Goal: Task Accomplishment & Management: Use online tool/utility

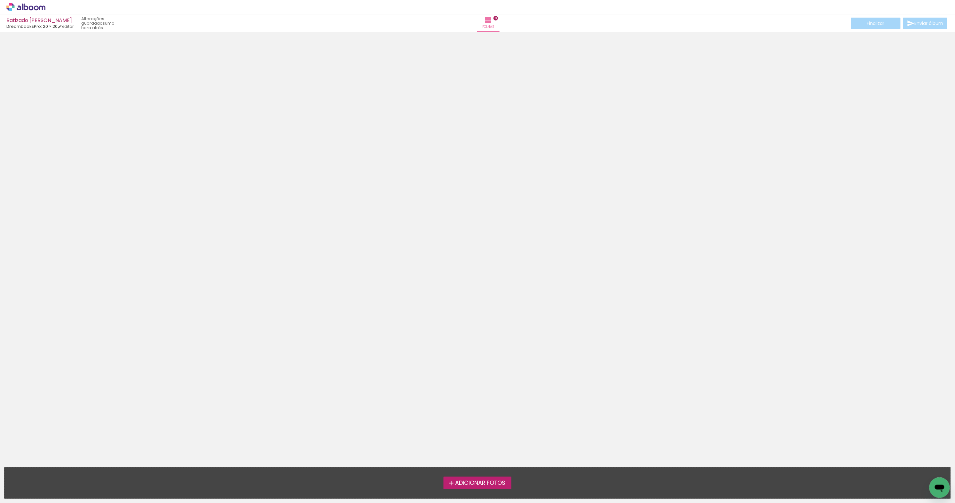
click at [472, 486] on span "Adicionar Fotos" at bounding box center [480, 484] width 50 height 6
click at [0, 0] on input "file" at bounding box center [0, 0] width 0 height 0
click at [489, 484] on span "Adicionar Fotos" at bounding box center [480, 484] width 50 height 6
click at [0, 0] on input "file" at bounding box center [0, 0] width 0 height 0
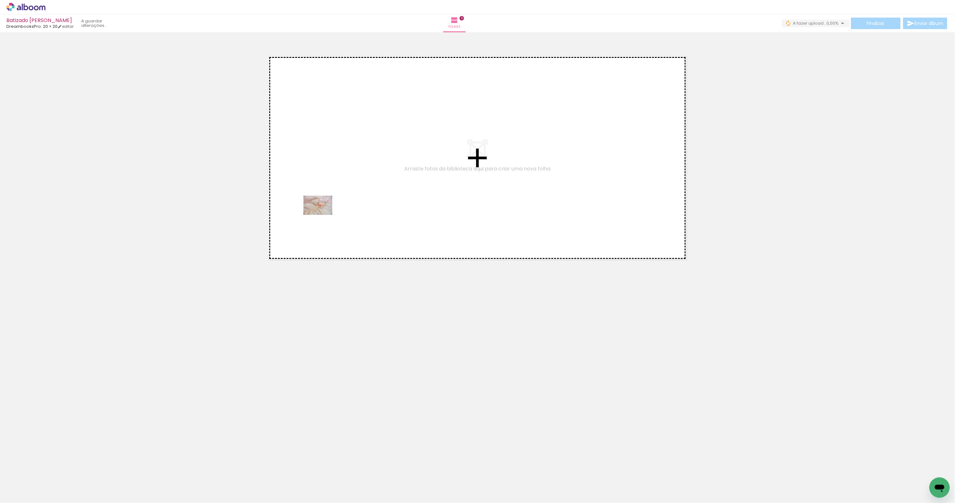
drag, startPoint x: 65, startPoint y: 482, endPoint x: 323, endPoint y: 215, distance: 371.3
click at [323, 215] on quentale-workspace at bounding box center [477, 251] width 955 height 503
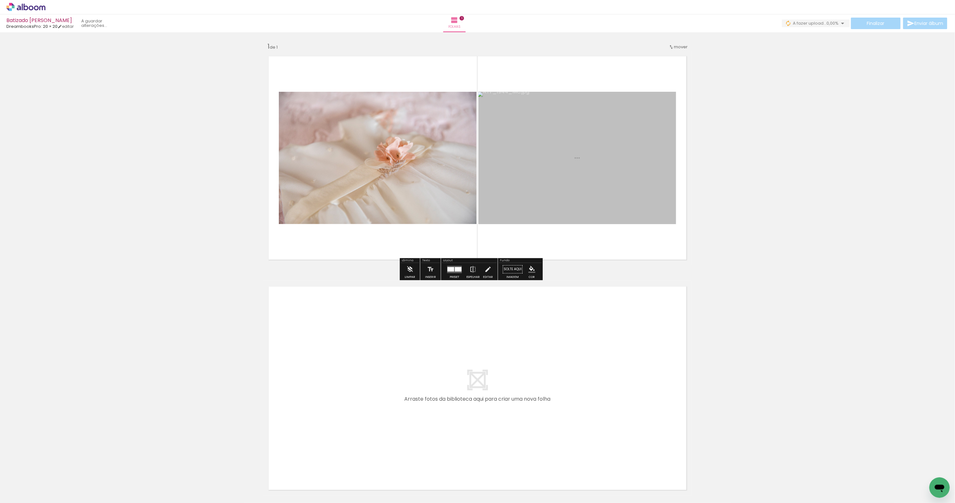
drag, startPoint x: 113, startPoint y: 479, endPoint x: 513, endPoint y: 165, distance: 508.4
click at [513, 165] on quentale-workspace at bounding box center [477, 251] width 955 height 503
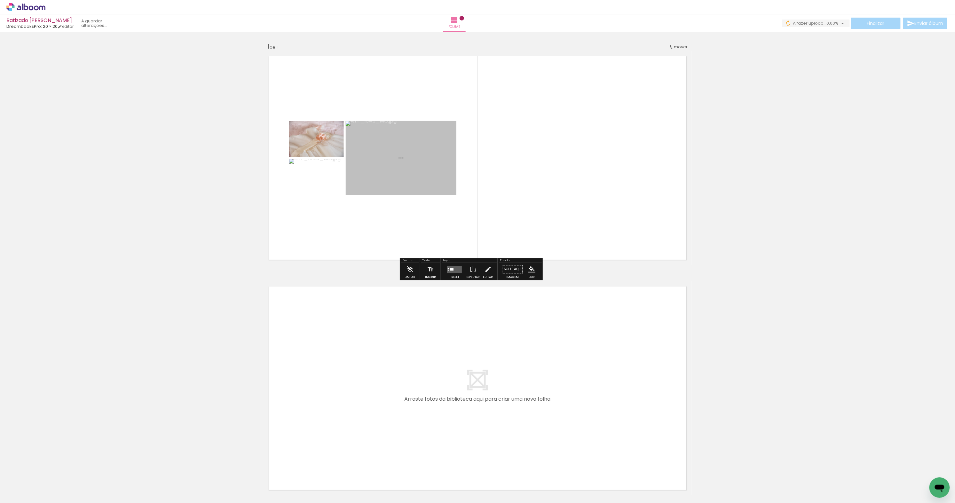
drag, startPoint x: 138, startPoint y: 480, endPoint x: 378, endPoint y: 218, distance: 355.1
click at [378, 218] on quentale-workspace at bounding box center [477, 251] width 955 height 503
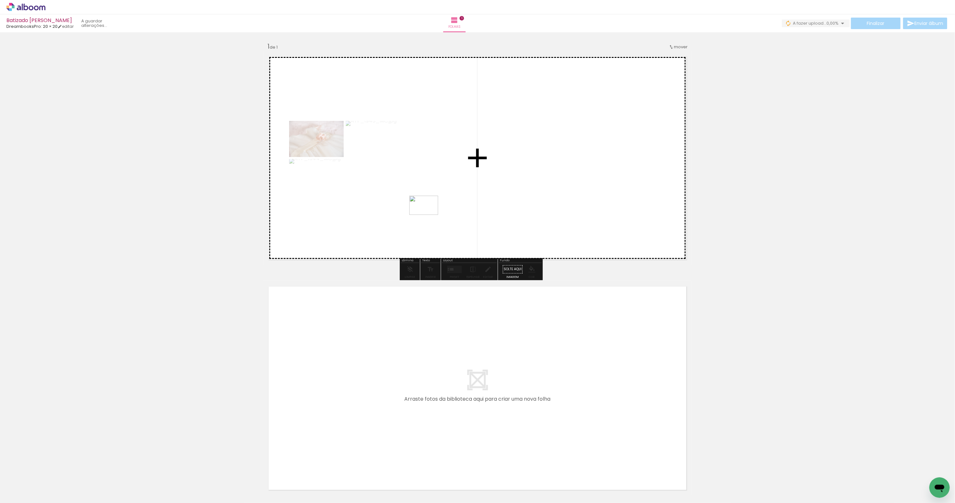
drag, startPoint x: 176, startPoint y: 479, endPoint x: 435, endPoint y: 208, distance: 375.2
click at [435, 208] on quentale-workspace at bounding box center [477, 251] width 955 height 503
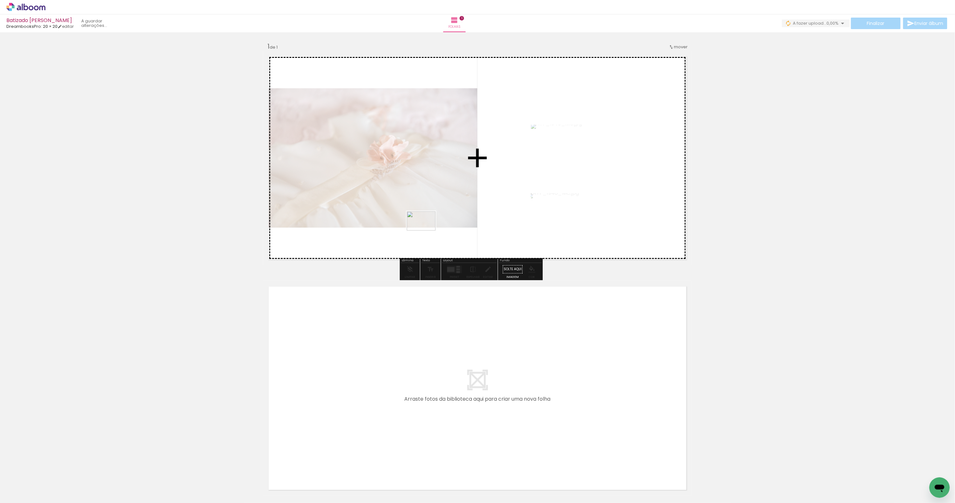
drag, startPoint x: 216, startPoint y: 484, endPoint x: 426, endPoint y: 231, distance: 329.3
click at [426, 231] on quentale-workspace at bounding box center [477, 251] width 955 height 503
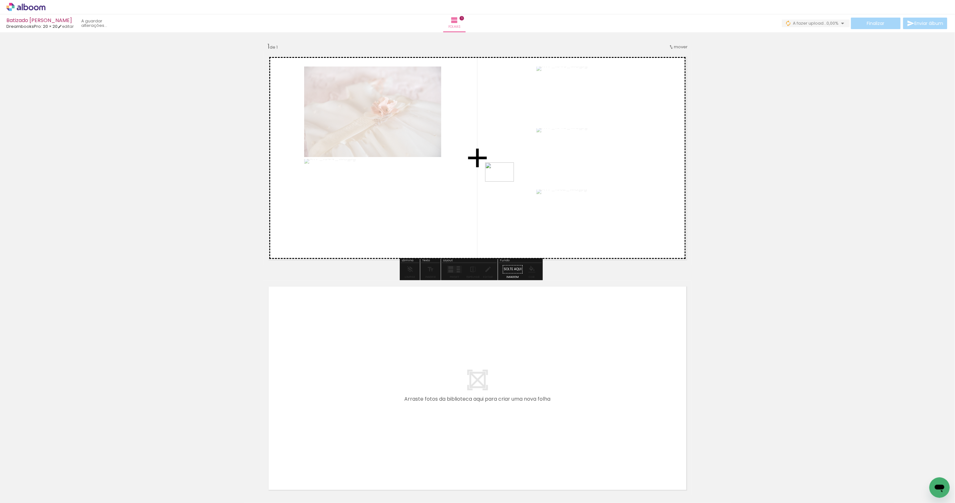
drag, startPoint x: 248, startPoint y: 481, endPoint x: 505, endPoint y: 182, distance: 394.2
click at [505, 182] on quentale-workspace at bounding box center [477, 251] width 955 height 503
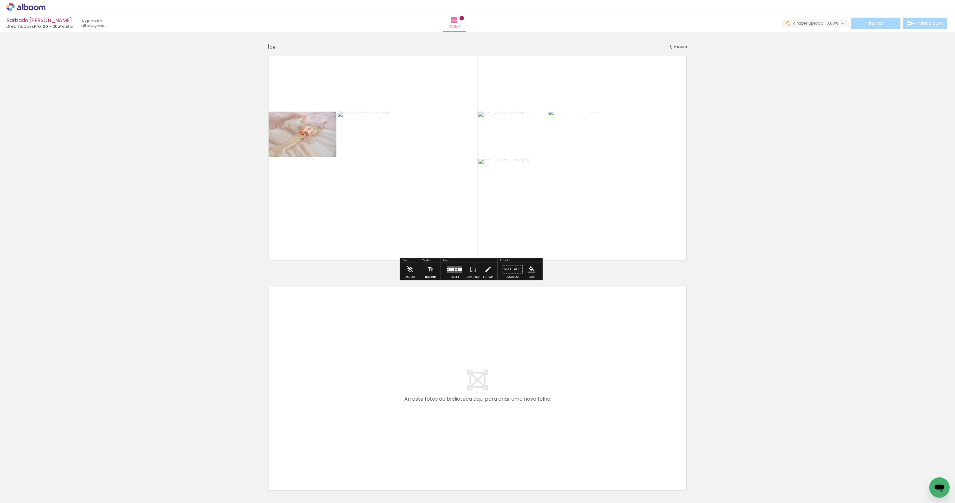
click at [10, 482] on input "Todas as fotos" at bounding box center [18, 483] width 24 height 5
click at [0, 0] on slot "Não utilizadas" at bounding box center [0, 0] width 0 height 0
type input "Não utilizadas"
click at [457, 271] on div at bounding box center [456, 270] width 2 height 1
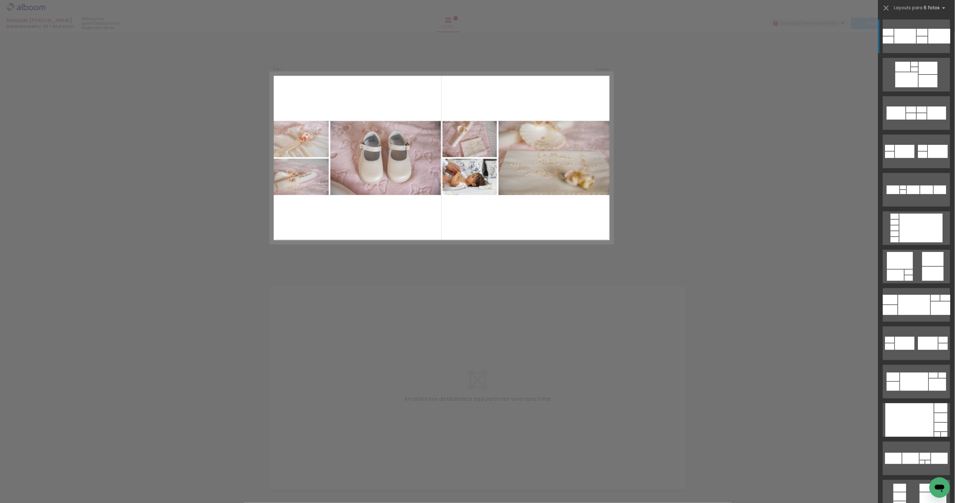
click at [28, 493] on span "Adicionar Fotos" at bounding box center [22, 494] width 19 height 7
click at [0, 0] on input "file" at bounding box center [0, 0] width 0 height 0
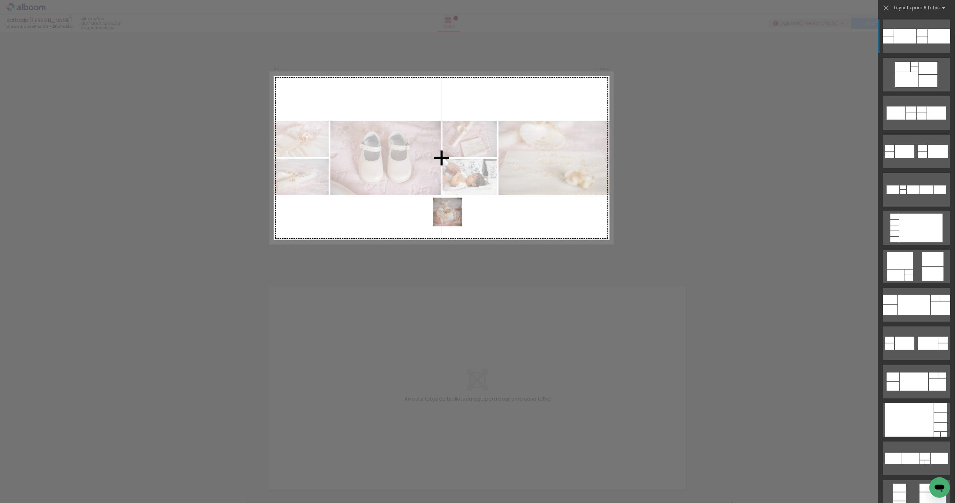
drag, startPoint x: 75, startPoint y: 482, endPoint x: 452, endPoint y: 217, distance: 461.3
click at [452, 217] on quentale-workspace at bounding box center [477, 251] width 955 height 503
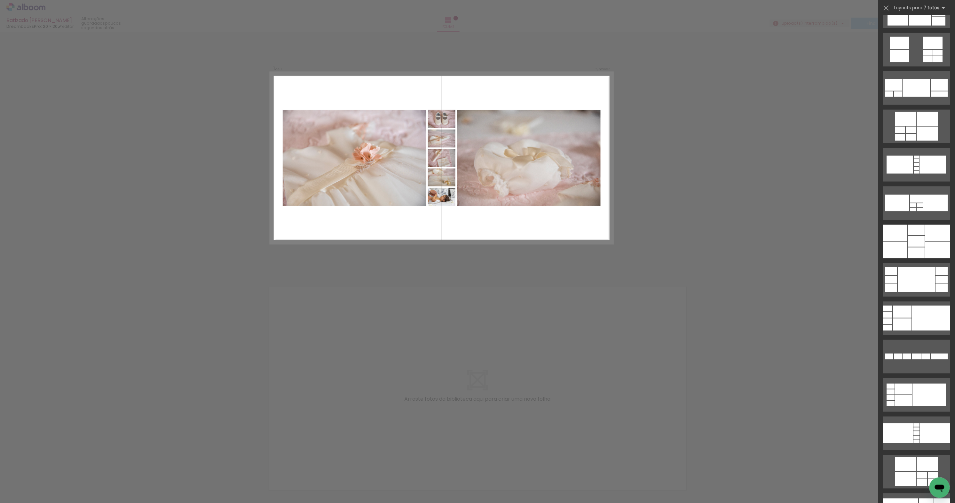
scroll to position [410, 0]
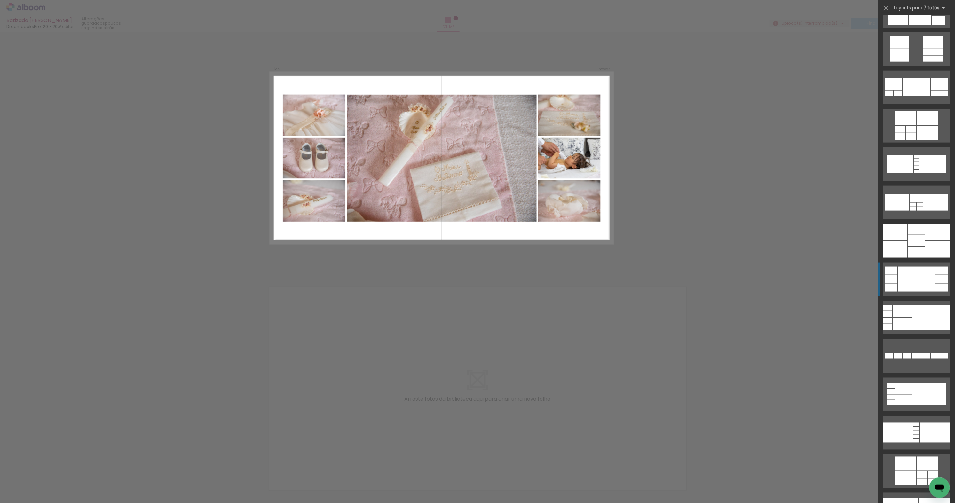
click at [912, 275] on div at bounding box center [917, 279] width 37 height 25
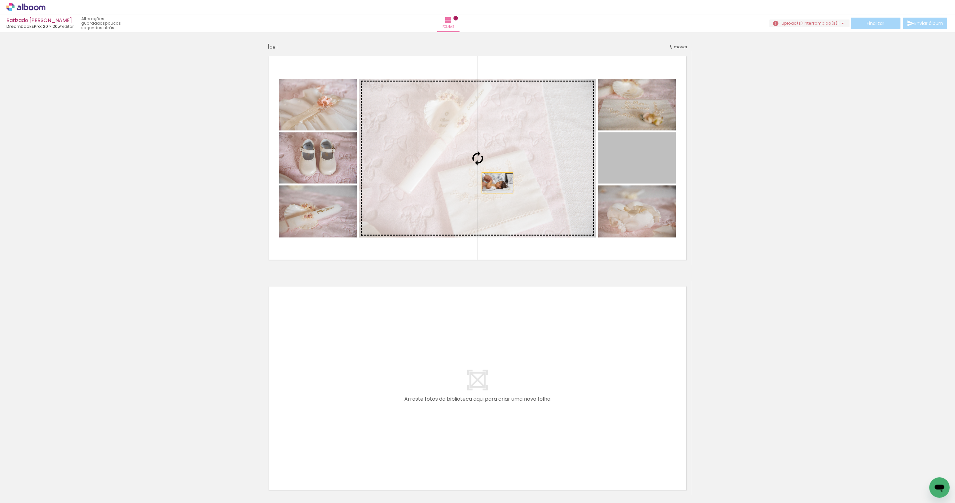
drag, startPoint x: 637, startPoint y: 170, endPoint x: 498, endPoint y: 183, distance: 140.1
click at [0, 0] on slot at bounding box center [0, 0] width 0 height 0
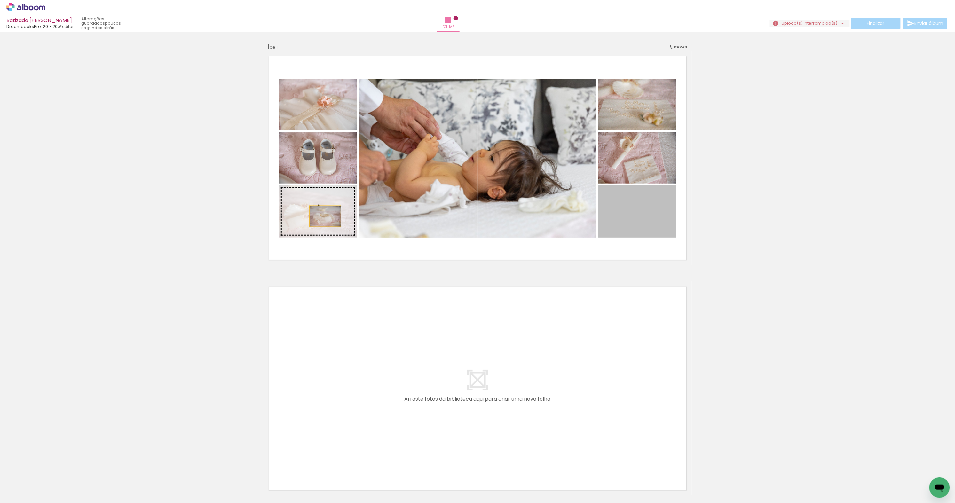
drag, startPoint x: 638, startPoint y: 223, endPoint x: 325, endPoint y: 216, distance: 312.4
click at [0, 0] on slot at bounding box center [0, 0] width 0 height 0
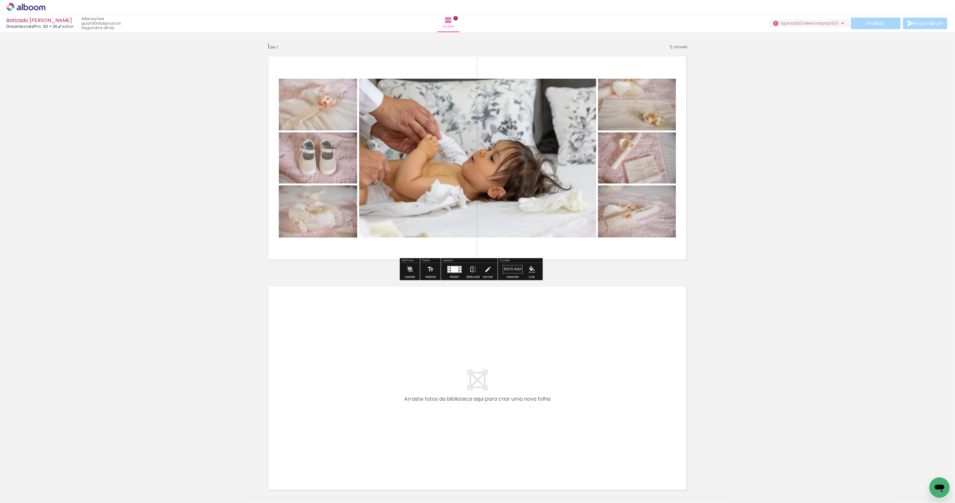
click at [32, 493] on span "Adicionar Fotos" at bounding box center [22, 494] width 19 height 7
click at [0, 0] on input "file" at bounding box center [0, 0] width 0 height 0
drag, startPoint x: 66, startPoint y: 481, endPoint x: 637, endPoint y: 175, distance: 648.2
click at [637, 175] on quentale-workspace at bounding box center [477, 251] width 955 height 503
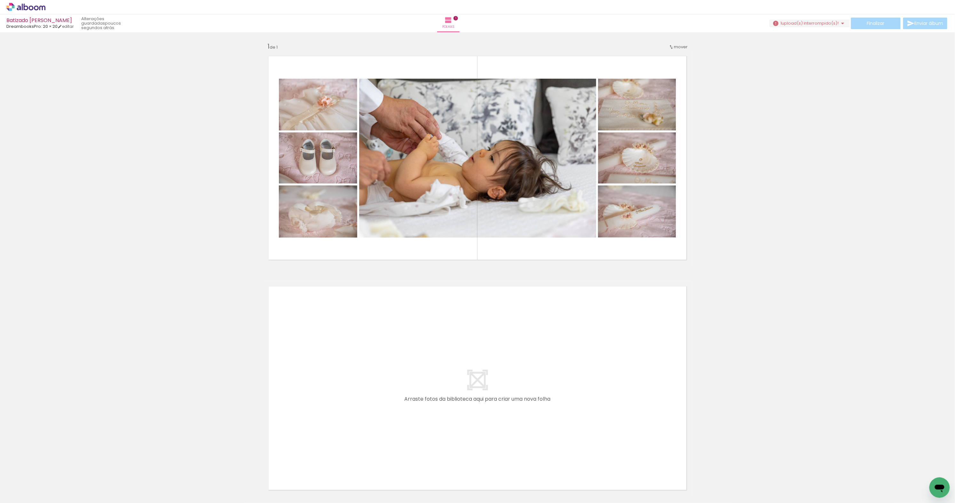
click at [27, 483] on input "Não utilizadas" at bounding box center [18, 483] width 24 height 5
click at [0, 0] on slot "Não utilizadas" at bounding box center [0, 0] width 0 height 0
click at [50, 469] on iron-icon at bounding box center [50, 469] width 7 height 7
click at [26, 492] on span "Adicionar Fotos" at bounding box center [22, 494] width 19 height 7
click at [0, 0] on input "file" at bounding box center [0, 0] width 0 height 0
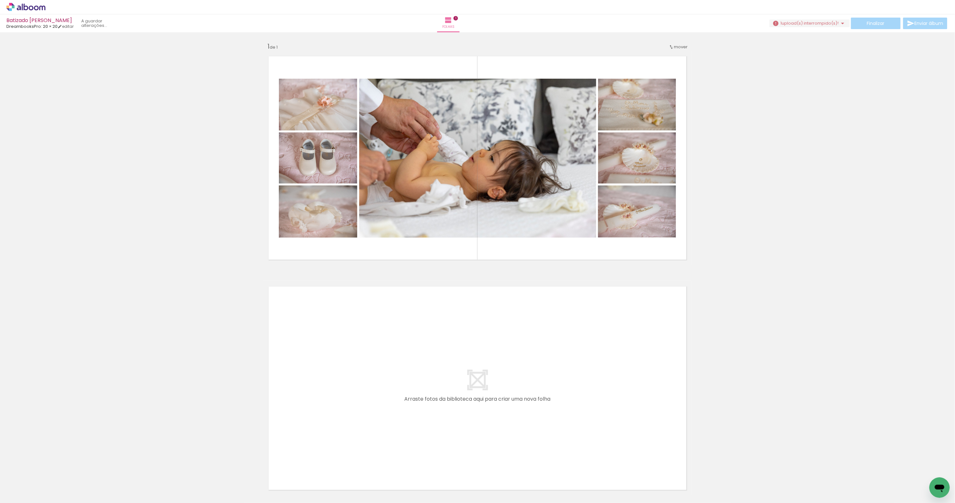
scroll to position [0, 0]
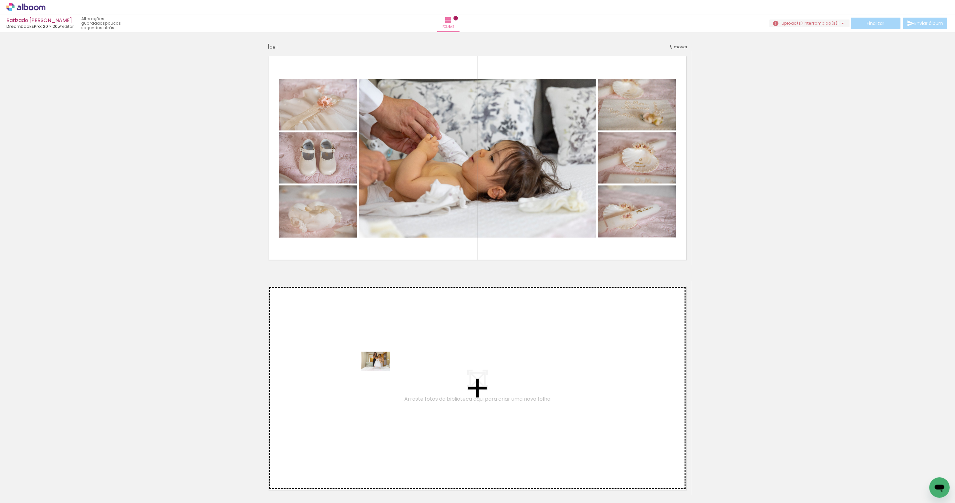
drag, startPoint x: 70, startPoint y: 483, endPoint x: 381, endPoint y: 371, distance: 330.0
click at [381, 371] on quentale-workspace at bounding box center [477, 251] width 955 height 503
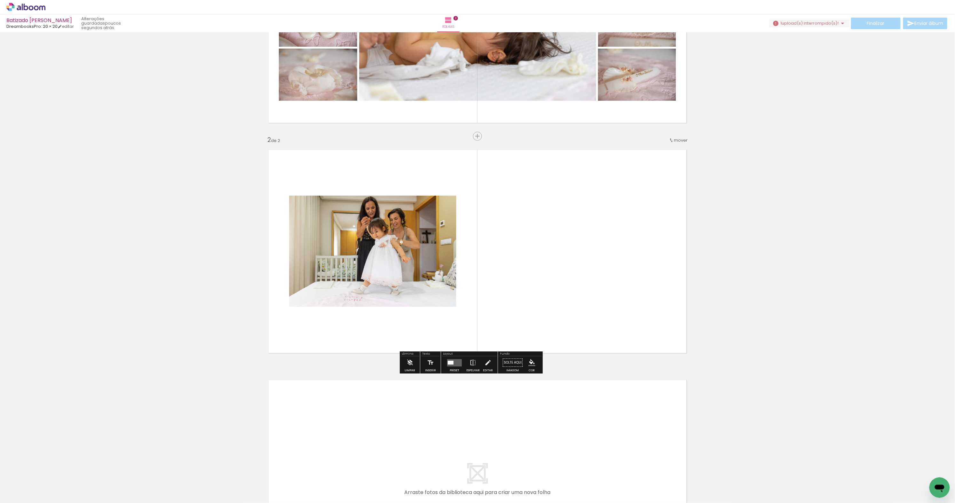
scroll to position [140, 0]
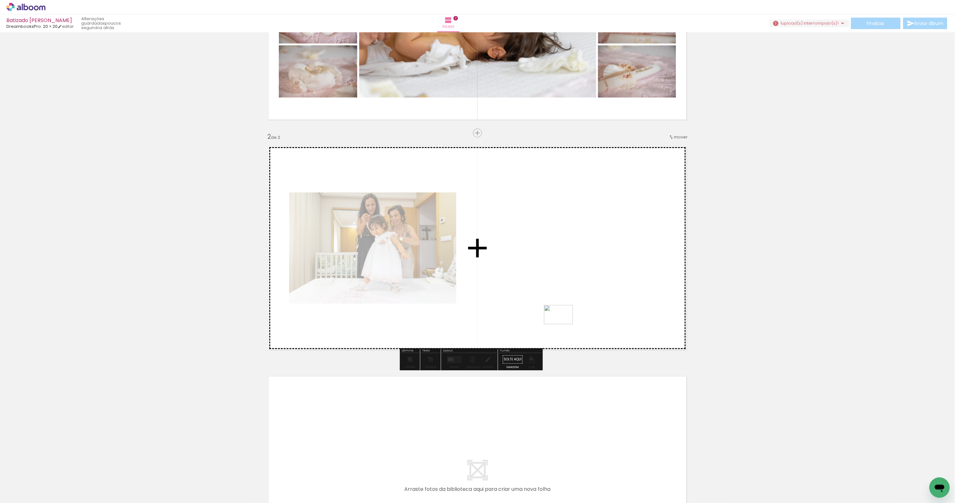
drag, startPoint x: 73, startPoint y: 482, endPoint x: 563, endPoint y: 324, distance: 515.2
click at [563, 324] on quentale-workspace at bounding box center [477, 251] width 955 height 503
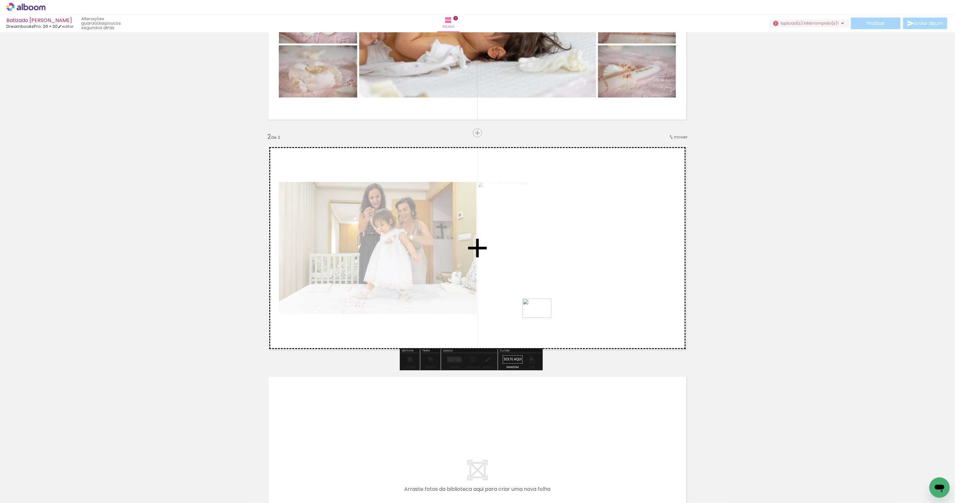
drag, startPoint x: 74, startPoint y: 479, endPoint x: 558, endPoint y: 309, distance: 513.0
click at [558, 309] on quentale-workspace at bounding box center [477, 251] width 955 height 503
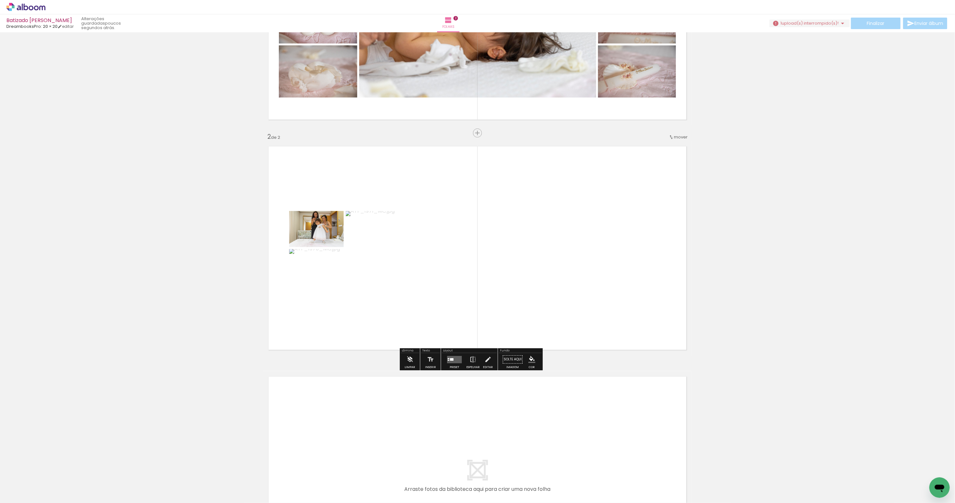
click at [454, 361] on div at bounding box center [452, 359] width 4 height 3
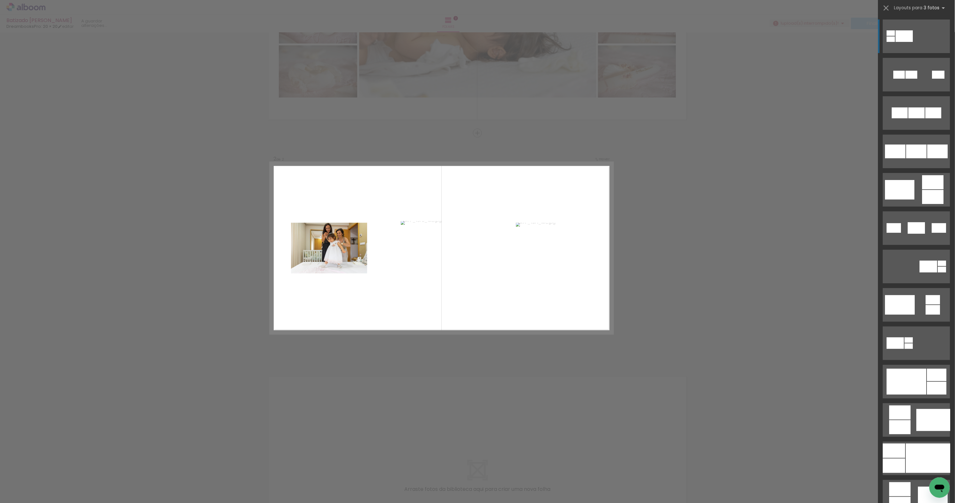
scroll to position [140, 0]
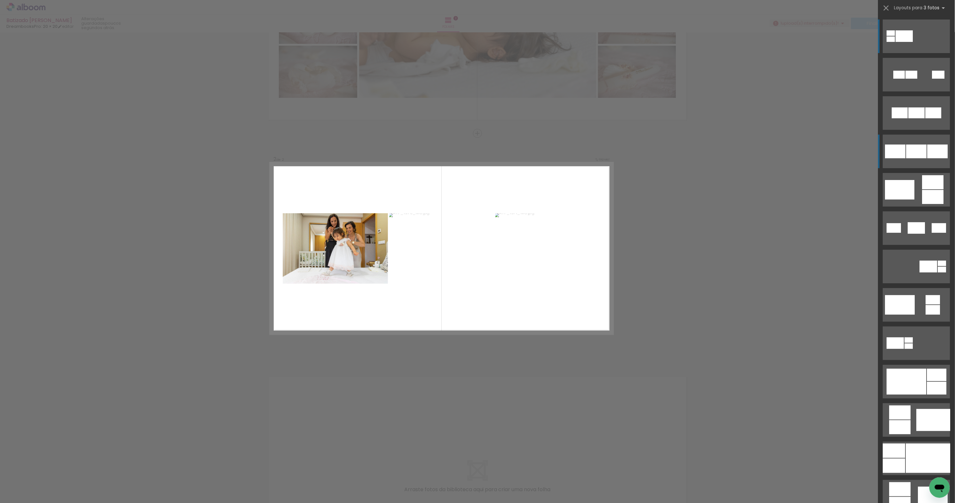
click at [932, 155] on div at bounding box center [938, 152] width 20 height 14
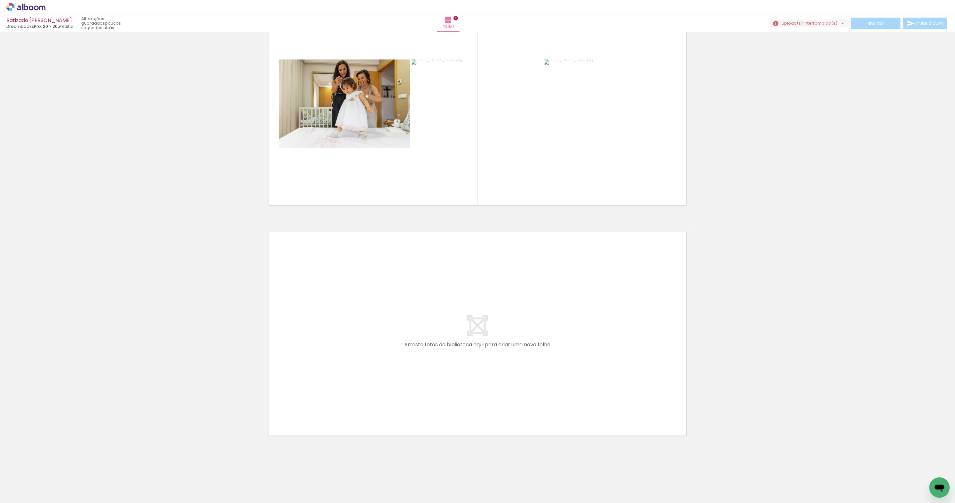
scroll to position [0, 0]
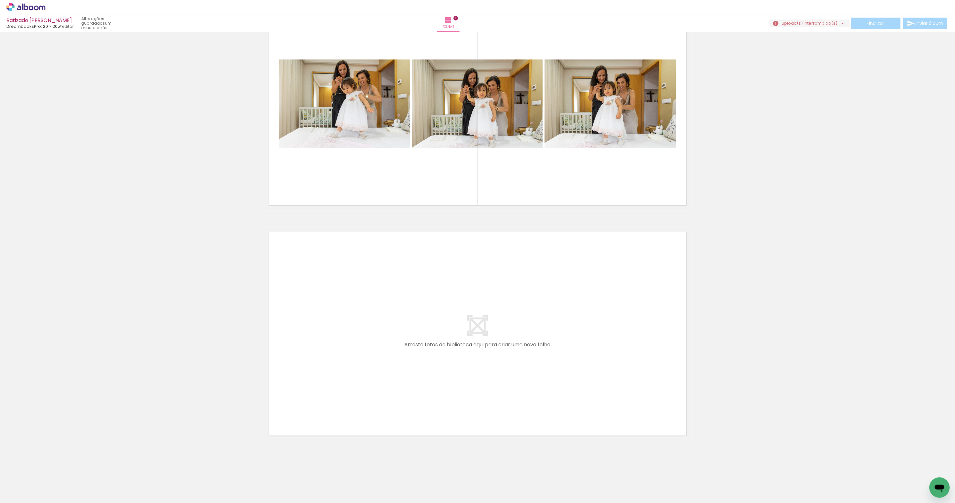
click at [22, 496] on span "Adicionar Fotos" at bounding box center [22, 499] width 19 height 7
click at [0, 0] on input "file" at bounding box center [0, 0] width 0 height 0
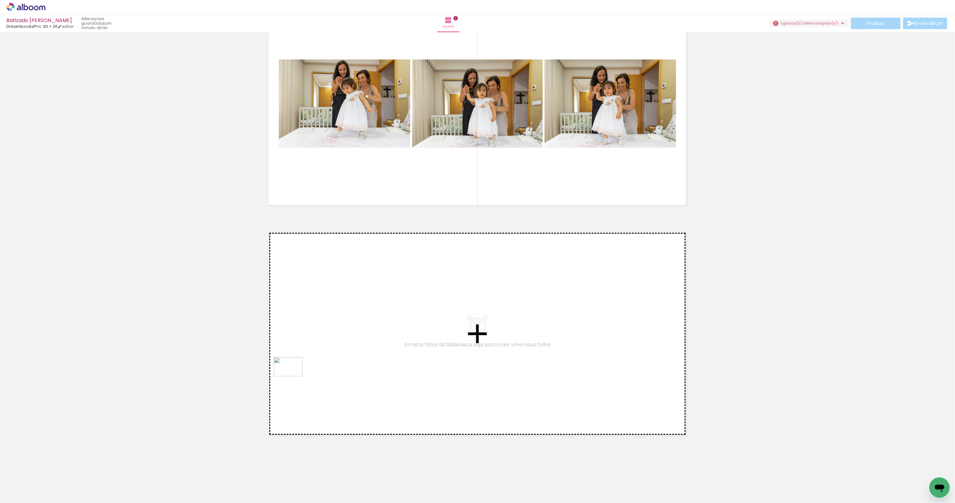
drag, startPoint x: 76, startPoint y: 472, endPoint x: 293, endPoint y: 377, distance: 237.1
click at [293, 377] on quentale-workspace at bounding box center [477, 251] width 955 height 503
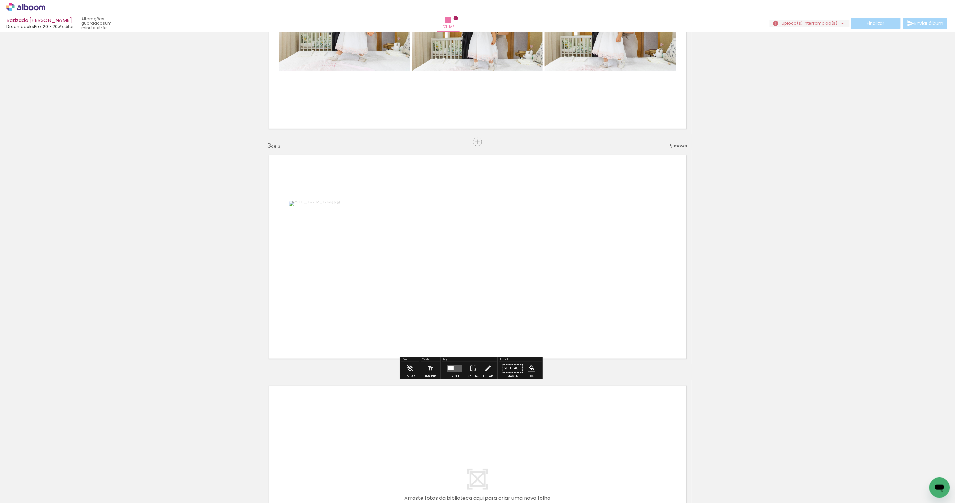
scroll to position [370, 0]
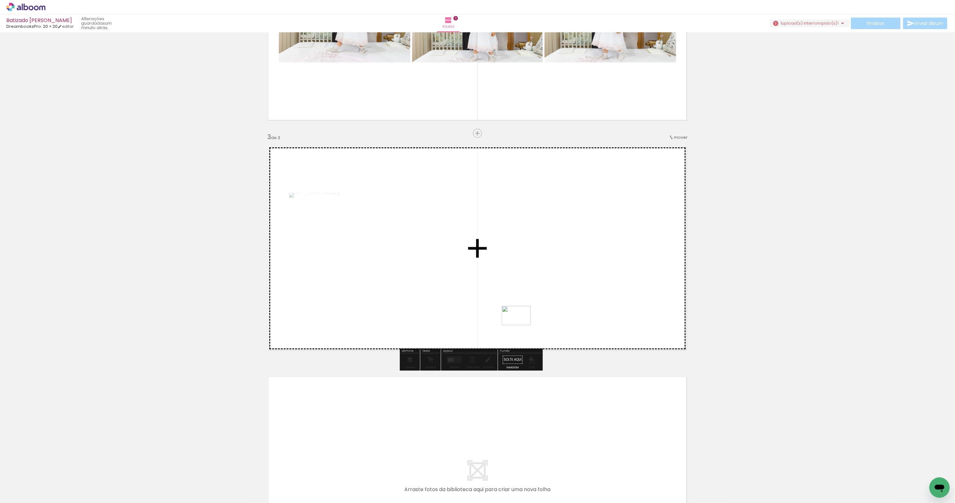
drag, startPoint x: 79, startPoint y: 479, endPoint x: 536, endPoint y: 308, distance: 488.5
click at [536, 308] on quentale-workspace at bounding box center [477, 251] width 955 height 503
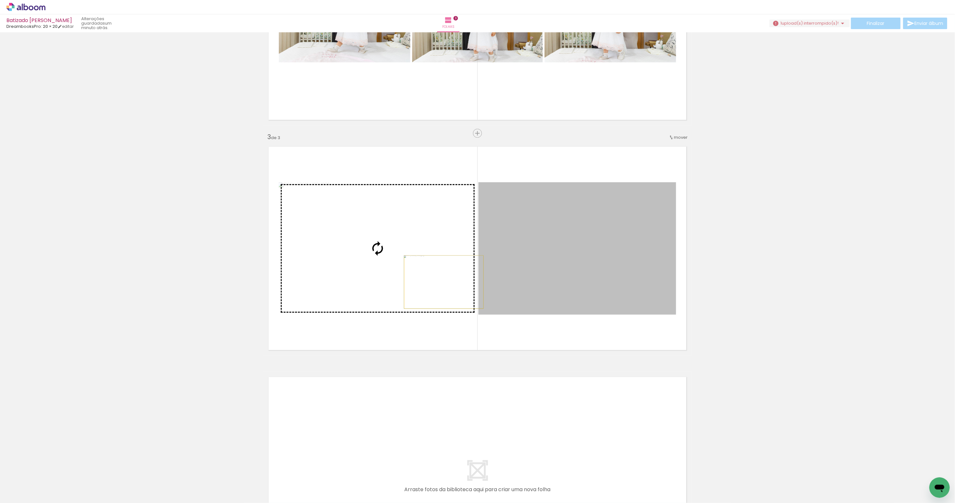
drag, startPoint x: 567, startPoint y: 292, endPoint x: 444, endPoint y: 282, distance: 123.3
click at [0, 0] on slot at bounding box center [0, 0] width 0 height 0
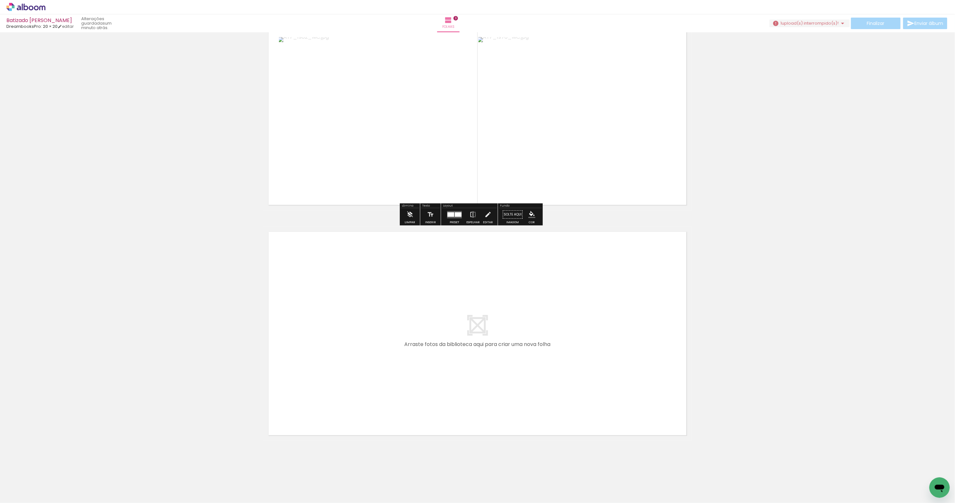
scroll to position [515, 0]
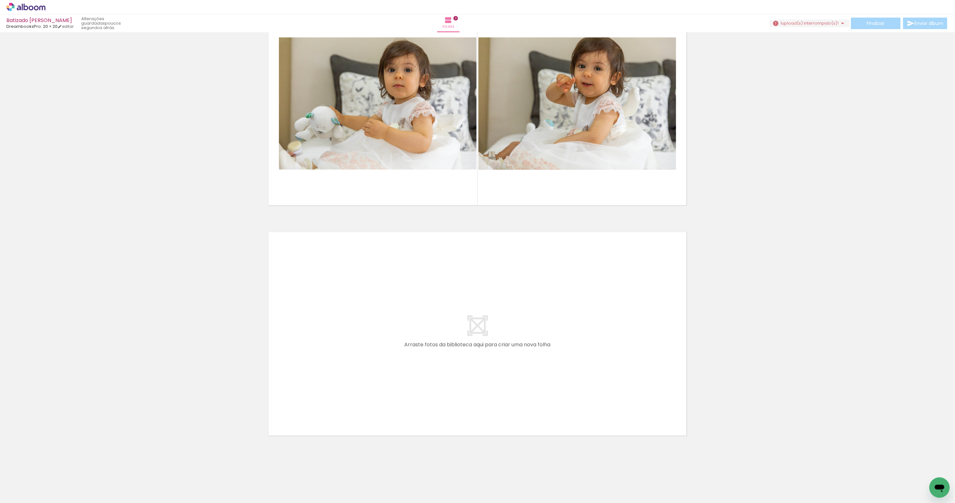
click at [30, 499] on paper-button "Adicionar Fotos" at bounding box center [19, 495] width 31 height 10
click at [0, 0] on input "file" at bounding box center [0, 0] width 0 height 0
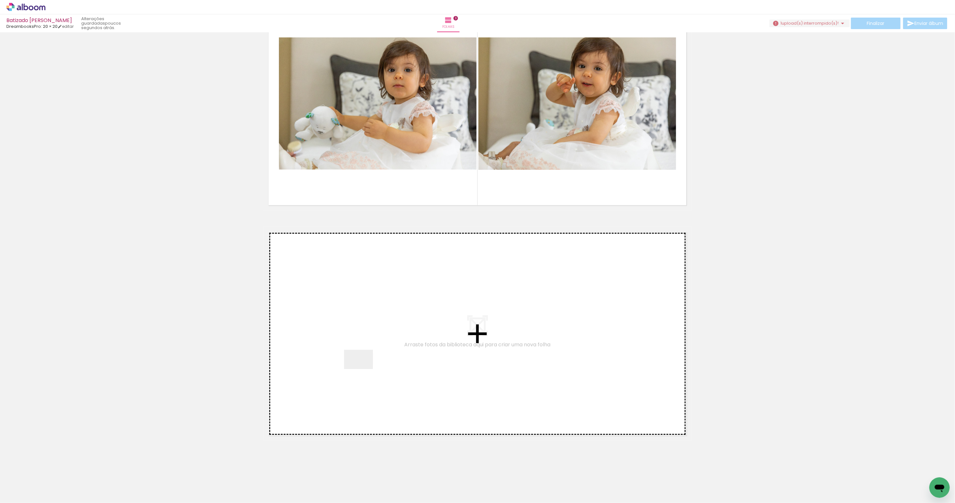
click at [364, 369] on quentale-workspace at bounding box center [477, 251] width 955 height 503
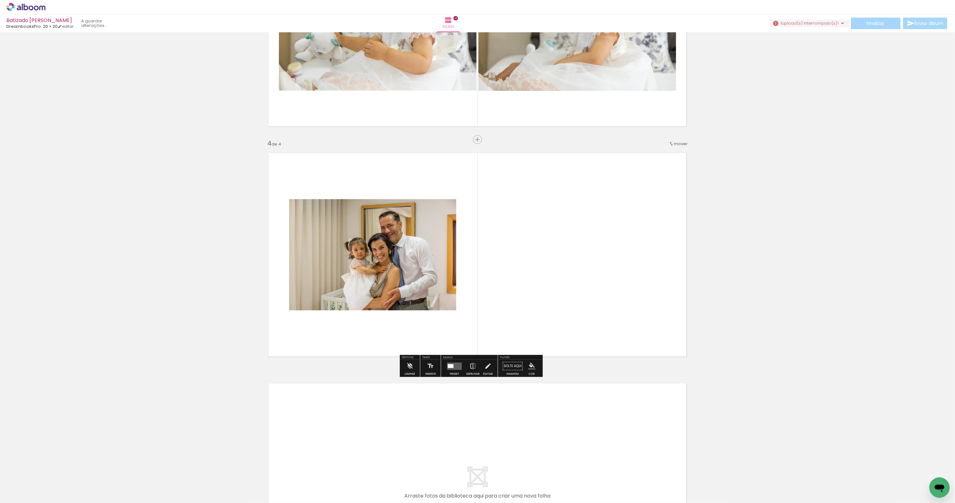
scroll to position [601, 0]
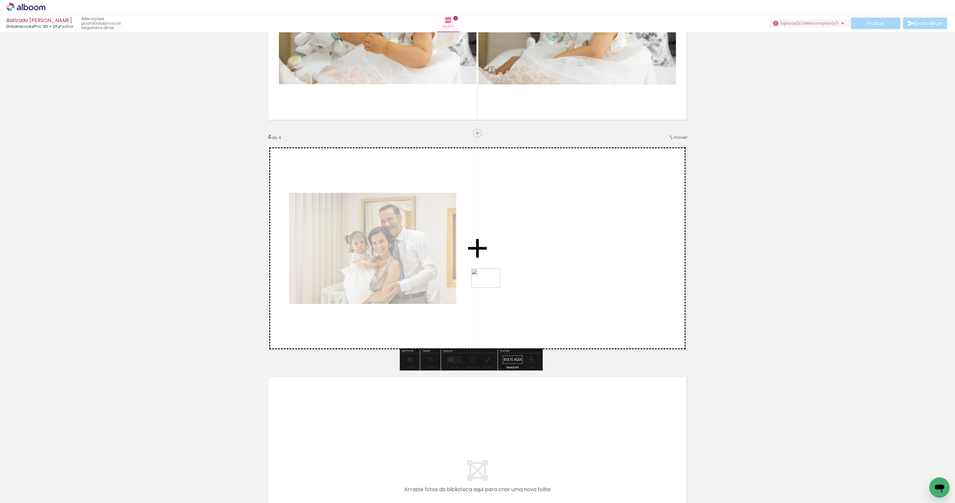
drag, startPoint x: 75, startPoint y: 479, endPoint x: 501, endPoint y: 282, distance: 469.6
click at [501, 282] on quentale-workspace at bounding box center [477, 251] width 955 height 503
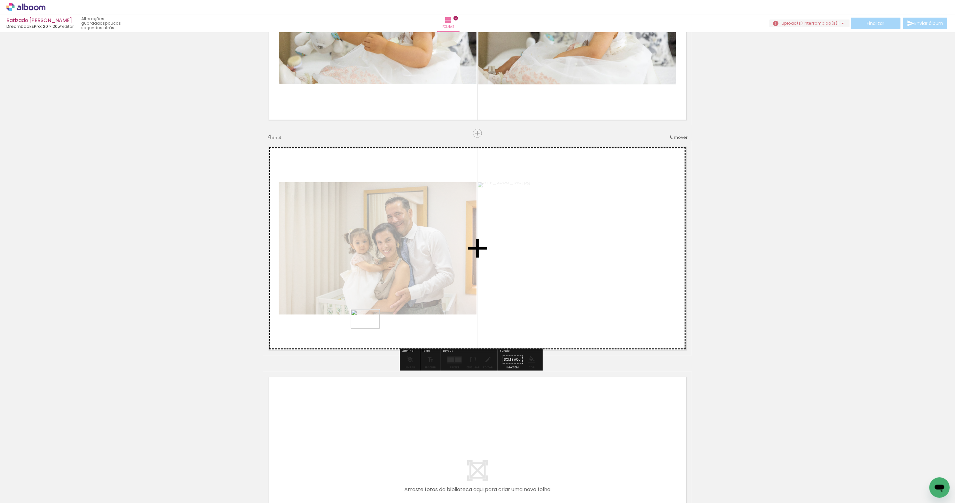
drag, startPoint x: 76, startPoint y: 476, endPoint x: 371, endPoint y: 328, distance: 330.3
click at [371, 328] on quentale-workspace at bounding box center [477, 251] width 955 height 503
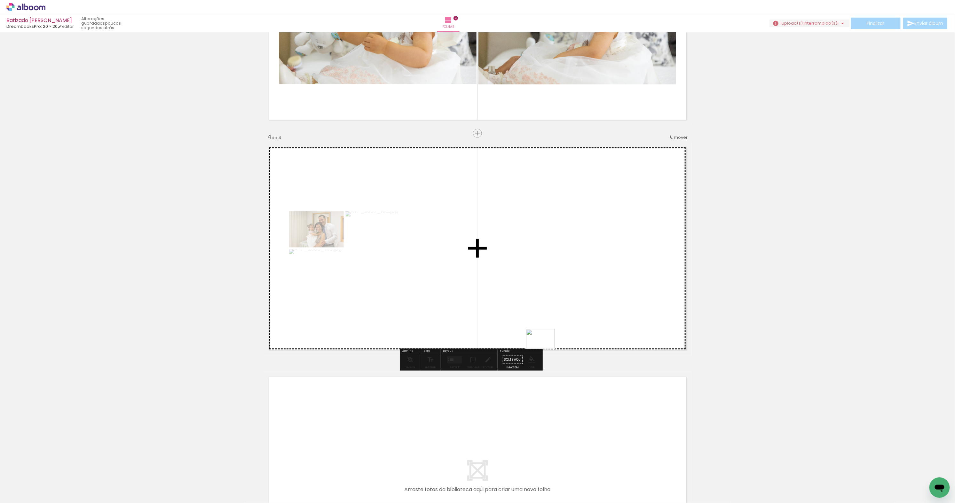
click at [546, 348] on quentale-workspace at bounding box center [477, 251] width 955 height 503
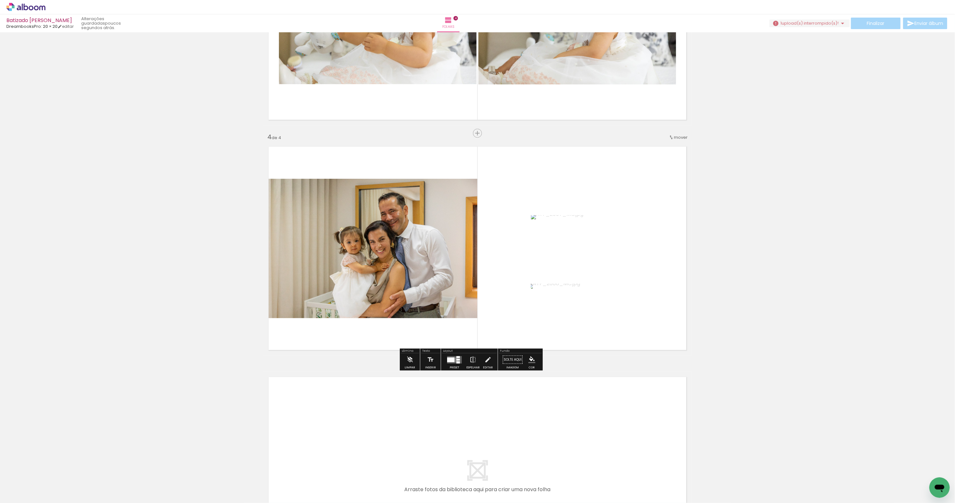
click at [461, 361] on quentale-layouter at bounding box center [454, 359] width 15 height 7
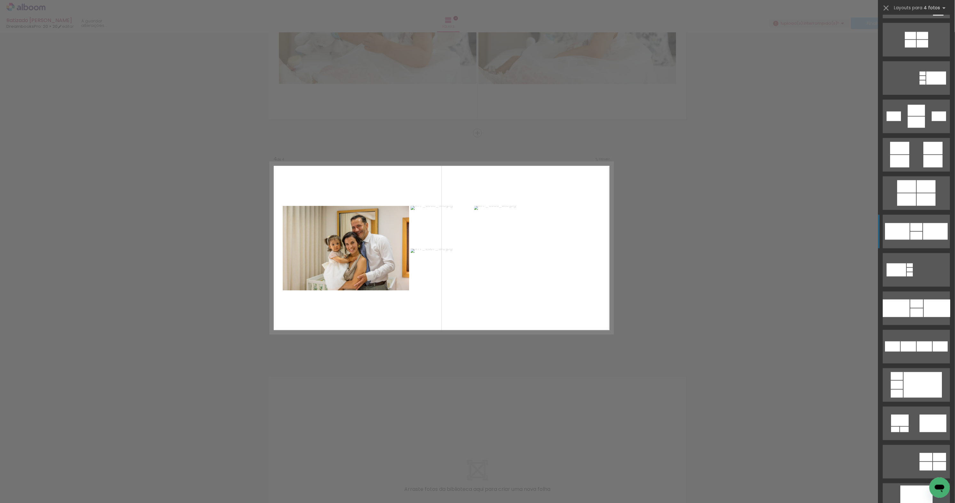
scroll to position [650, 0]
click at [912, 241] on quentale-layouter at bounding box center [916, 232] width 67 height 34
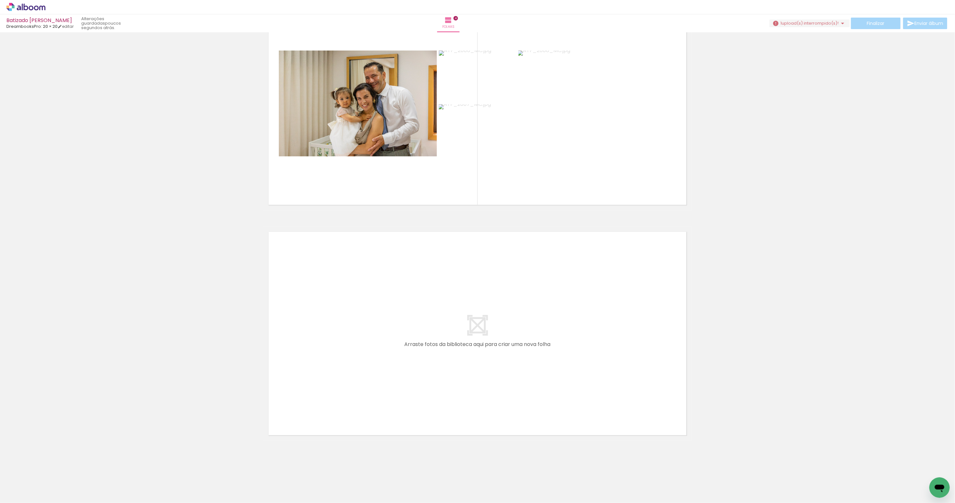
scroll to position [746, 0]
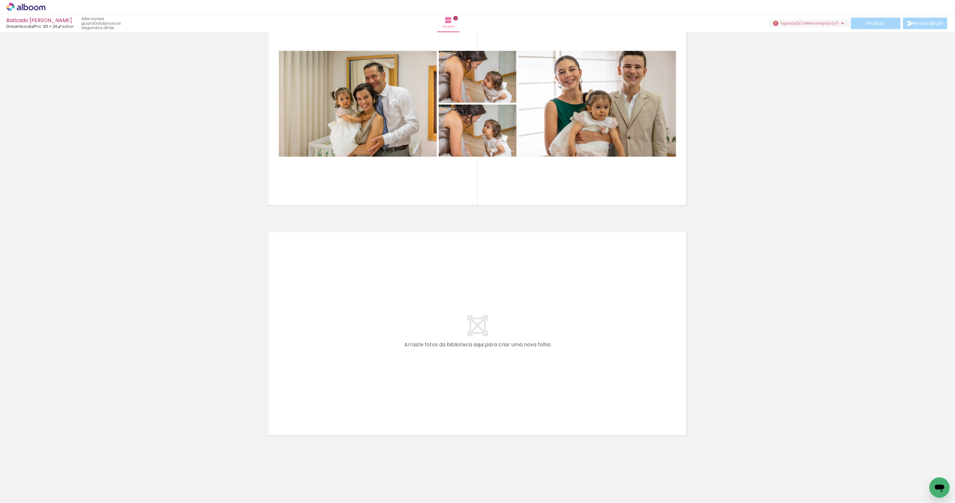
click at [22, 496] on span "Adicionar Fotos" at bounding box center [22, 499] width 19 height 7
click at [0, 0] on input "file" at bounding box center [0, 0] width 0 height 0
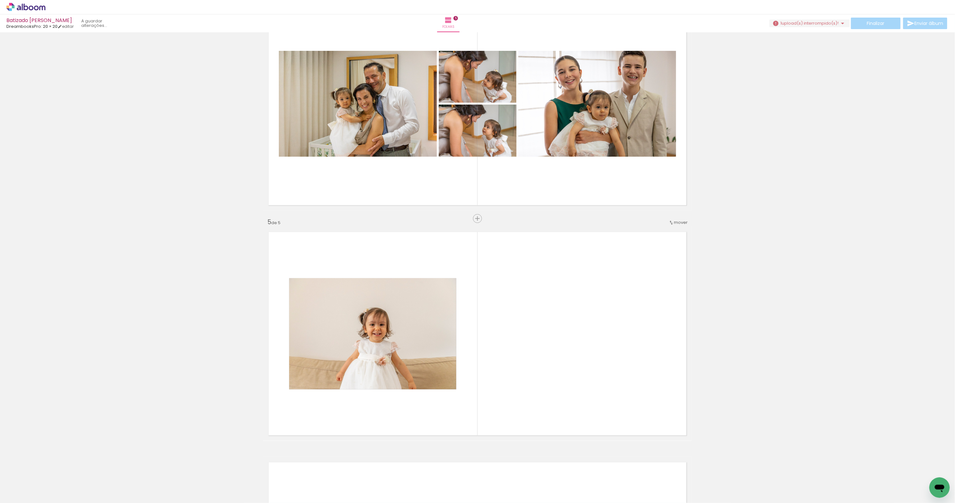
drag, startPoint x: 58, startPoint y: 478, endPoint x: 357, endPoint y: 332, distance: 333.0
click at [357, 332] on quentale-workspace at bounding box center [477, 251] width 955 height 503
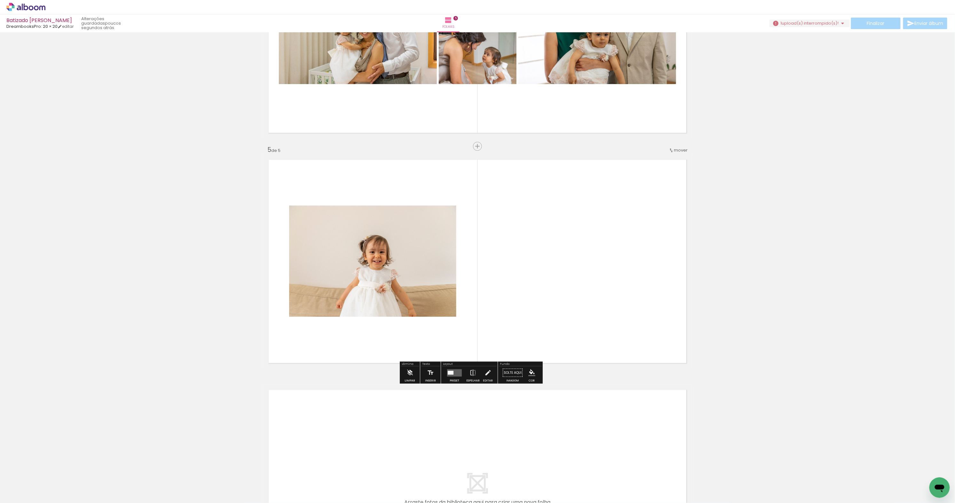
scroll to position [831, 0]
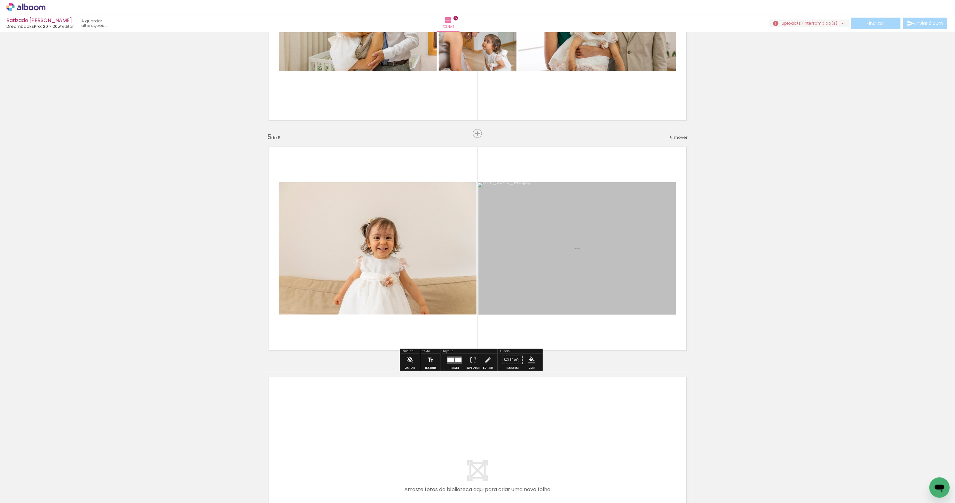
drag, startPoint x: 70, startPoint y: 482, endPoint x: 428, endPoint y: 280, distance: 410.2
click at [428, 280] on quentale-workspace at bounding box center [477, 251] width 955 height 503
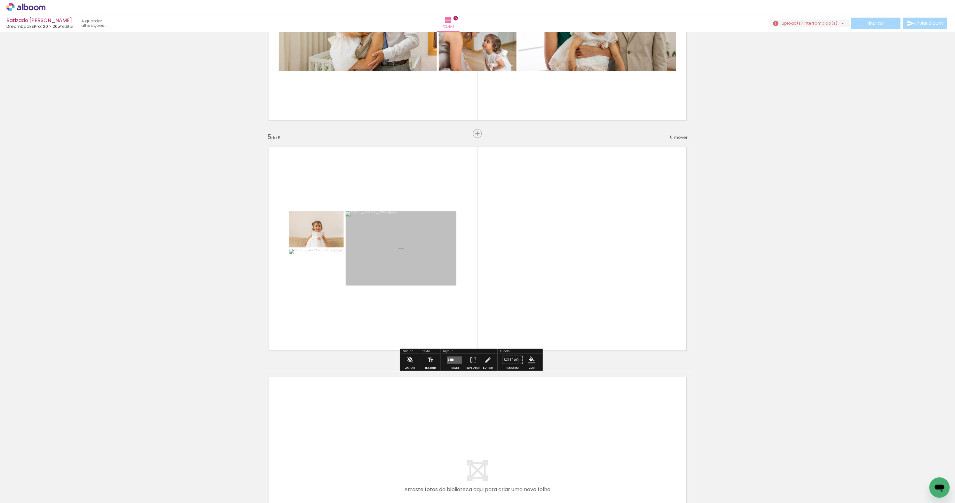
drag, startPoint x: 64, startPoint y: 486, endPoint x: 408, endPoint y: 327, distance: 379.4
click at [408, 327] on quentale-workspace at bounding box center [477, 251] width 955 height 503
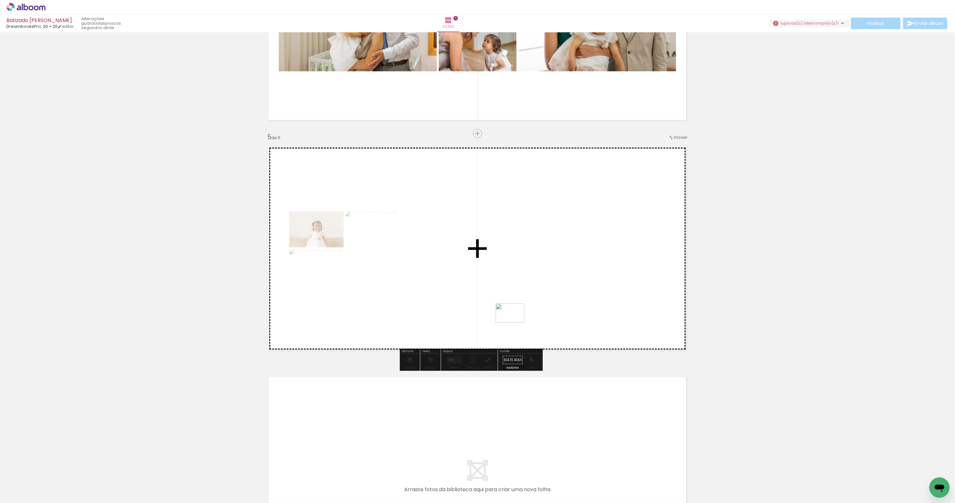
drag, startPoint x: 70, startPoint y: 481, endPoint x: 531, endPoint y: 305, distance: 493.5
click at [531, 305] on quentale-workspace at bounding box center [477, 251] width 955 height 503
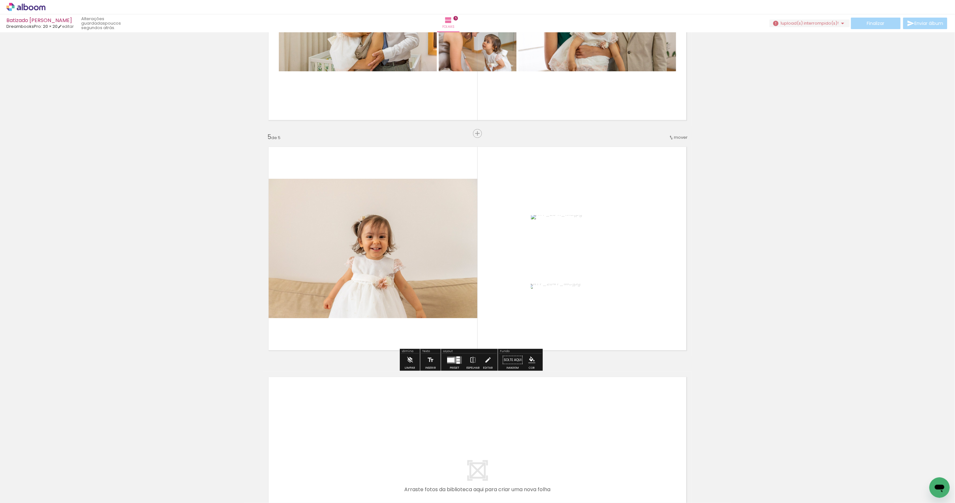
click at [455, 361] on div at bounding box center [450, 360] width 7 height 5
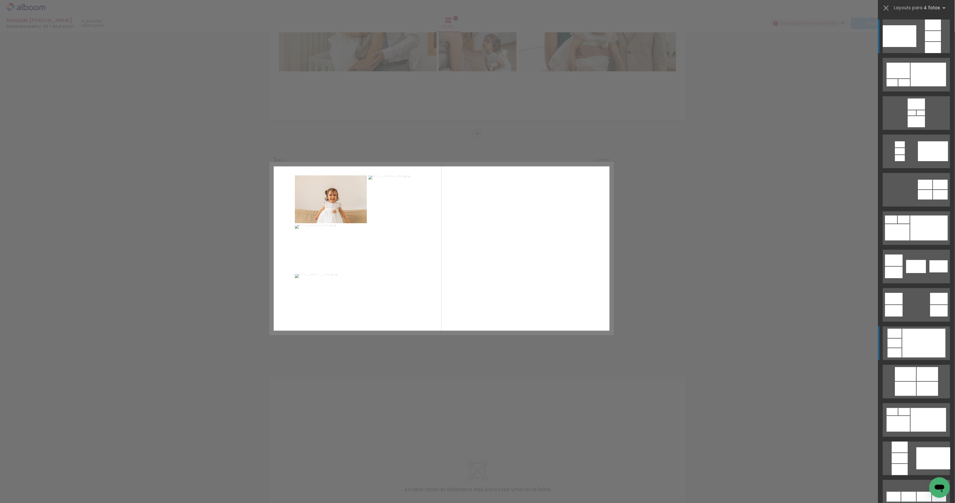
scroll to position [831, 0]
click at [926, 355] on div at bounding box center [924, 343] width 43 height 29
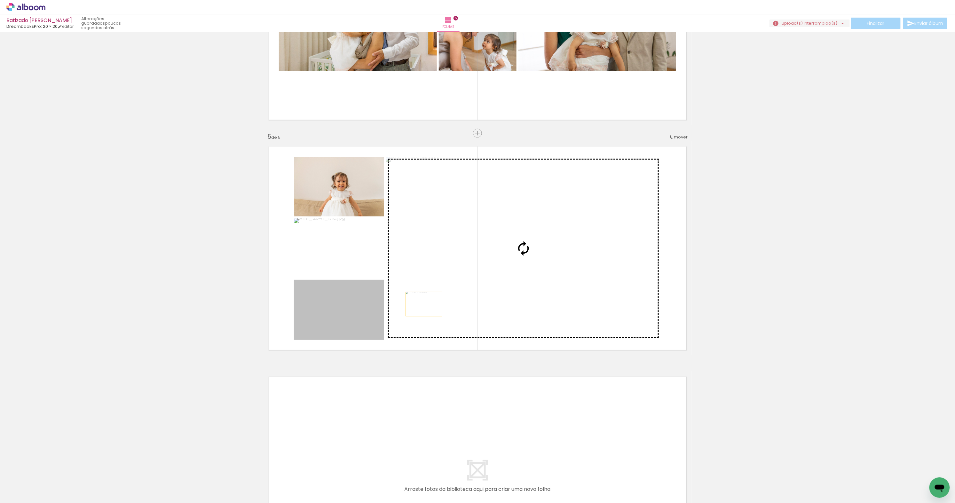
drag, startPoint x: 360, startPoint y: 321, endPoint x: 428, endPoint y: 303, distance: 70.5
click at [0, 0] on slot at bounding box center [0, 0] width 0 height 0
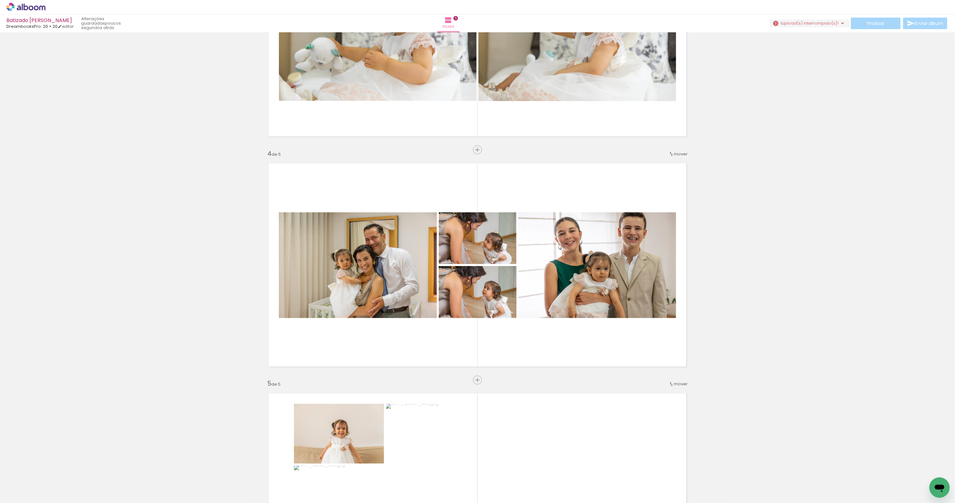
scroll to position [580, 0]
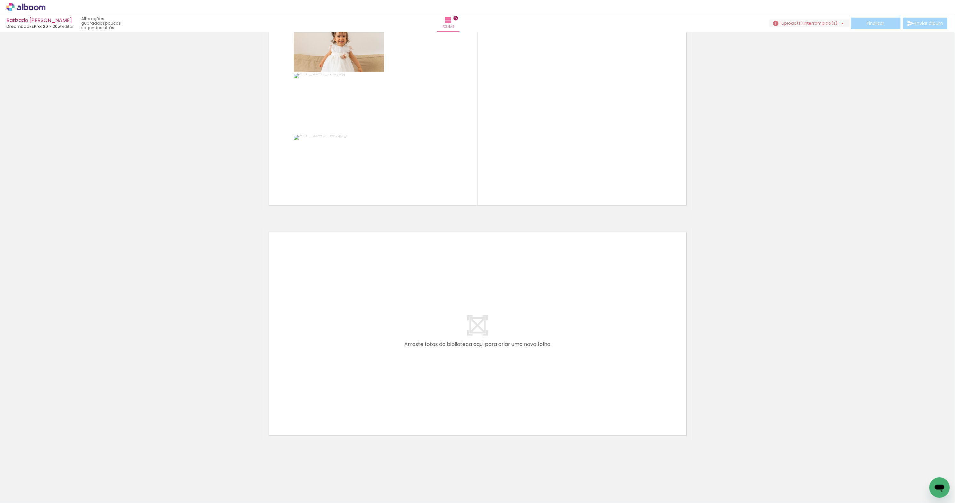
scroll to position [976, 0]
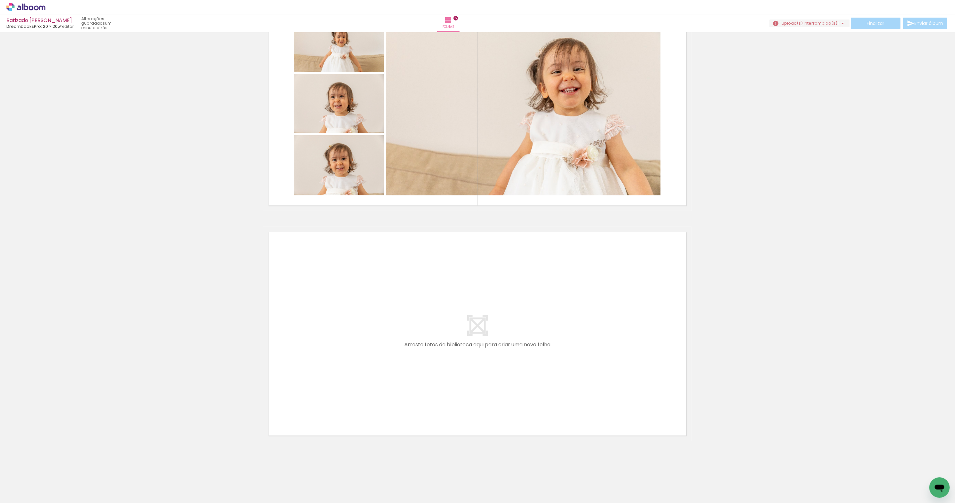
click at [26, 496] on span "Adicionar Fotos" at bounding box center [22, 499] width 19 height 7
click at [0, 0] on input "file" at bounding box center [0, 0] width 0 height 0
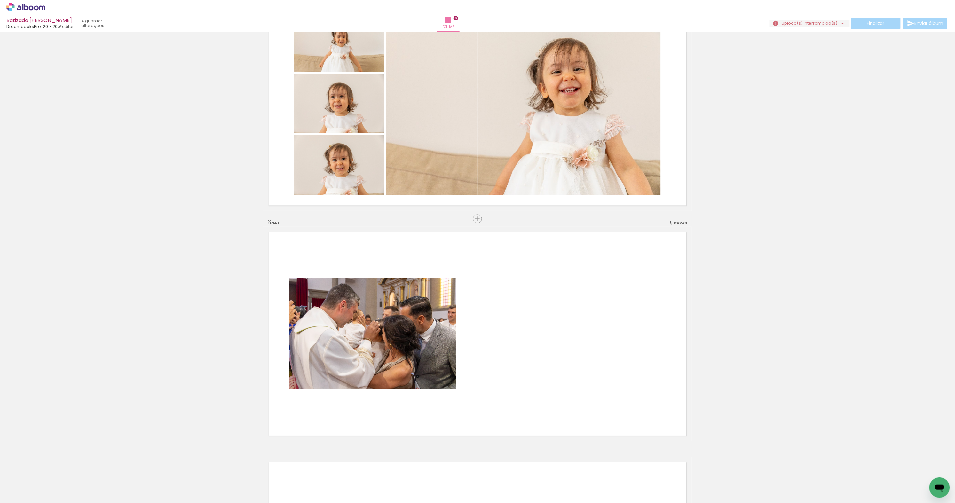
drag, startPoint x: 70, startPoint y: 482, endPoint x: 405, endPoint y: 371, distance: 352.6
click at [405, 371] on quentale-workspace at bounding box center [477, 251] width 955 height 503
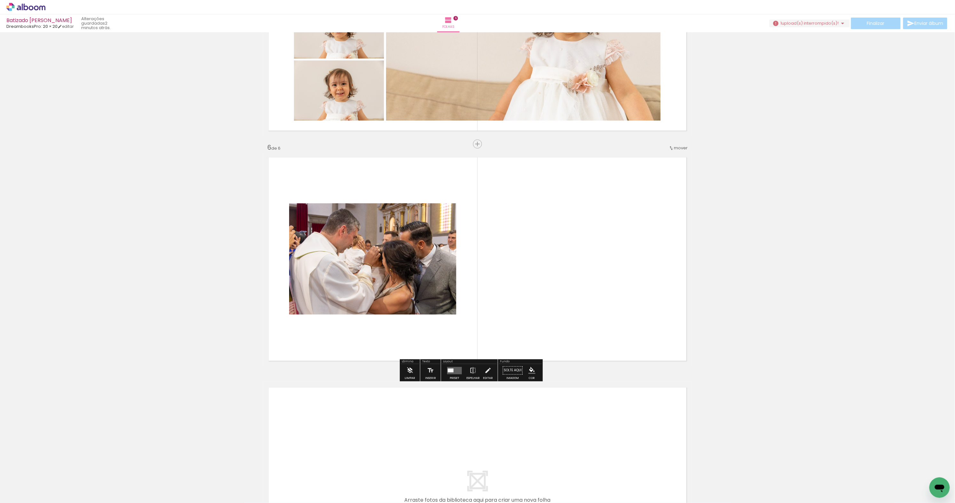
scroll to position [1061, 0]
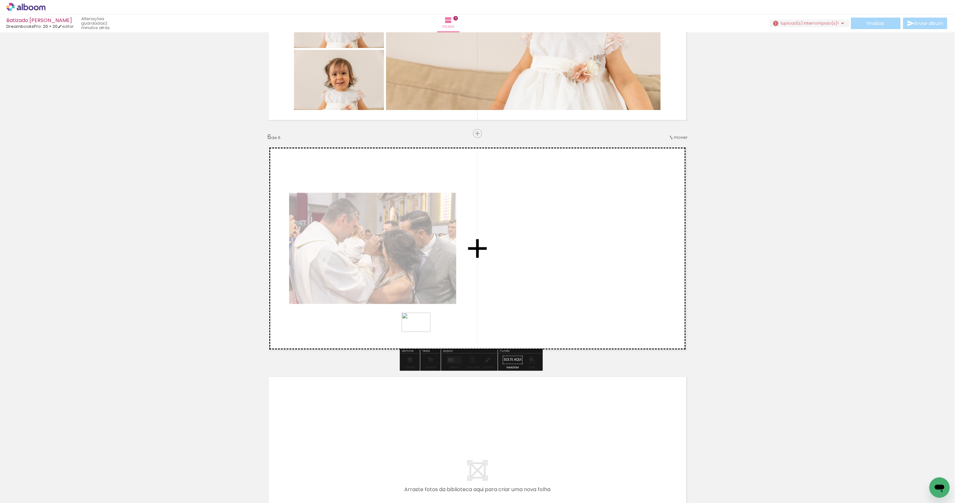
drag, startPoint x: 69, startPoint y: 484, endPoint x: 441, endPoint y: 321, distance: 405.9
click at [441, 321] on quentale-workspace at bounding box center [477, 251] width 955 height 503
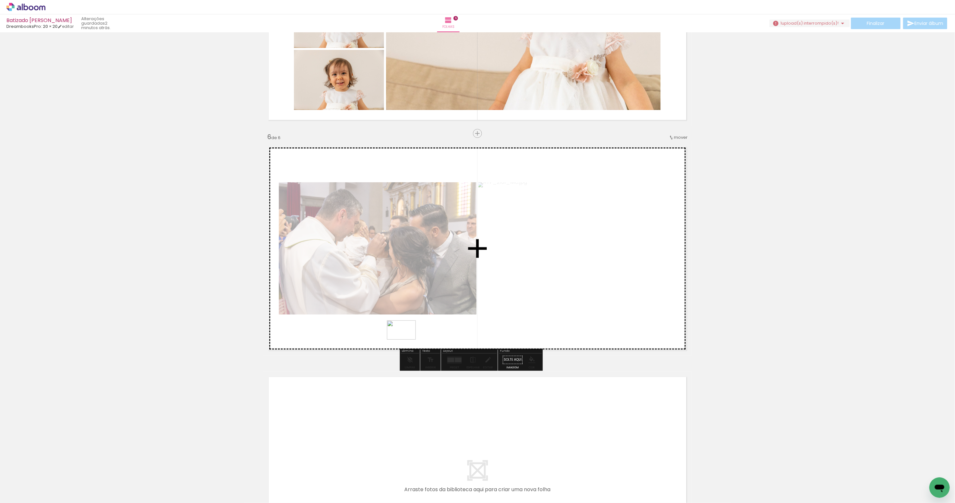
drag, startPoint x: 64, startPoint y: 482, endPoint x: 409, endPoint y: 337, distance: 374.0
click at [409, 337] on quentale-workspace at bounding box center [477, 251] width 955 height 503
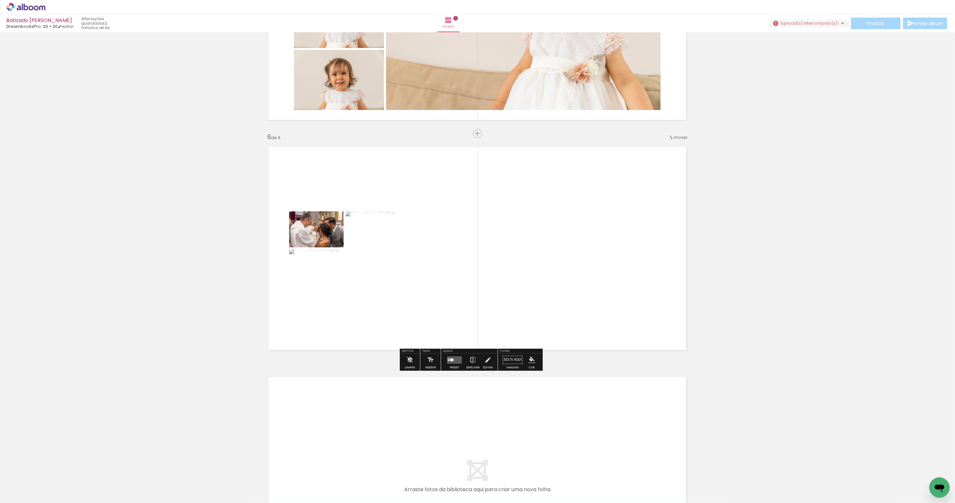
drag, startPoint x: 113, startPoint y: 486, endPoint x: 125, endPoint y: 485, distance: 11.6
click at [52, 485] on iron-horizontal-list at bounding box center [46, 483] width 13 height 40
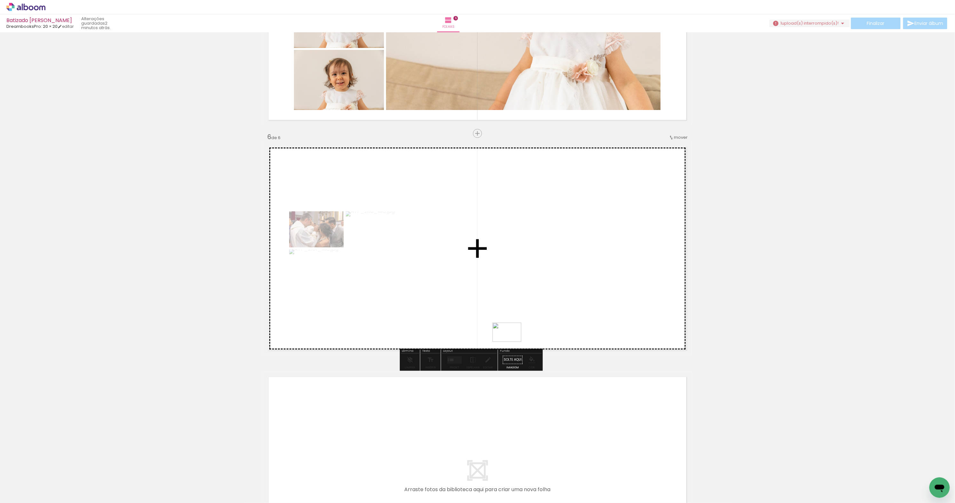
drag, startPoint x: 72, startPoint y: 483, endPoint x: 537, endPoint y: 317, distance: 493.7
click at [537, 317] on quentale-workspace at bounding box center [477, 251] width 955 height 503
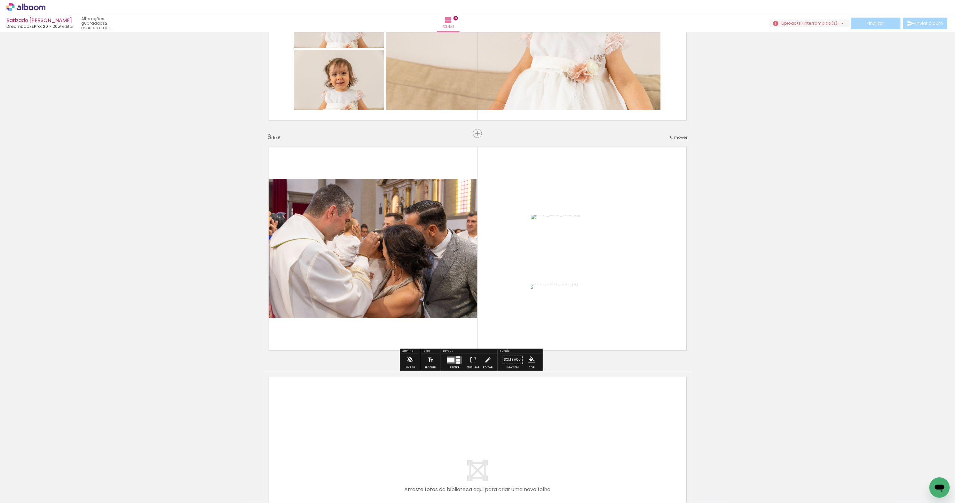
click at [454, 362] on div at bounding box center [450, 360] width 7 height 5
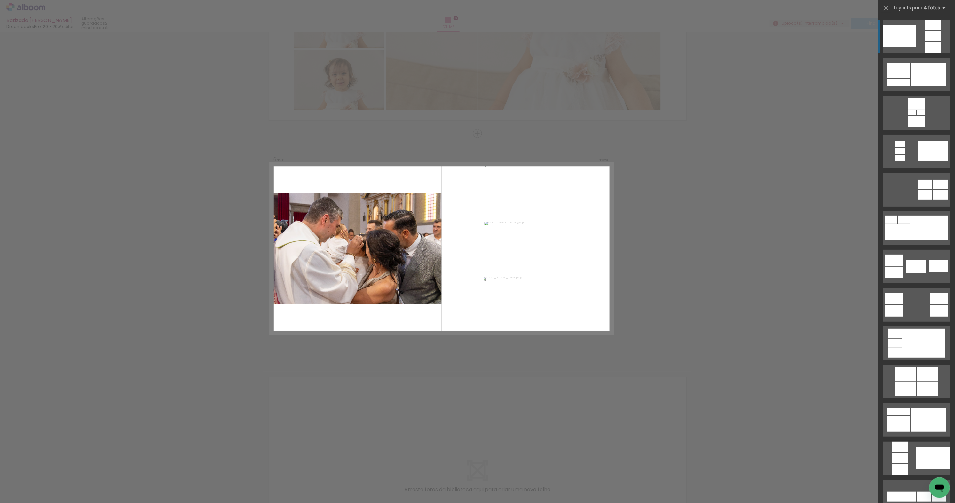
scroll to position [1062, 0]
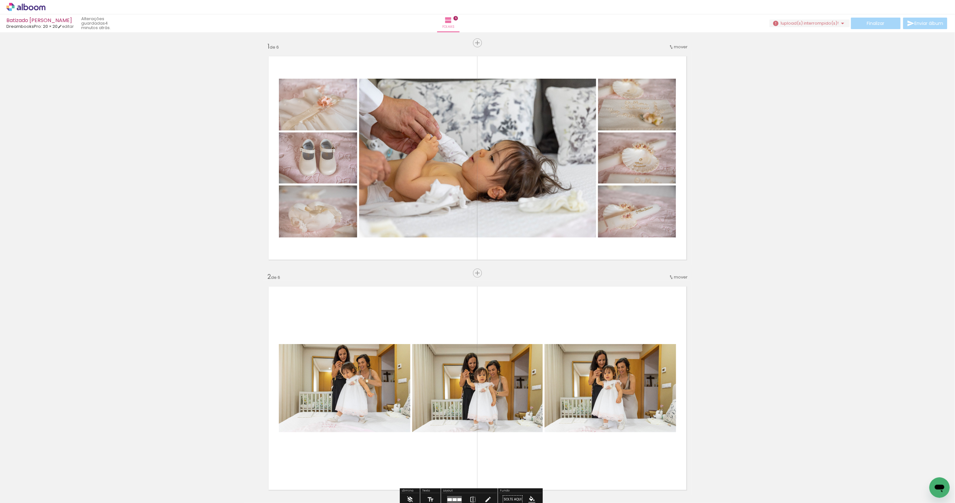
click at [24, 484] on input "Todas as fotos" at bounding box center [18, 483] width 24 height 5
click at [0, 0] on slot "Não utilizadas" at bounding box center [0, 0] width 0 height 0
type input "Não utilizadas"
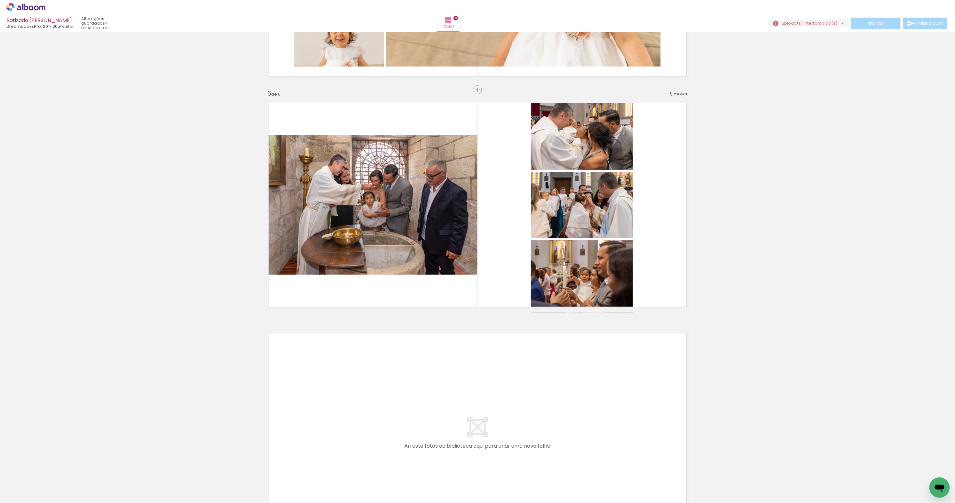
scroll to position [1103, 0]
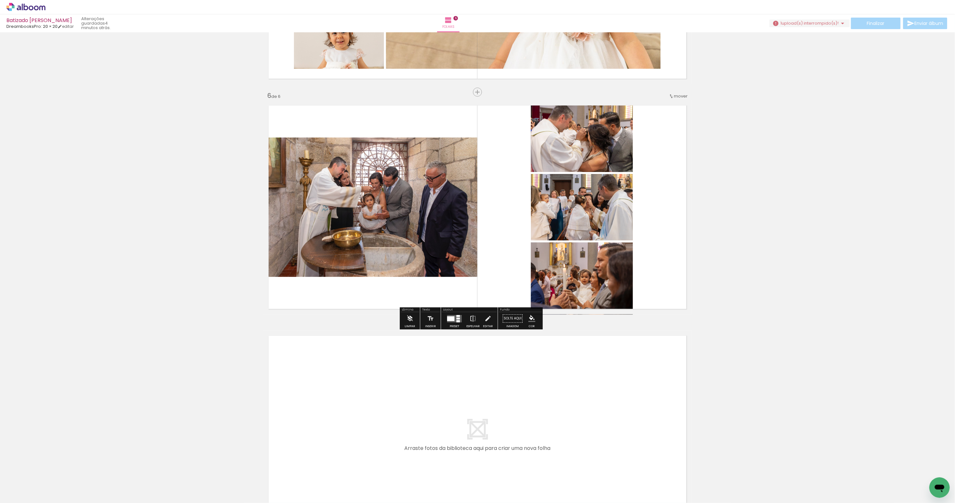
click at [455, 321] on div at bounding box center [450, 318] width 7 height 5
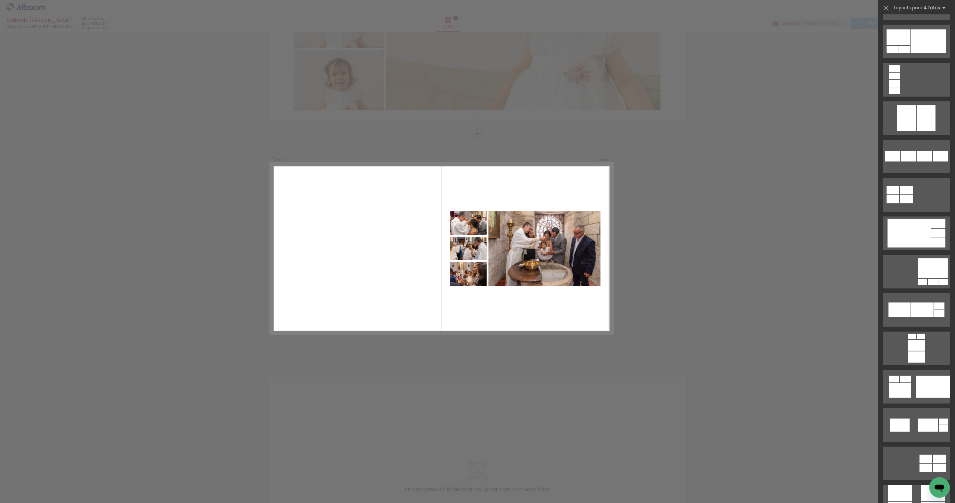
scroll to position [1343, 0]
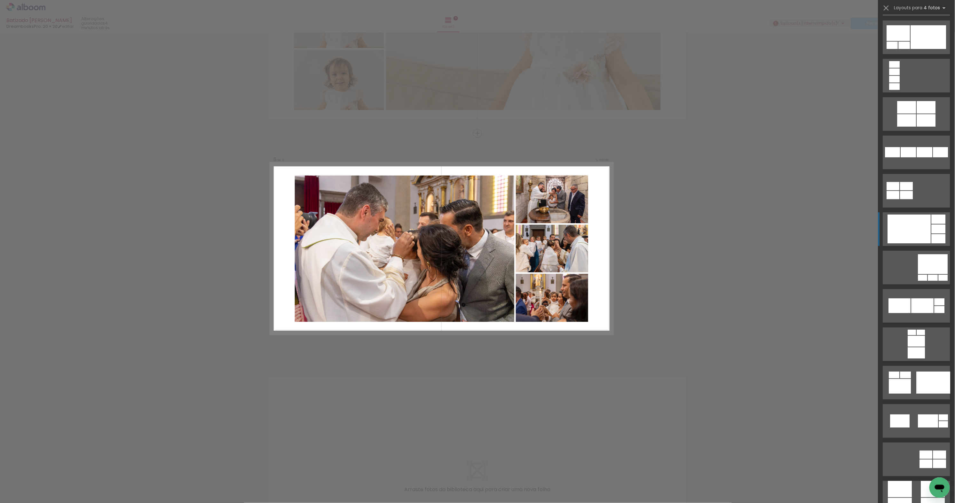
click at [917, 222] on div at bounding box center [909, 229] width 43 height 29
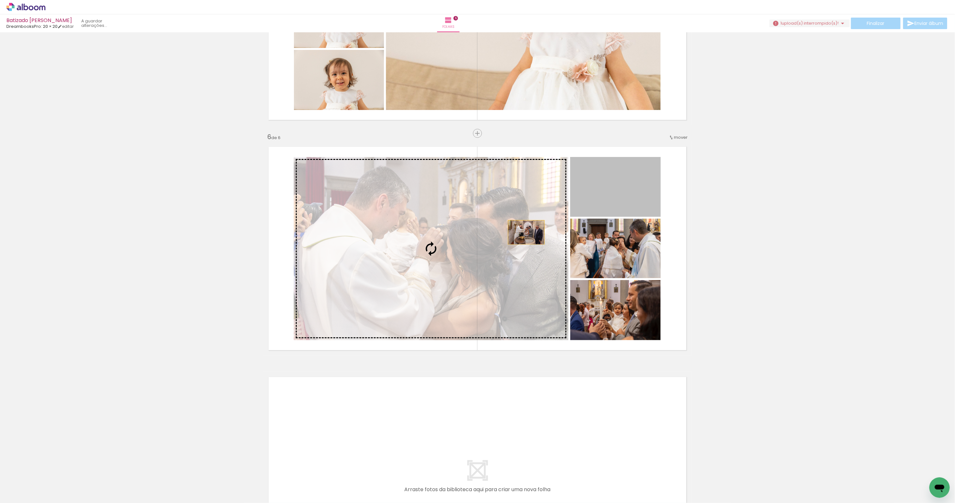
drag, startPoint x: 623, startPoint y: 205, endPoint x: 527, endPoint y: 232, distance: 100.5
click at [0, 0] on slot at bounding box center [0, 0] width 0 height 0
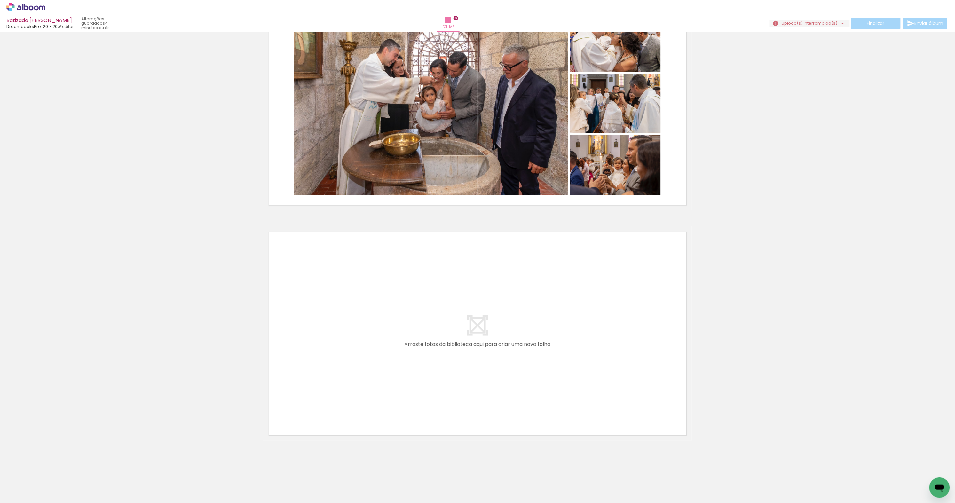
scroll to position [1206, 0]
click at [19, 498] on span "Adicionar Fotos" at bounding box center [22, 499] width 19 height 7
click at [0, 0] on input "file" at bounding box center [0, 0] width 0 height 0
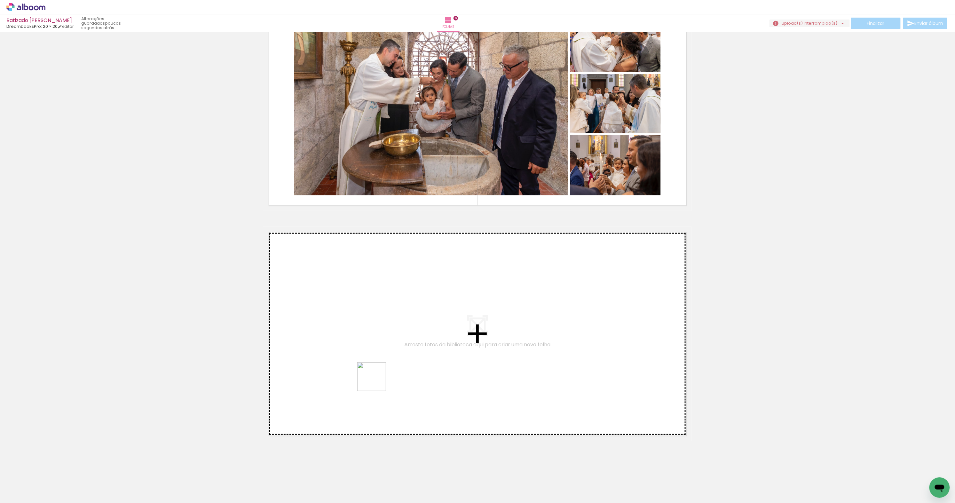
drag, startPoint x: 75, startPoint y: 485, endPoint x: 403, endPoint y: 366, distance: 349.5
click at [403, 366] on quentale-workspace at bounding box center [477, 251] width 955 height 503
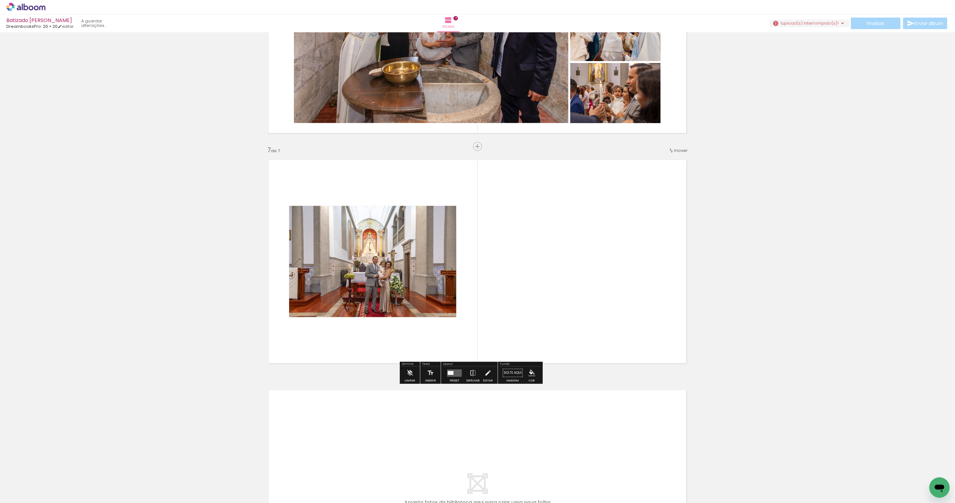
scroll to position [1292, 0]
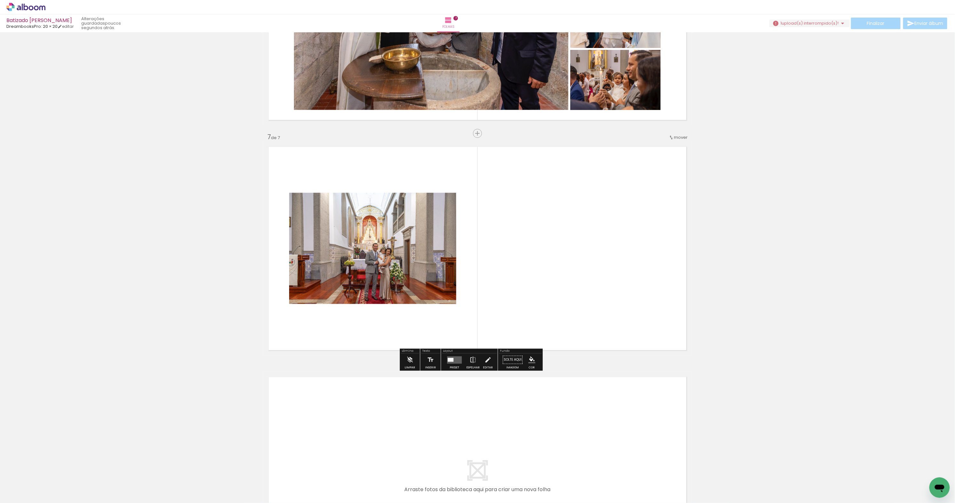
click at [462, 361] on quentale-layouter at bounding box center [454, 359] width 15 height 7
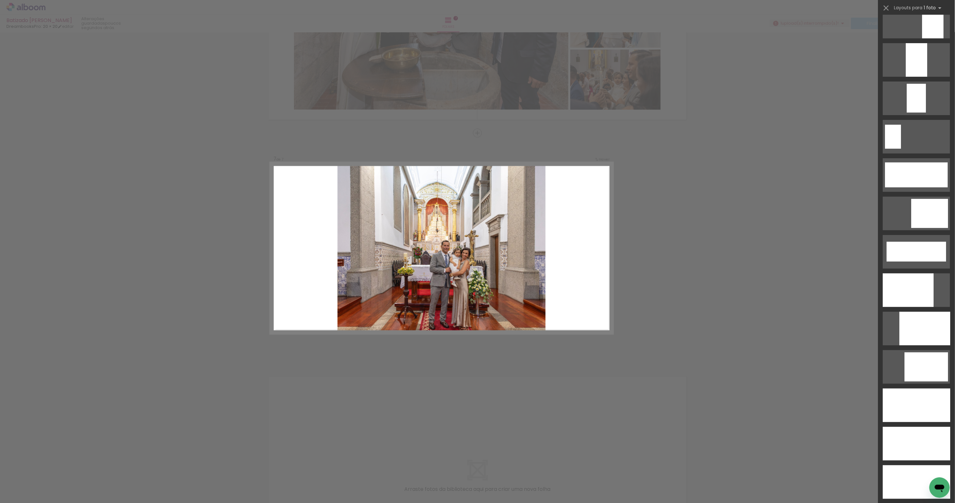
scroll to position [1585, 0]
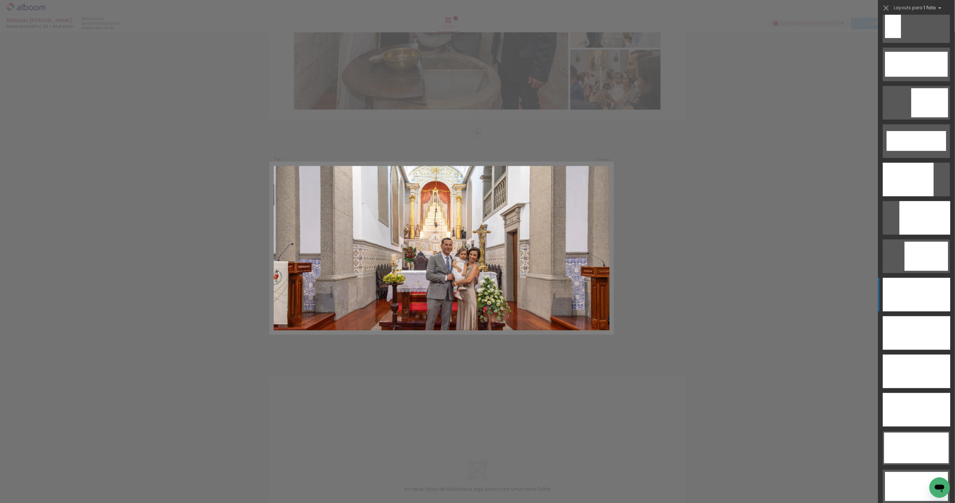
click at [923, 297] on div at bounding box center [917, 295] width 68 height 34
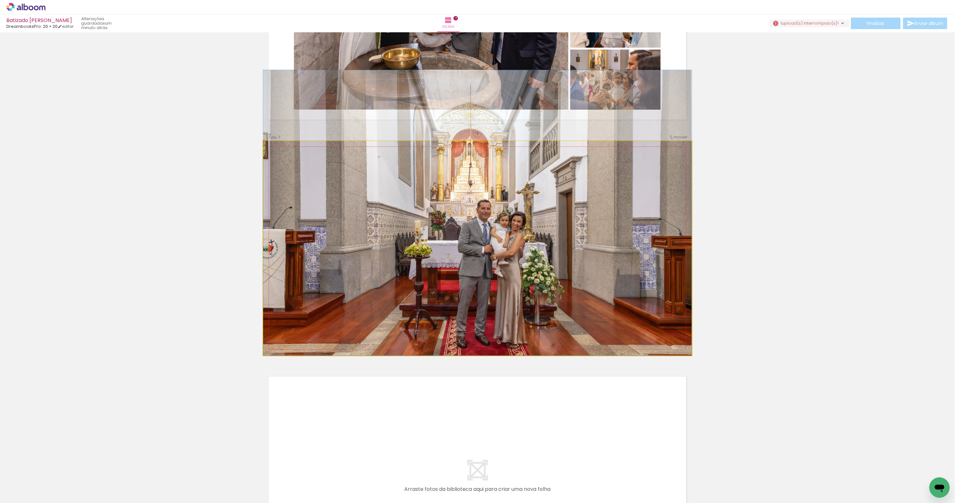
drag, startPoint x: 558, startPoint y: 314, endPoint x: 559, endPoint y: 265, distance: 48.6
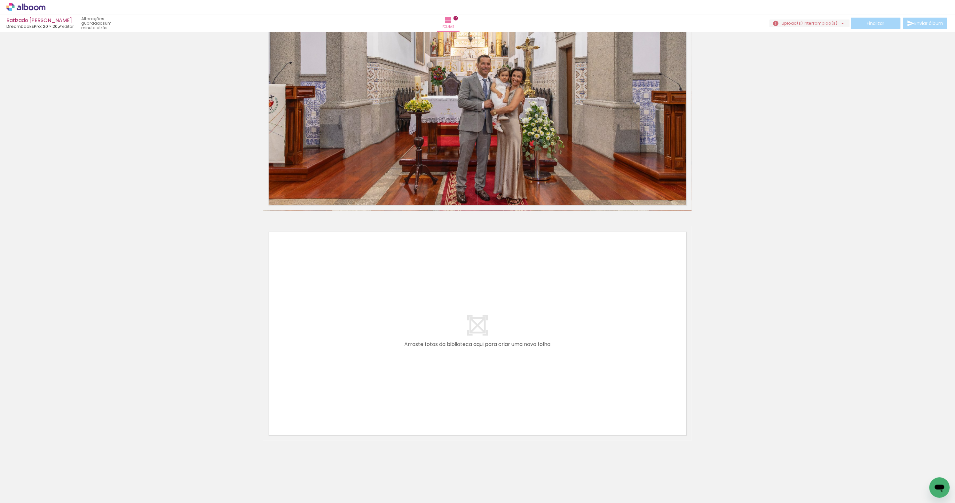
scroll to position [1437, 0]
click at [26, 496] on span "Adicionar Fotos" at bounding box center [22, 499] width 19 height 7
click at [0, 0] on input "file" at bounding box center [0, 0] width 0 height 0
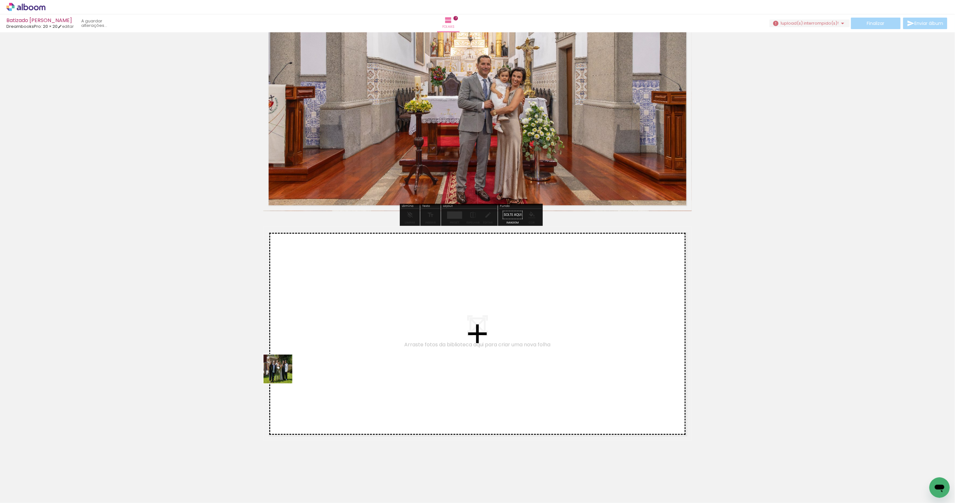
drag, startPoint x: 75, startPoint y: 483, endPoint x: 314, endPoint y: 355, distance: 271.7
click at [314, 355] on quentale-workspace at bounding box center [477, 251] width 955 height 503
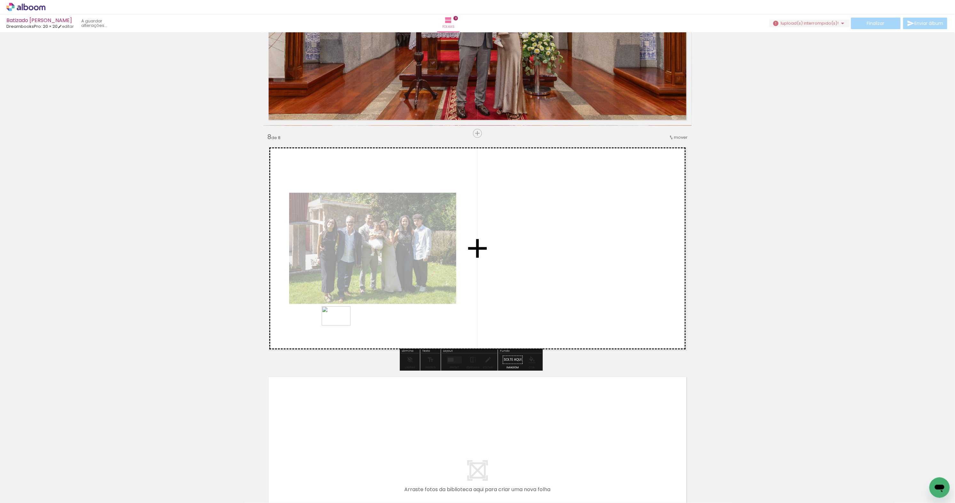
drag, startPoint x: 73, startPoint y: 479, endPoint x: 347, endPoint y: 322, distance: 315.8
click at [347, 322] on quentale-workspace at bounding box center [477, 251] width 955 height 503
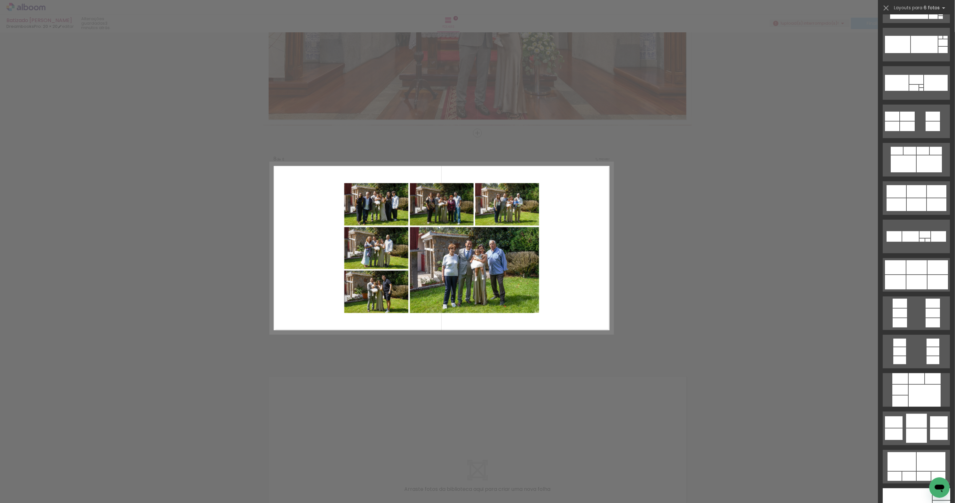
scroll to position [1414, 0]
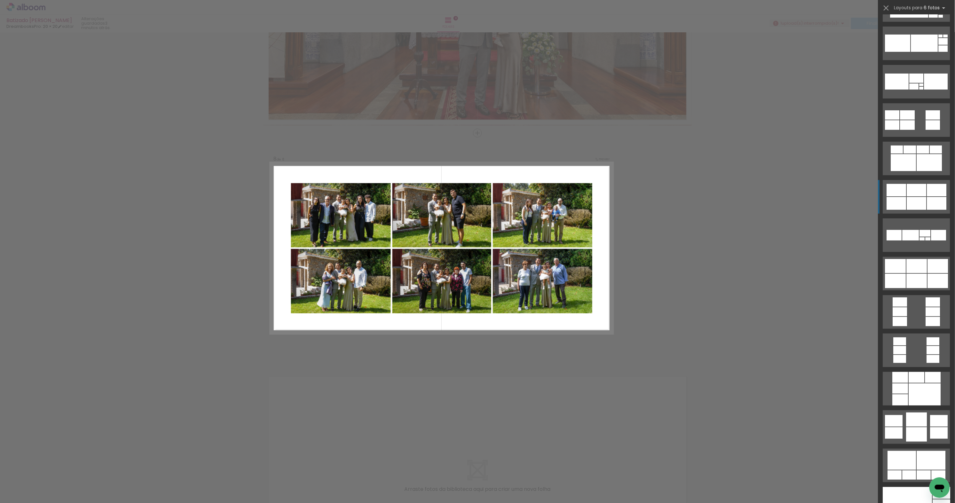
click at [913, 192] on div at bounding box center [917, 190] width 20 height 12
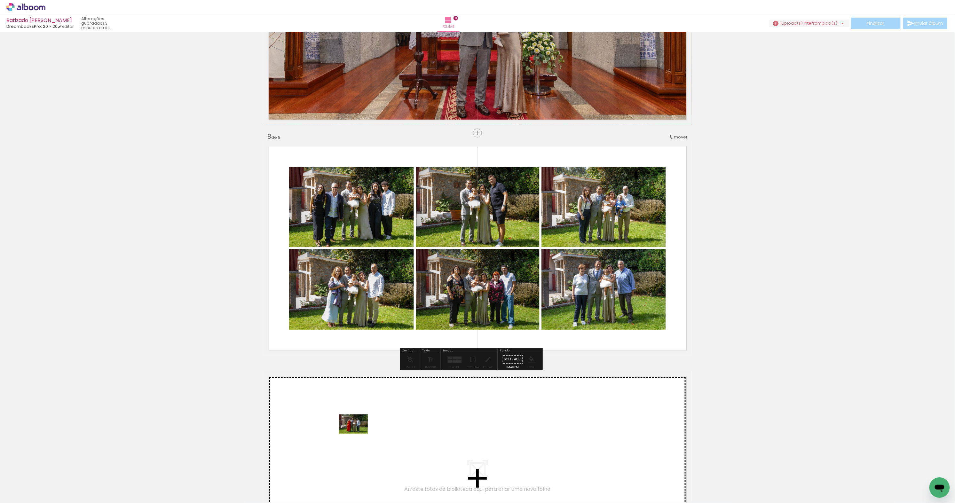
drag, startPoint x: 62, startPoint y: 484, endPoint x: 358, endPoint y: 434, distance: 300.5
click at [358, 434] on quentale-workspace at bounding box center [477, 251] width 955 height 503
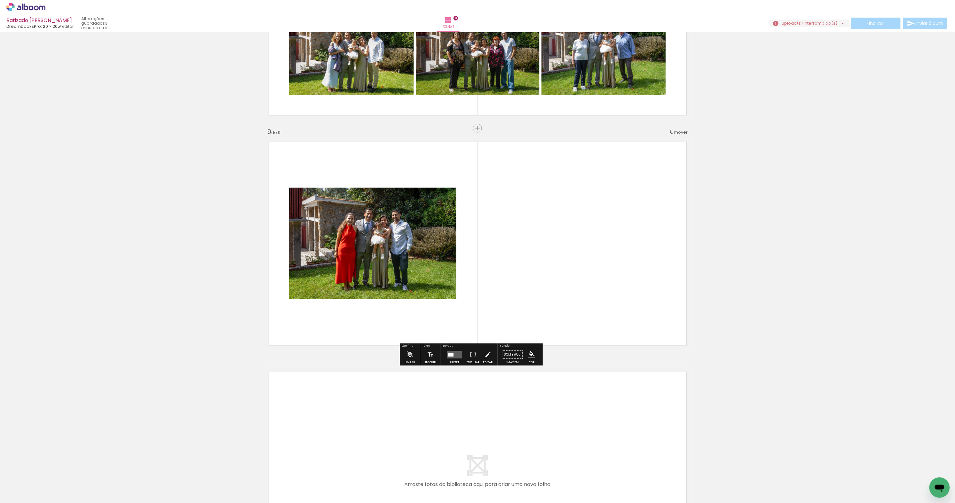
scroll to position [1761, 0]
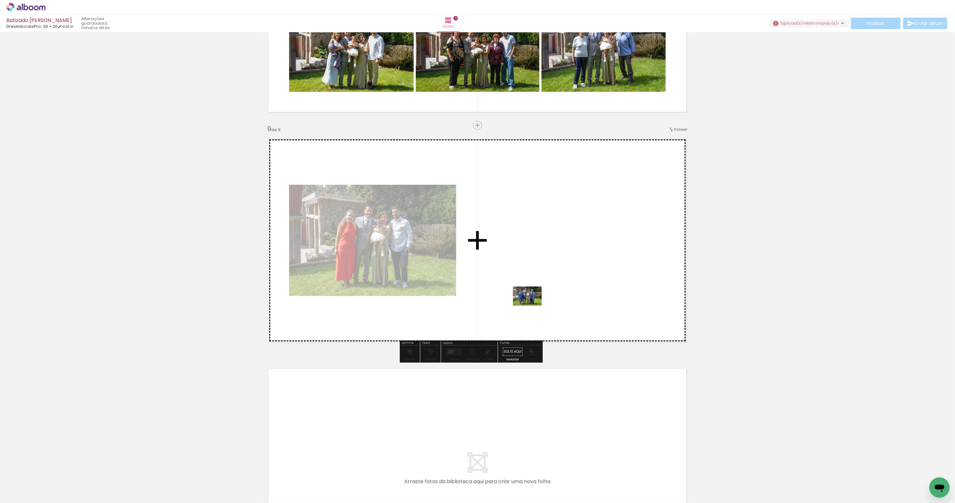
click at [539, 301] on quentale-workspace at bounding box center [477, 251] width 955 height 503
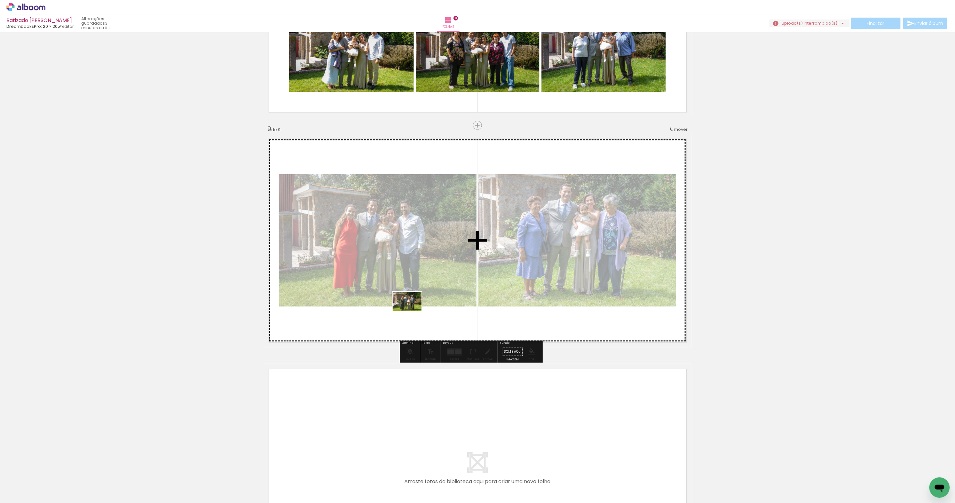
drag, startPoint x: 65, startPoint y: 483, endPoint x: 415, endPoint y: 307, distance: 392.4
click at [415, 307] on quentale-workspace at bounding box center [477, 251] width 955 height 503
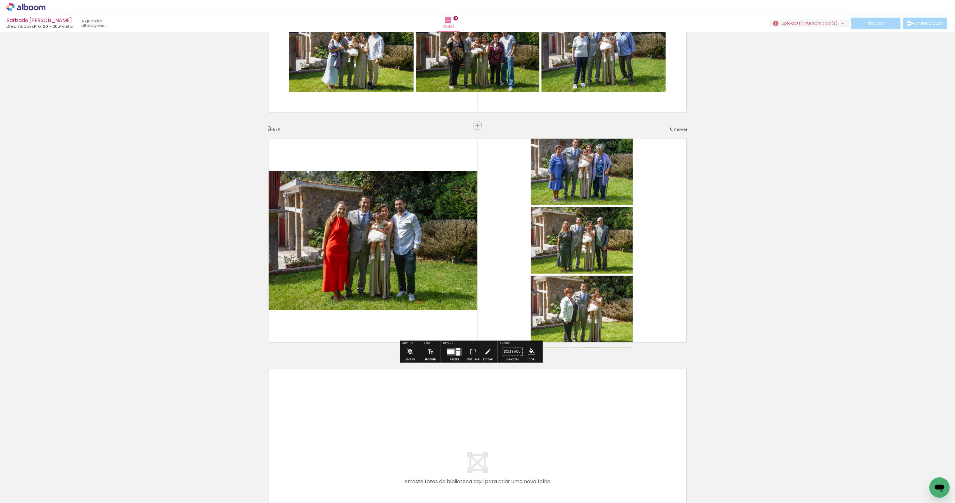
drag, startPoint x: 67, startPoint y: 475, endPoint x: 490, endPoint y: 276, distance: 467.5
click at [490, 276] on quentale-workspace at bounding box center [477, 251] width 955 height 503
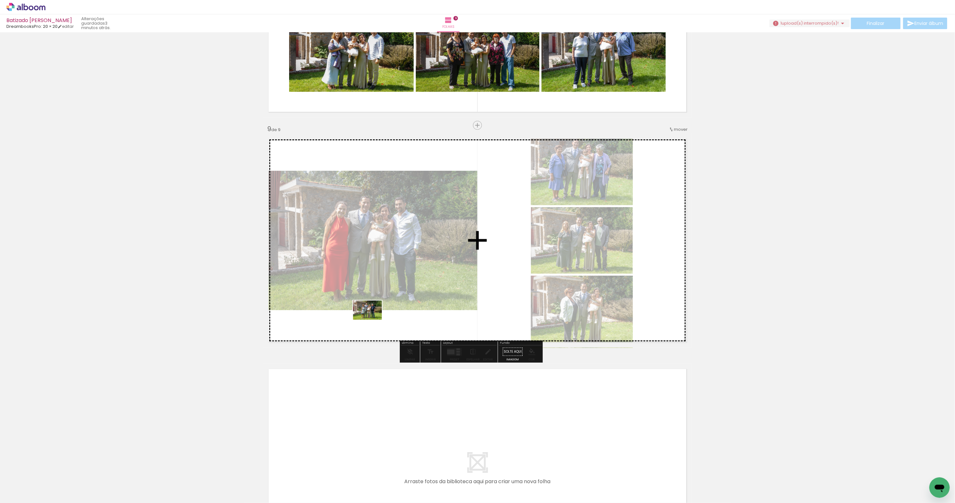
drag, startPoint x: 68, startPoint y: 479, endPoint x: 399, endPoint y: 300, distance: 377.0
click at [399, 300] on quentale-workspace at bounding box center [477, 251] width 955 height 503
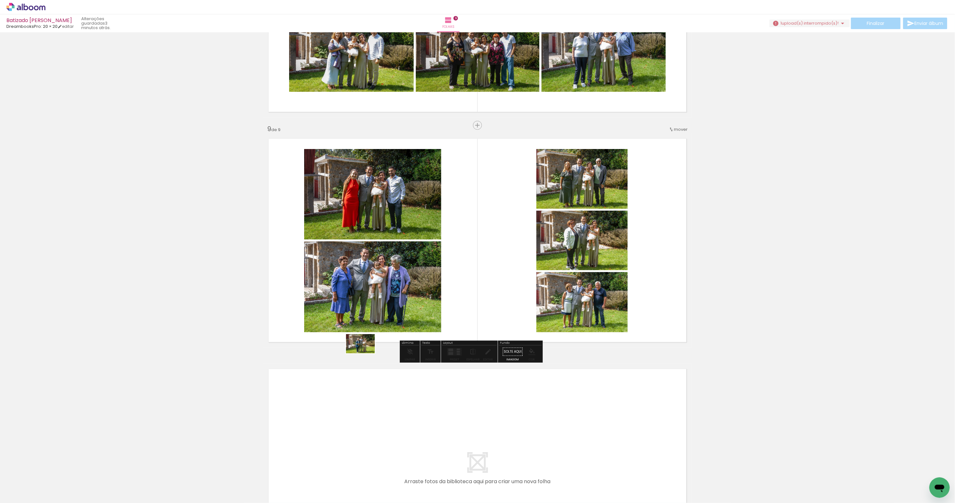
drag, startPoint x: 61, startPoint y: 477, endPoint x: 404, endPoint y: 336, distance: 371.2
click at [404, 336] on quentale-workspace at bounding box center [477, 251] width 955 height 503
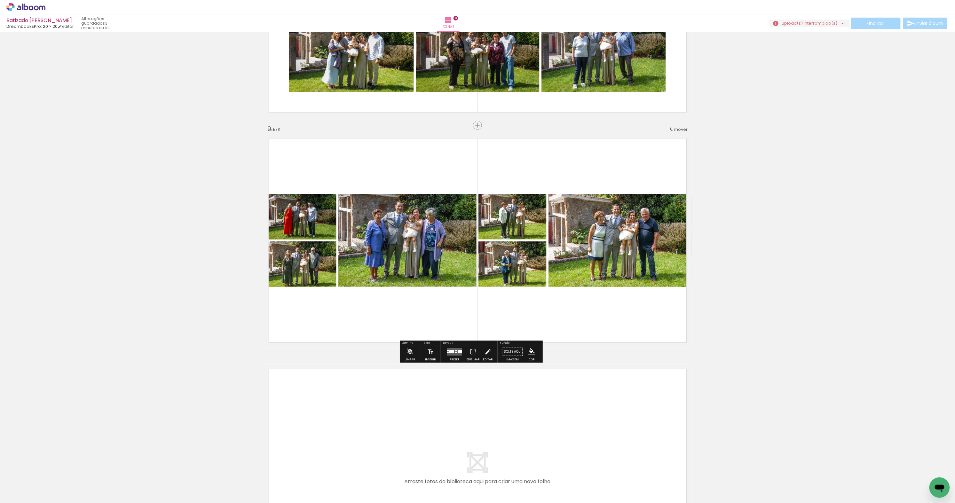
click at [454, 353] on div at bounding box center [452, 351] width 5 height 3
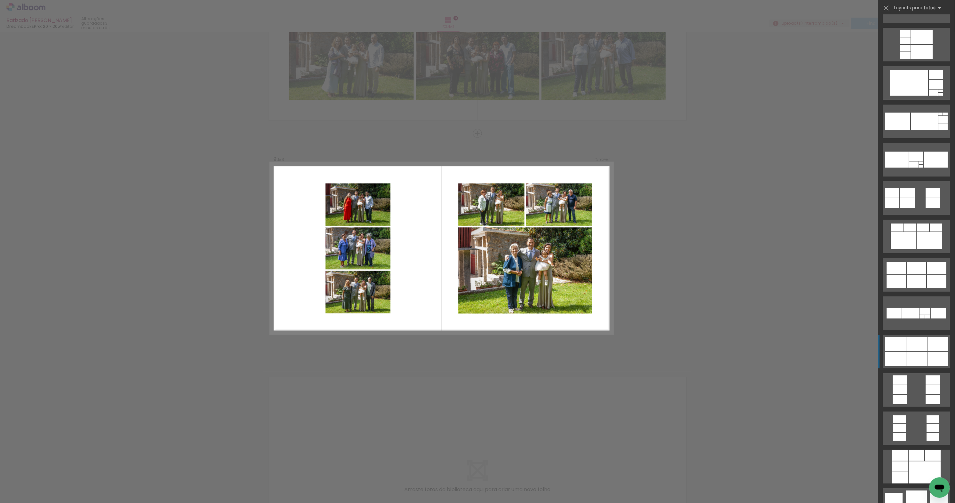
scroll to position [1336, 0]
click at [912, 277] on div at bounding box center [917, 281] width 20 height 13
click at [911, 279] on div at bounding box center [917, 281] width 20 height 13
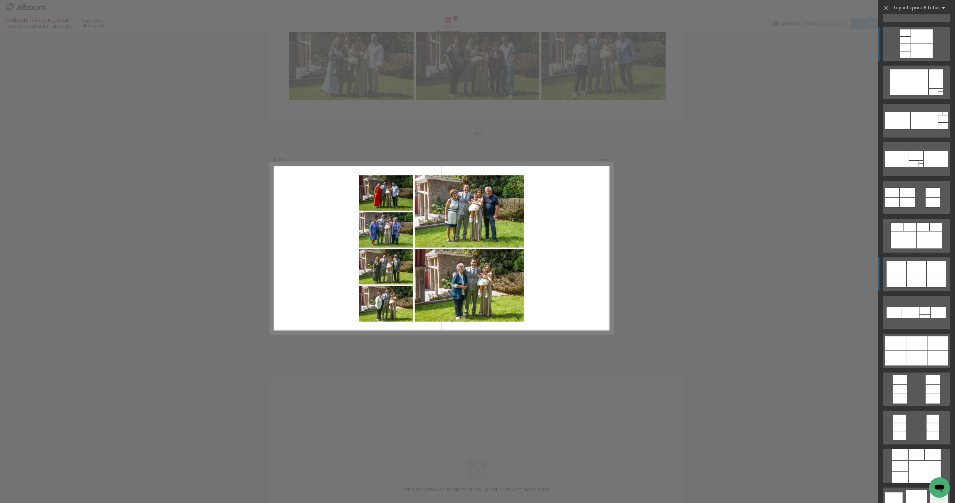
scroll to position [1753, 0]
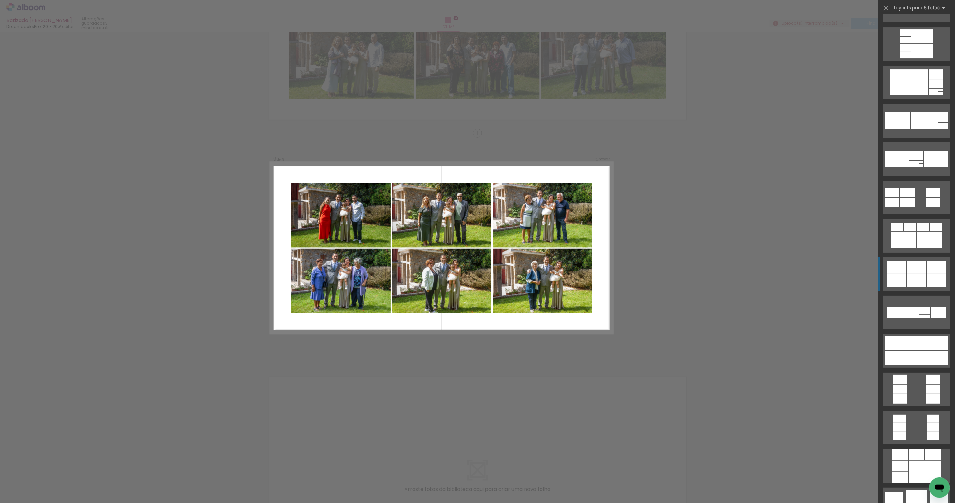
click at [921, 275] on div at bounding box center [917, 281] width 20 height 13
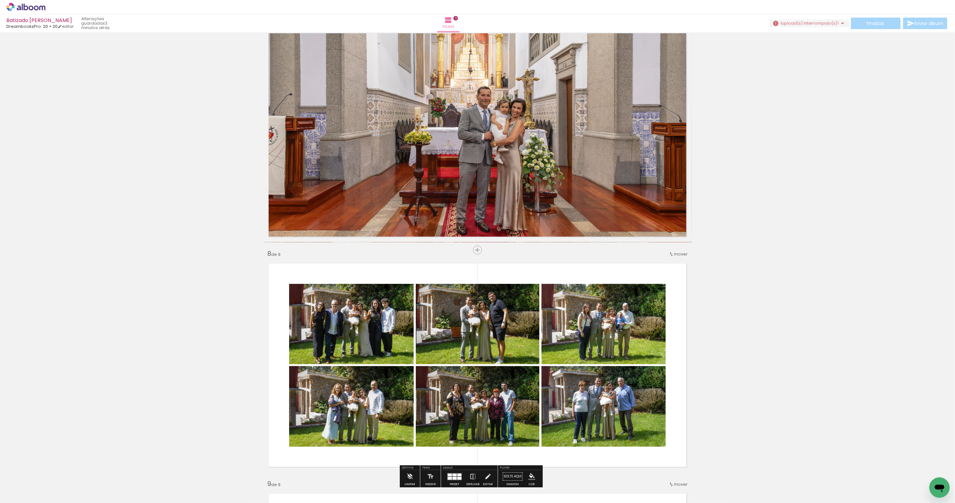
scroll to position [1405, 0]
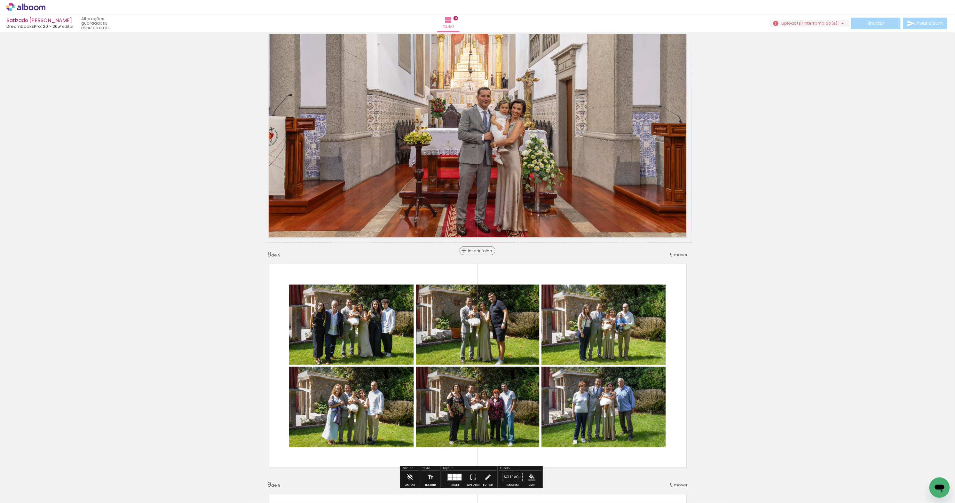
click at [476, 251] on span "Inserir folha" at bounding box center [480, 251] width 25 height 4
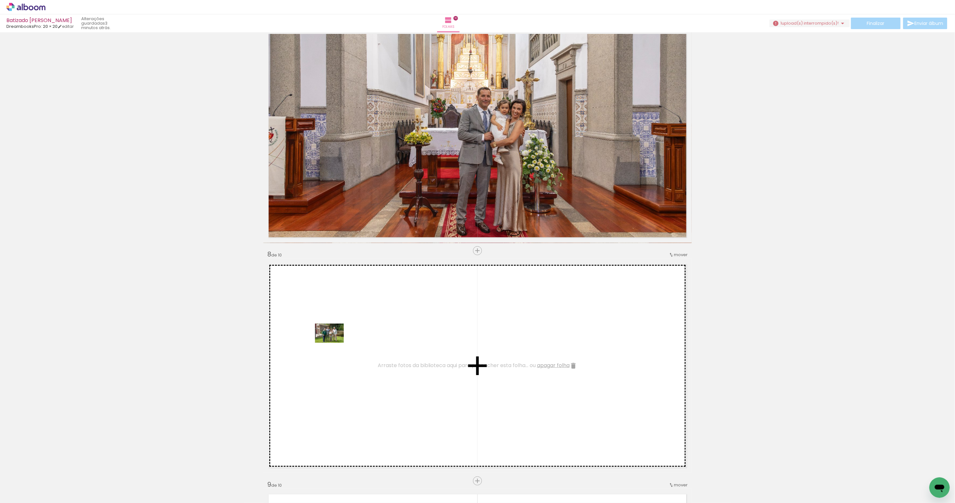
drag, startPoint x: 70, startPoint y: 478, endPoint x: 334, endPoint y: 343, distance: 296.5
click at [334, 343] on quentale-workspace at bounding box center [477, 251] width 955 height 503
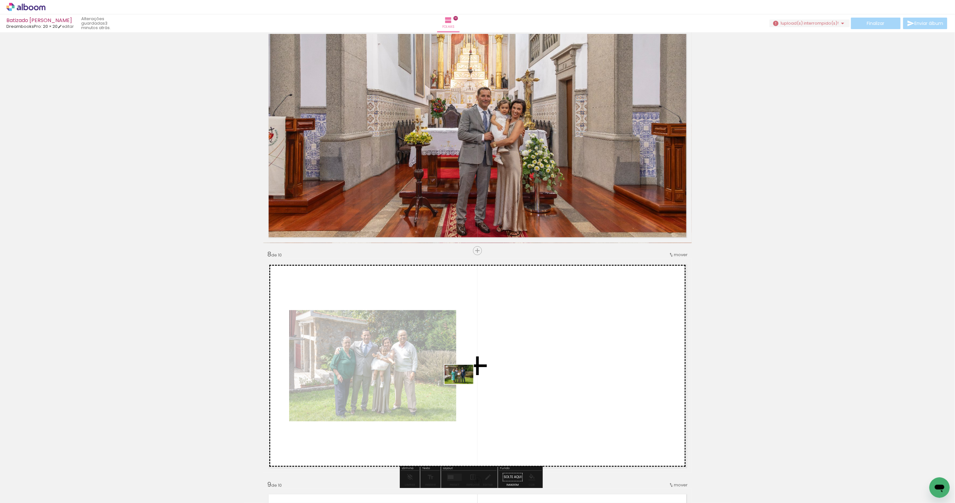
drag, startPoint x: 79, startPoint y: 482, endPoint x: 464, endPoint y: 384, distance: 396.7
click at [464, 384] on quentale-workspace at bounding box center [477, 251] width 955 height 503
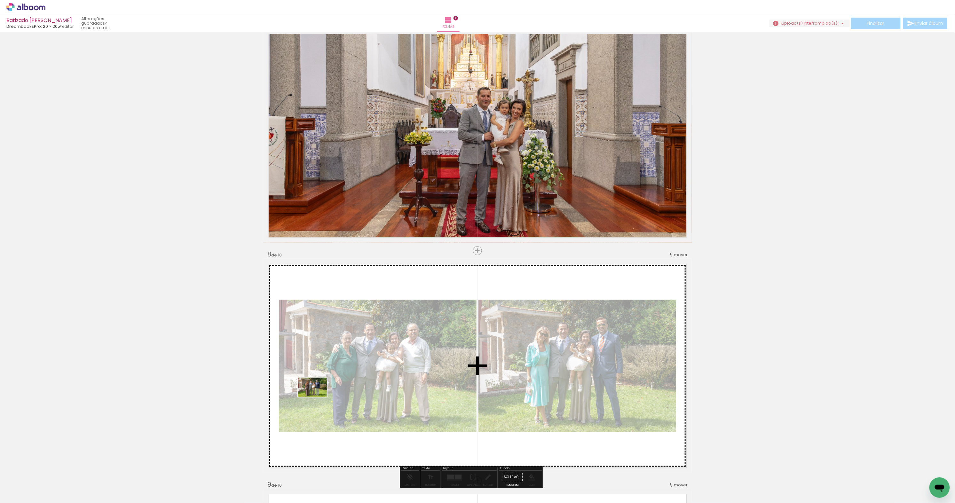
drag, startPoint x: 70, startPoint y: 476, endPoint x: 318, endPoint y: 397, distance: 259.7
click at [318, 397] on quentale-workspace at bounding box center [477, 251] width 955 height 503
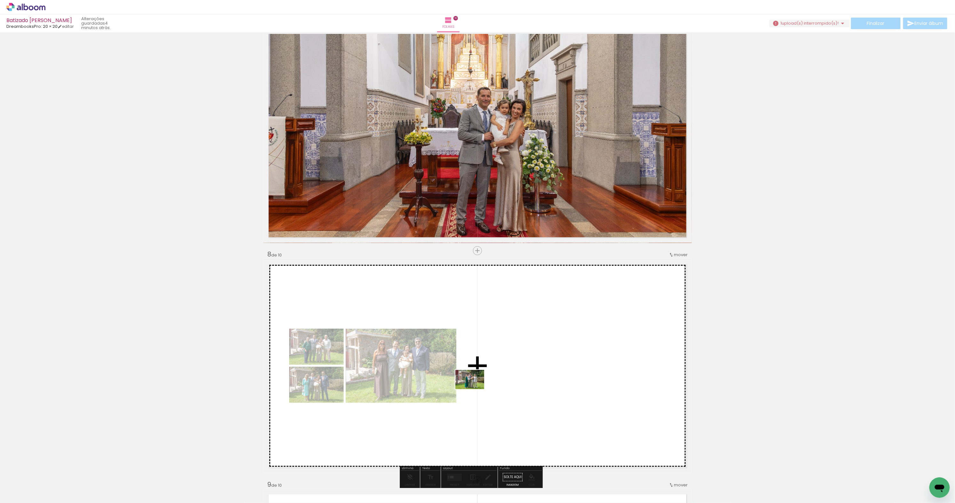
drag, startPoint x: 77, startPoint y: 483, endPoint x: 475, endPoint y: 389, distance: 408.8
click at [475, 389] on quentale-workspace at bounding box center [477, 251] width 955 height 503
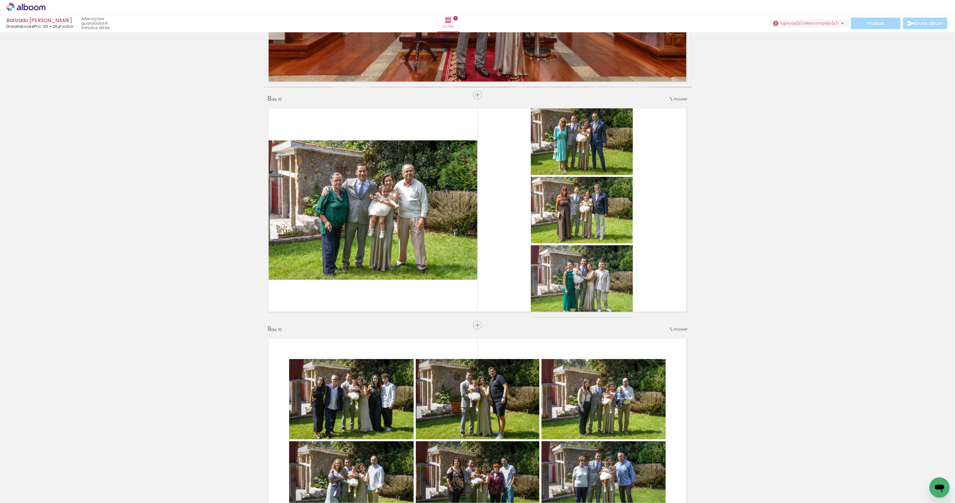
scroll to position [1560, 0]
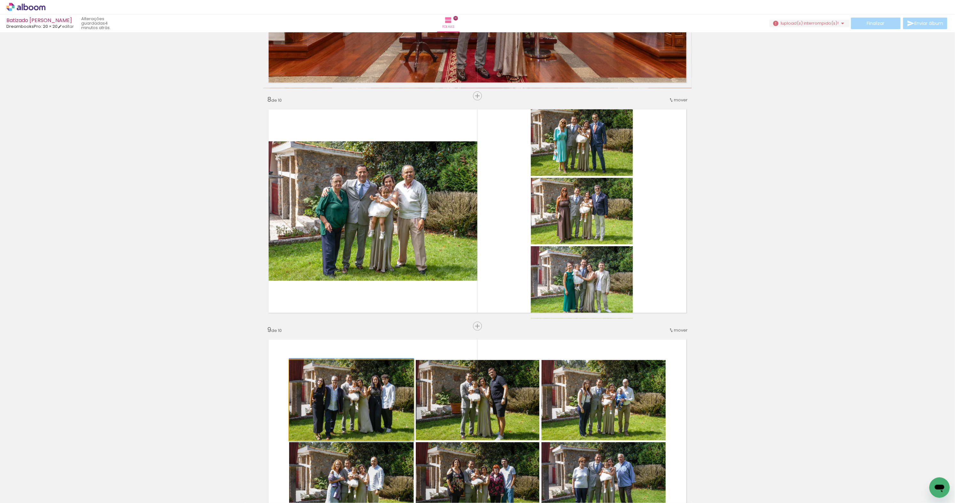
click at [388, 384] on quentale-photo at bounding box center [351, 400] width 125 height 80
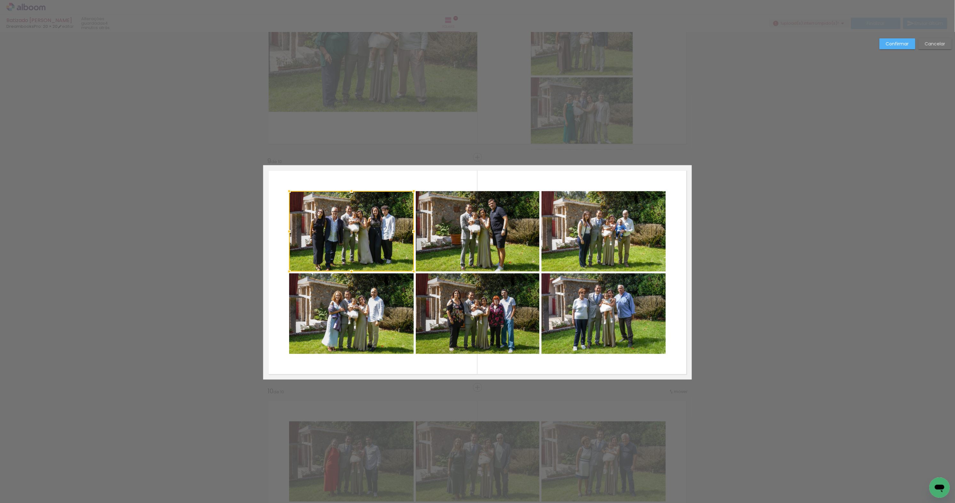
scroll to position [1753, 0]
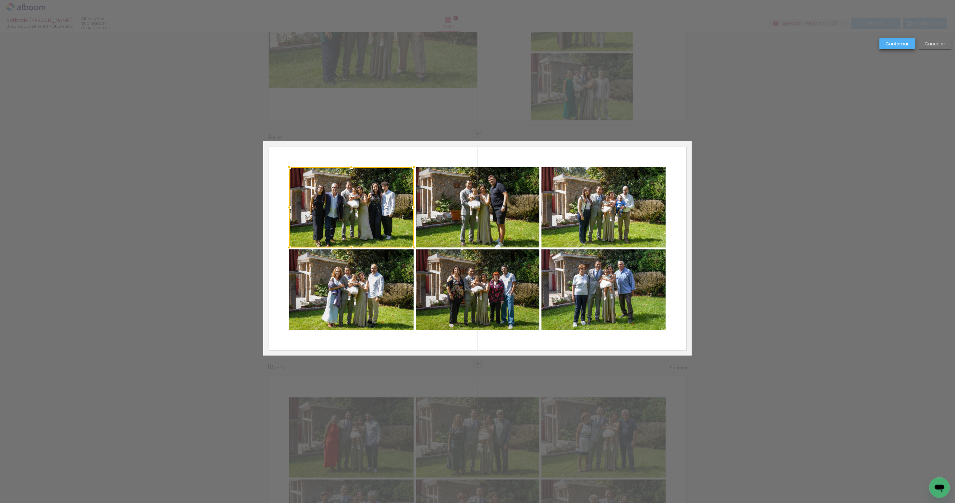
click at [0, 0] on slot "Confirmar" at bounding box center [0, 0] width 0 height 0
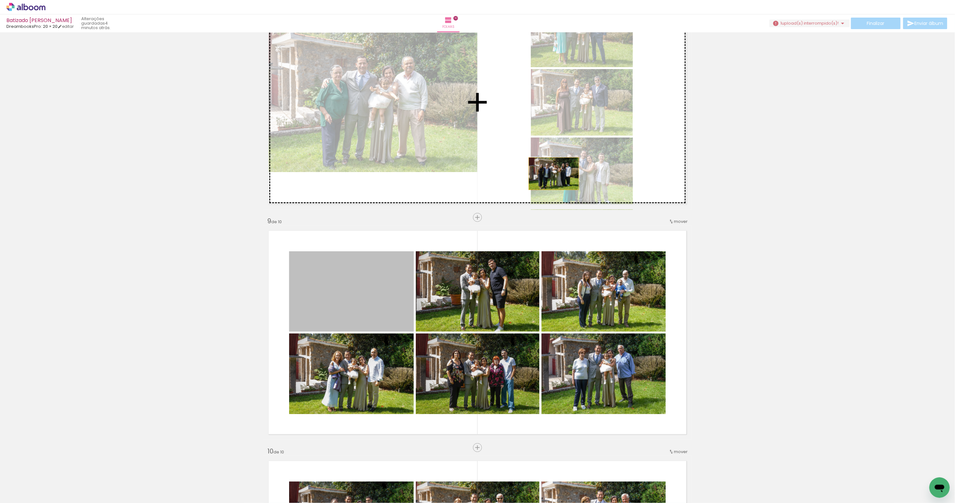
scroll to position [1668, 0]
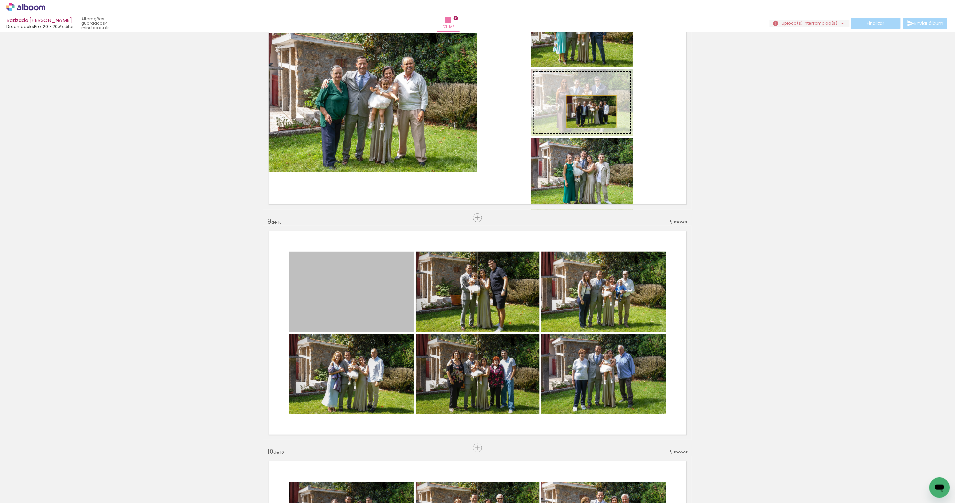
drag, startPoint x: 373, startPoint y: 289, endPoint x: 592, endPoint y: 107, distance: 285.1
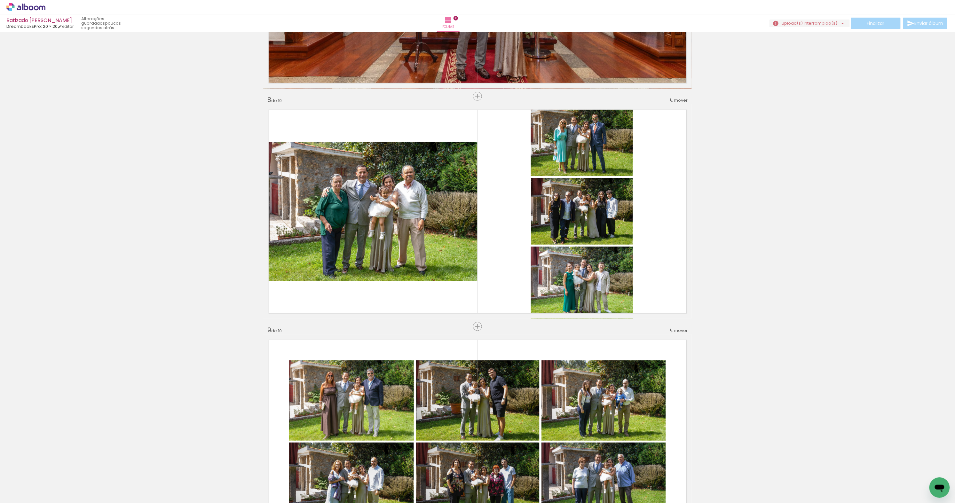
scroll to position [1558, 0]
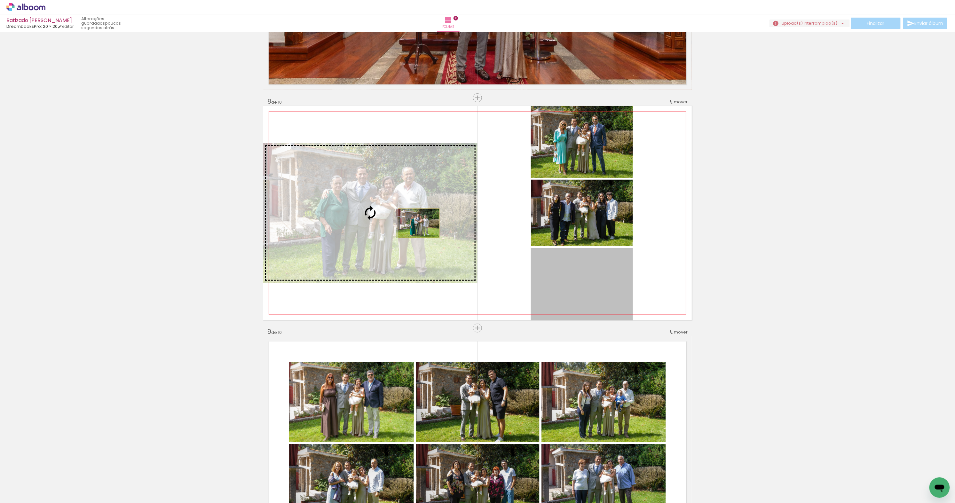
drag, startPoint x: 579, startPoint y: 277, endPoint x: 419, endPoint y: 223, distance: 168.1
click at [0, 0] on slot at bounding box center [0, 0] width 0 height 0
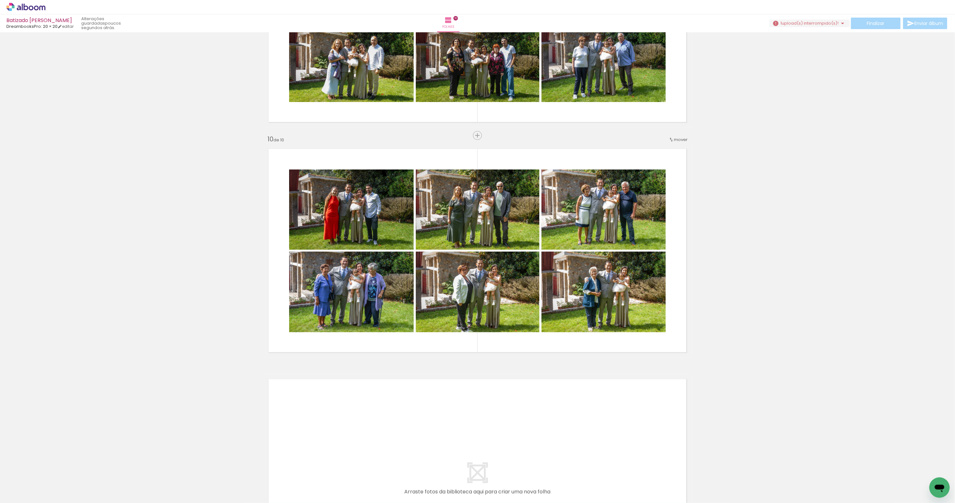
scroll to position [1982, 0]
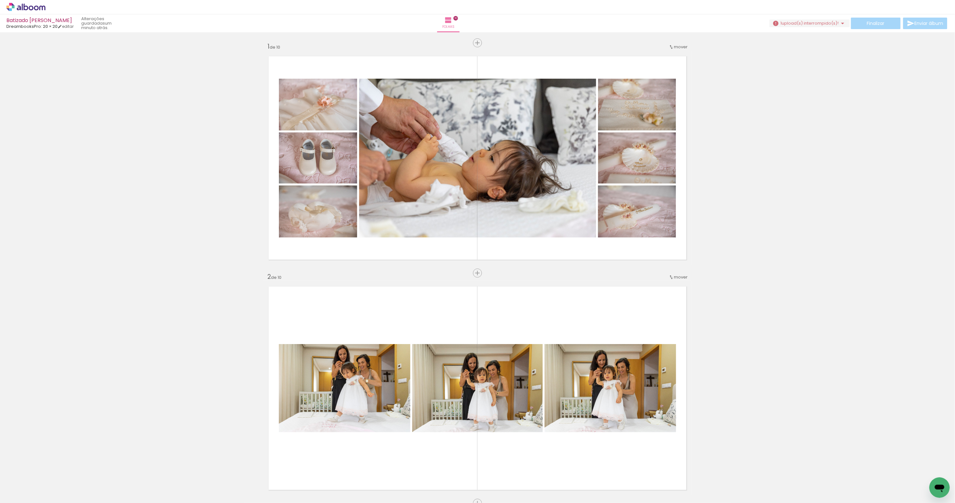
scroll to position [1336, 0]
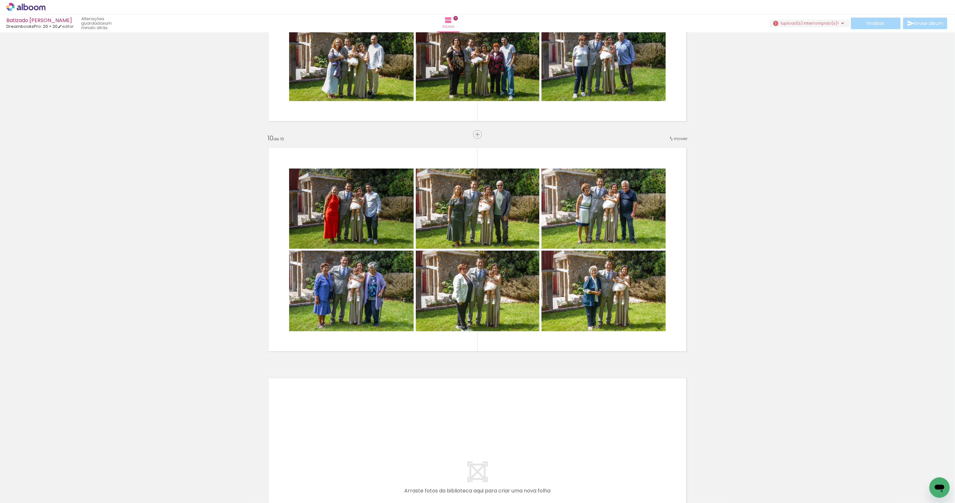
click at [20, 496] on span "Adicionar Fotos" at bounding box center [22, 499] width 19 height 7
click at [0, 0] on input "file" at bounding box center [0, 0] width 0 height 0
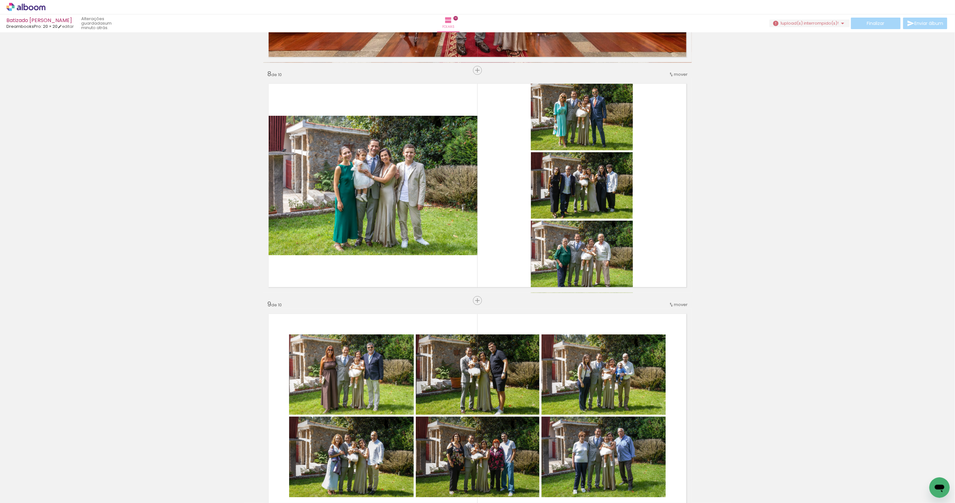
scroll to position [1558, 0]
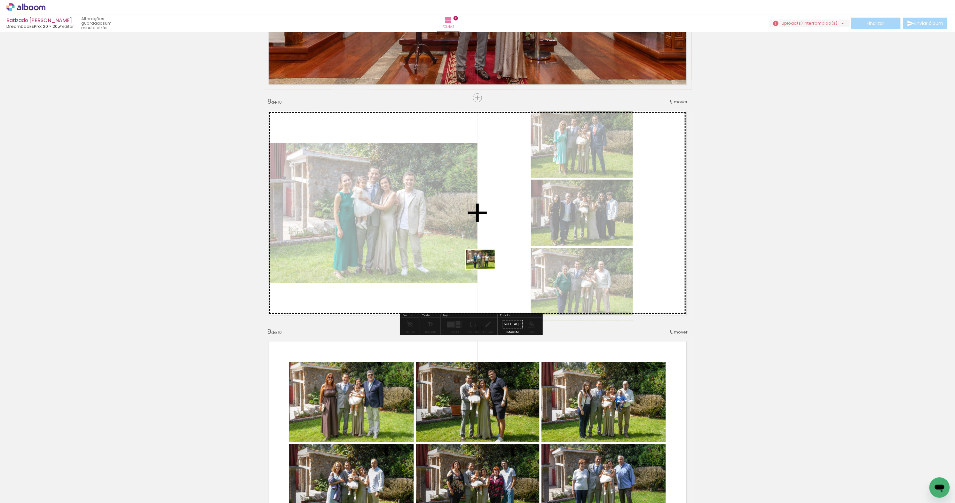
drag, startPoint x: 71, startPoint y: 485, endPoint x: 485, endPoint y: 269, distance: 467.7
click at [485, 269] on quentale-workspace at bounding box center [477, 251] width 955 height 503
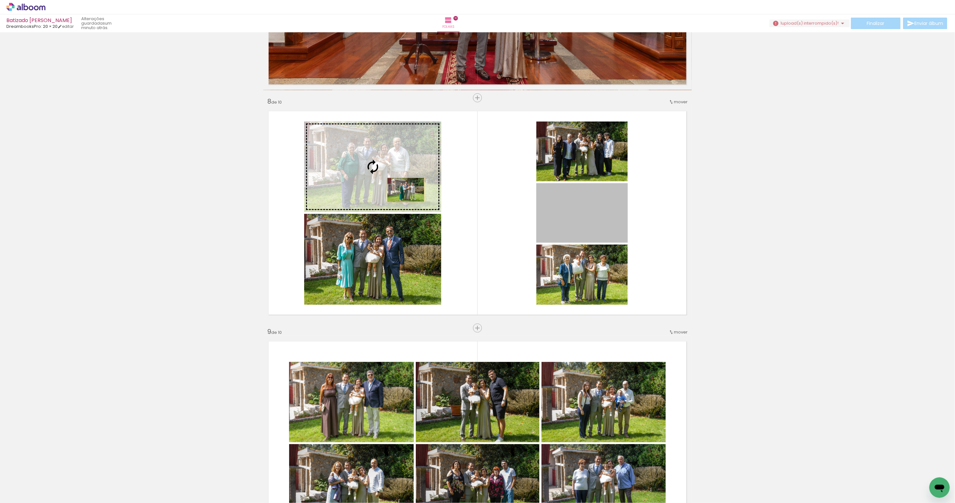
drag, startPoint x: 571, startPoint y: 220, endPoint x: 406, endPoint y: 190, distance: 167.5
click at [0, 0] on slot at bounding box center [0, 0] width 0 height 0
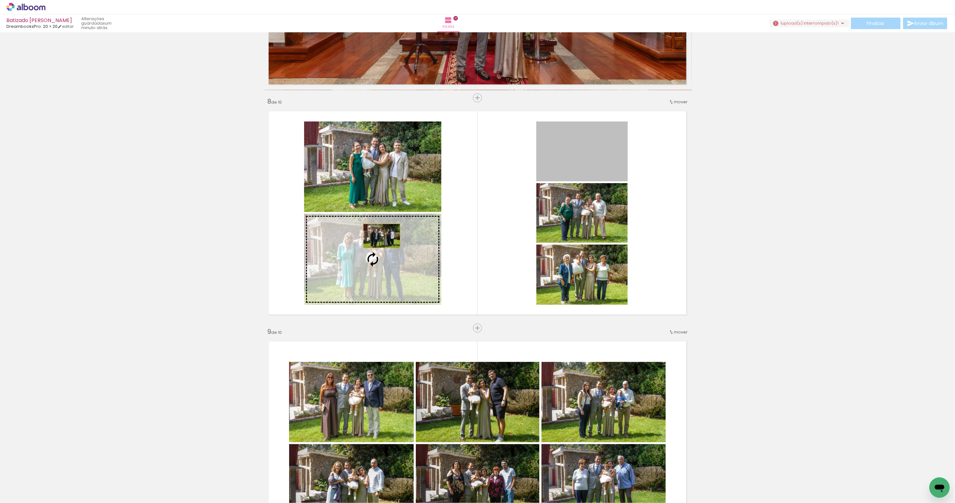
drag, startPoint x: 561, startPoint y: 163, endPoint x: 382, endPoint y: 236, distance: 193.5
click at [0, 0] on slot at bounding box center [0, 0] width 0 height 0
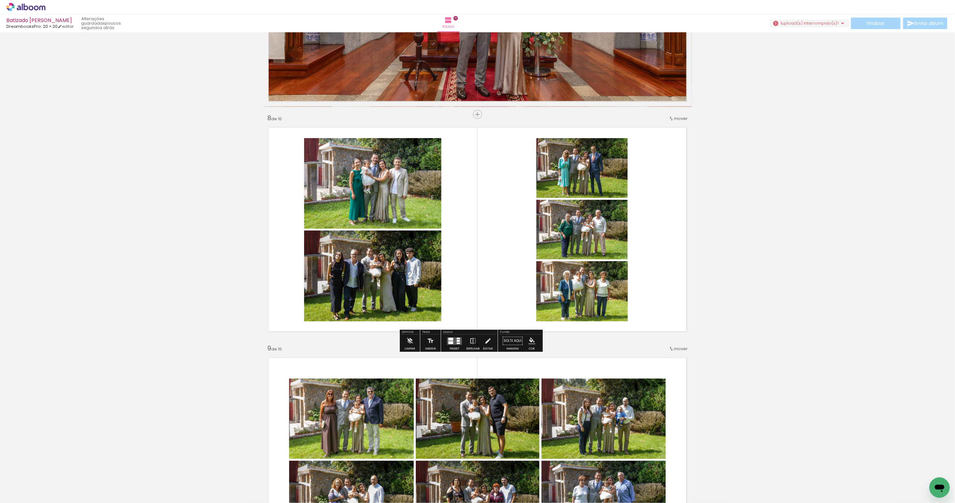
scroll to position [1542, 0]
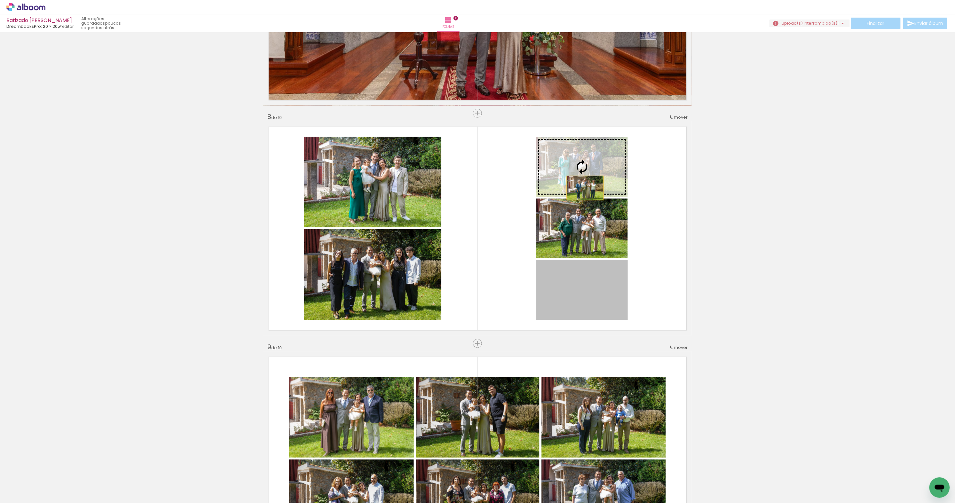
drag, startPoint x: 595, startPoint y: 288, endPoint x: 586, endPoint y: 188, distance: 100.6
click at [0, 0] on slot at bounding box center [0, 0] width 0 height 0
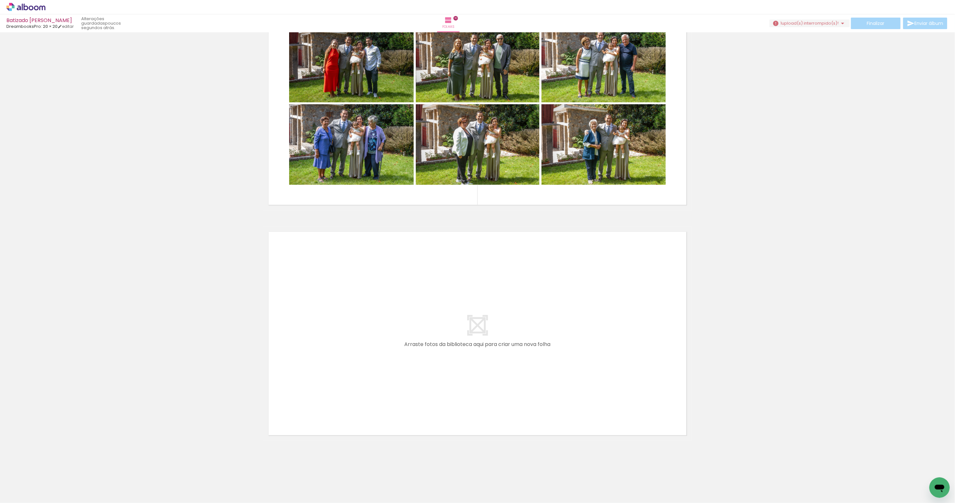
scroll to position [2128, 0]
click at [22, 496] on span "Adicionar Fotos" at bounding box center [22, 499] width 19 height 7
click at [0, 0] on input "file" at bounding box center [0, 0] width 0 height 0
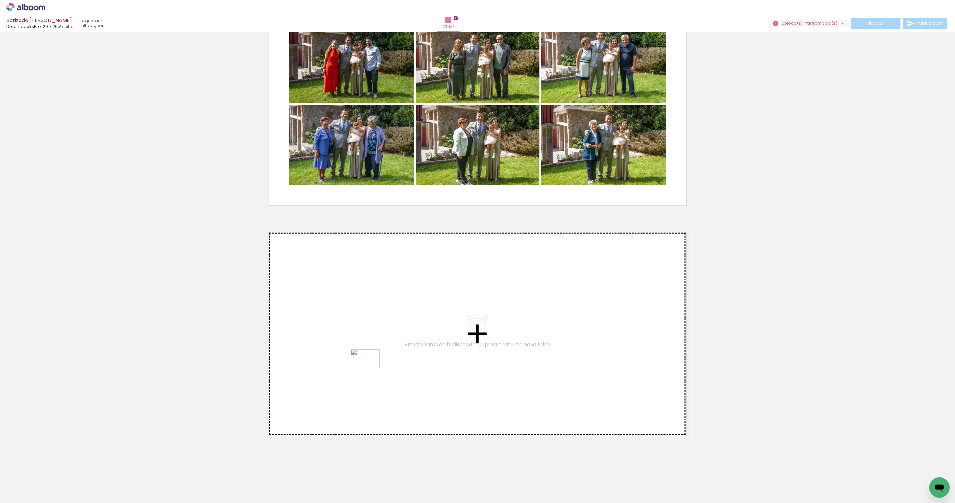
click at [370, 369] on quentale-workspace at bounding box center [477, 251] width 955 height 503
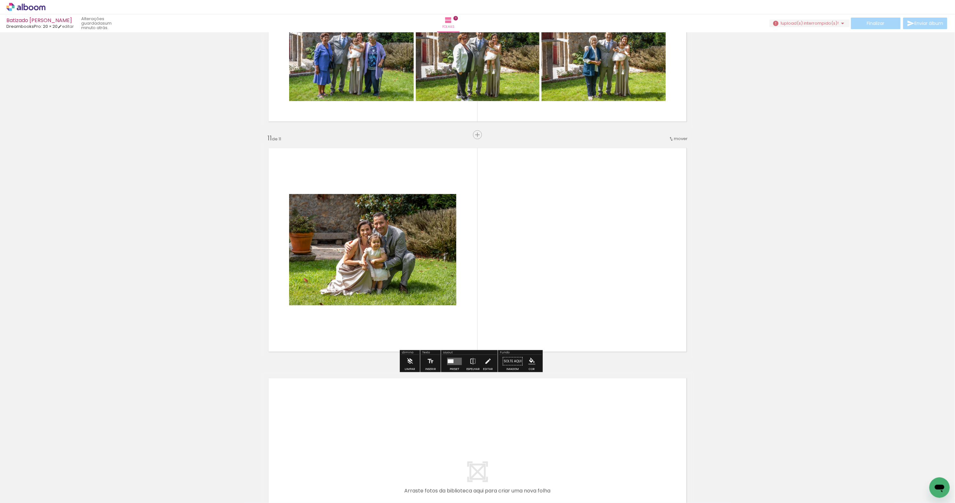
scroll to position [2213, 0]
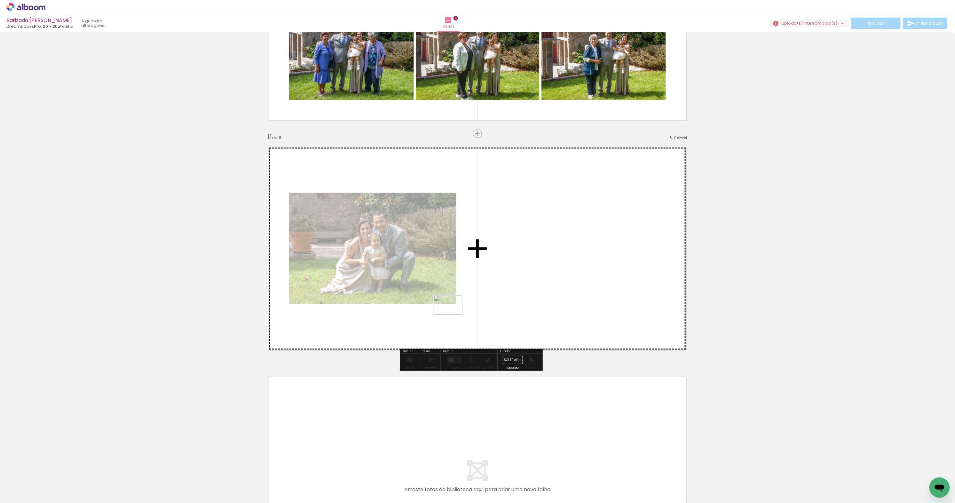
drag, startPoint x: 66, startPoint y: 483, endPoint x: 453, endPoint y: 315, distance: 421.9
click at [453, 315] on quentale-workspace at bounding box center [477, 251] width 955 height 503
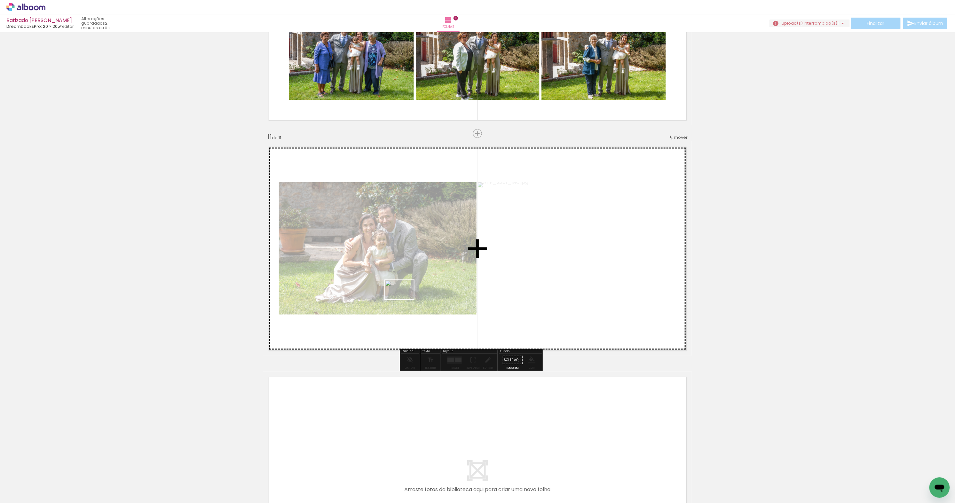
drag, startPoint x: 72, startPoint y: 479, endPoint x: 407, endPoint y: 297, distance: 381.3
click at [407, 297] on quentale-workspace at bounding box center [477, 251] width 955 height 503
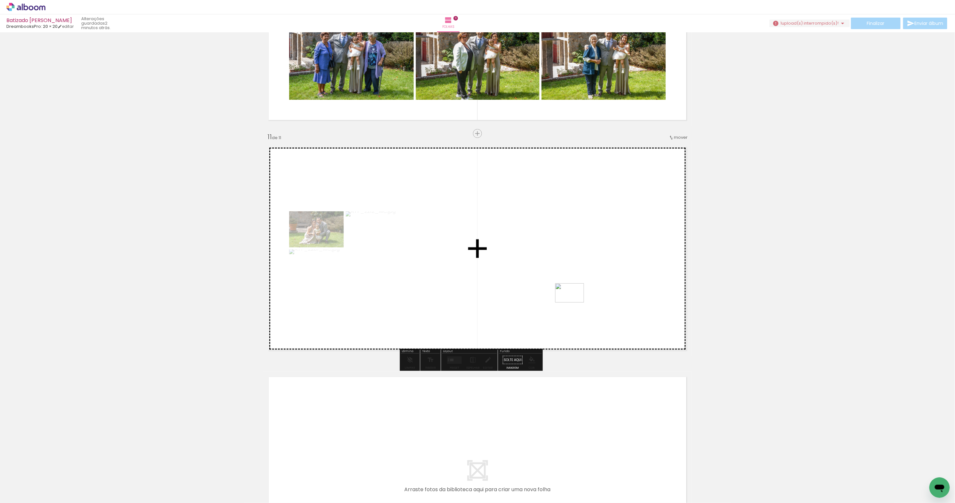
drag, startPoint x: 67, startPoint y: 484, endPoint x: 575, endPoint y: 303, distance: 538.8
click at [575, 303] on quentale-workspace at bounding box center [477, 251] width 955 height 503
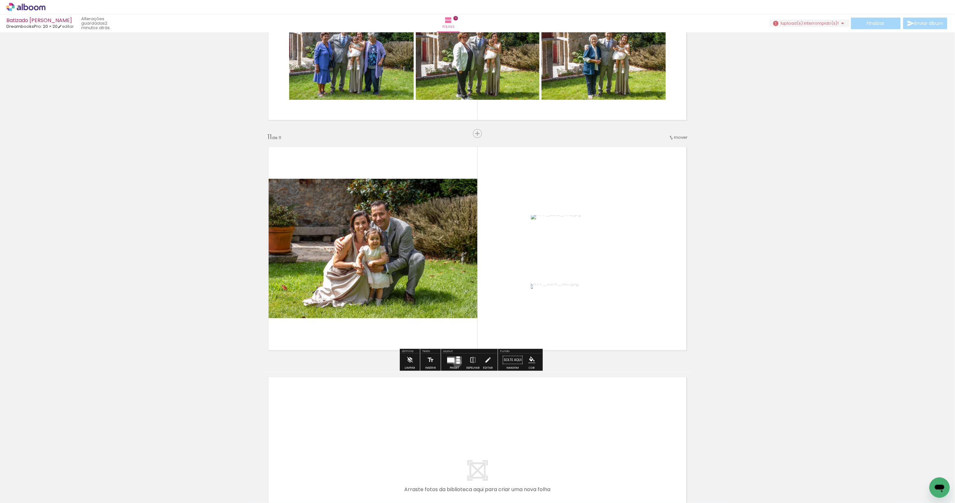
click at [460, 364] on div at bounding box center [459, 363] width 4 height 2
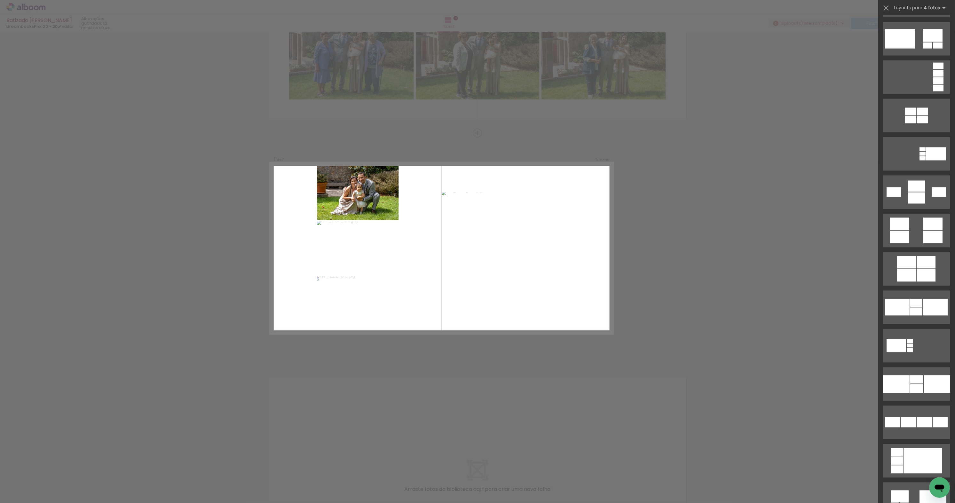
scroll to position [626, 0]
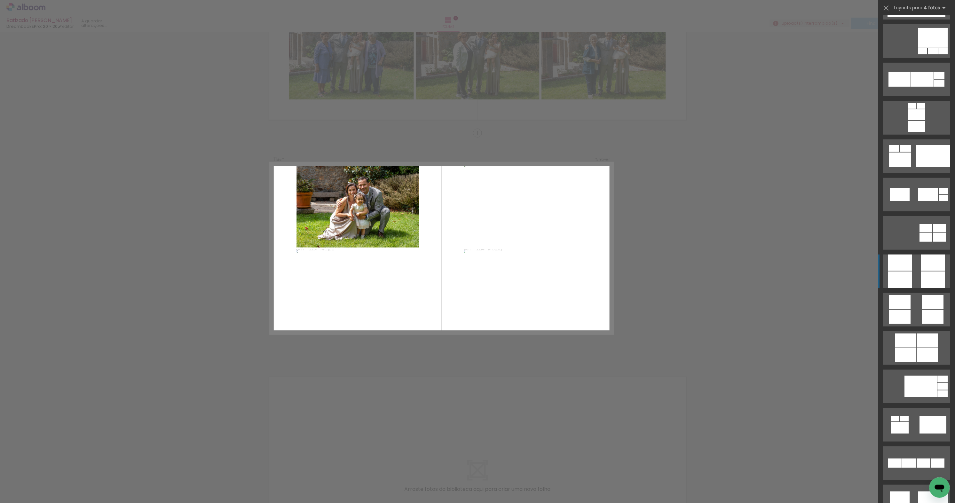
scroll to position [1570, 0]
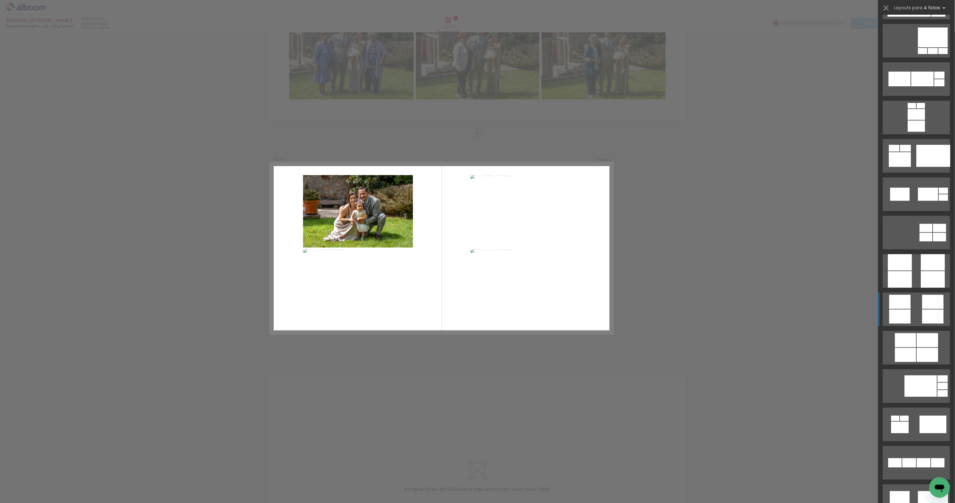
click at [929, 305] on div at bounding box center [933, 302] width 21 height 14
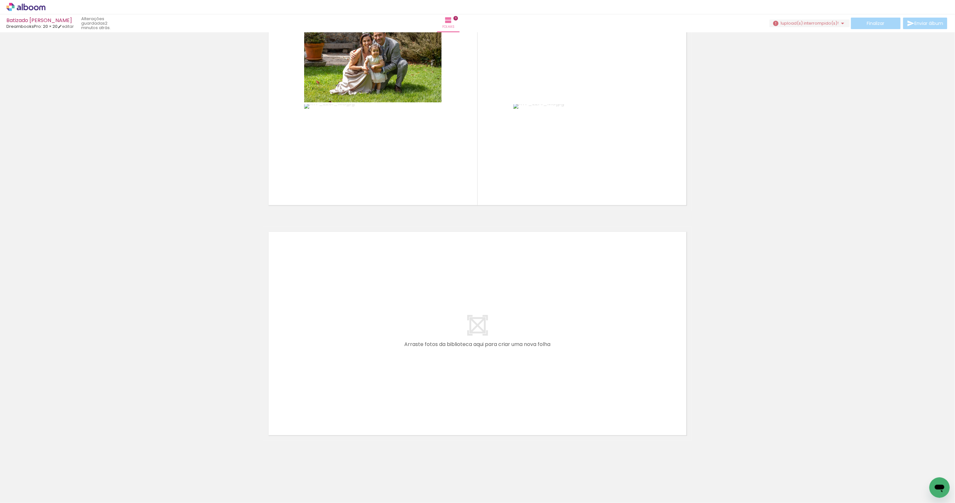
scroll to position [2358, 0]
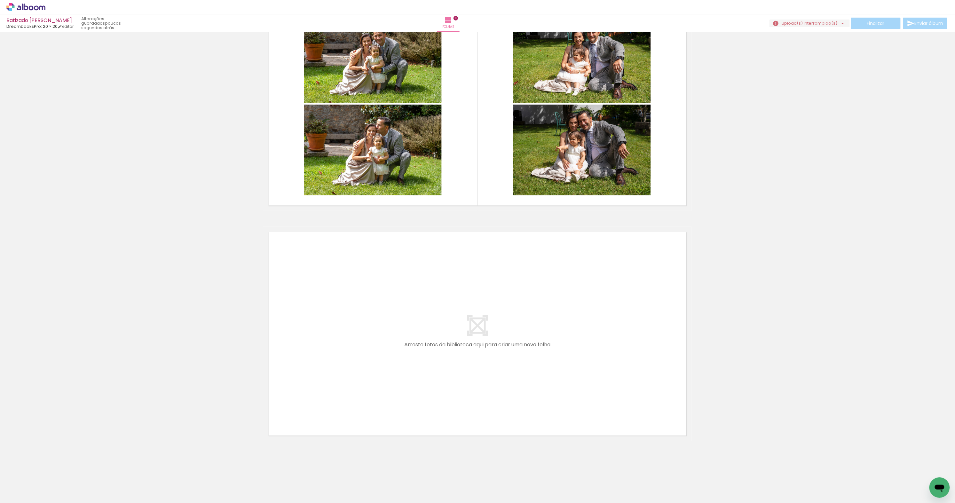
click at [32, 496] on span "Adicionar Fotos" at bounding box center [22, 499] width 19 height 7
click at [0, 0] on input "file" at bounding box center [0, 0] width 0 height 0
drag, startPoint x: 67, startPoint y: 484, endPoint x: 254, endPoint y: 434, distance: 194.0
click at [0, 0] on slot at bounding box center [0, 0] width 0 height 0
click at [391, 378] on quentale-layouter at bounding box center [477, 334] width 429 height 214
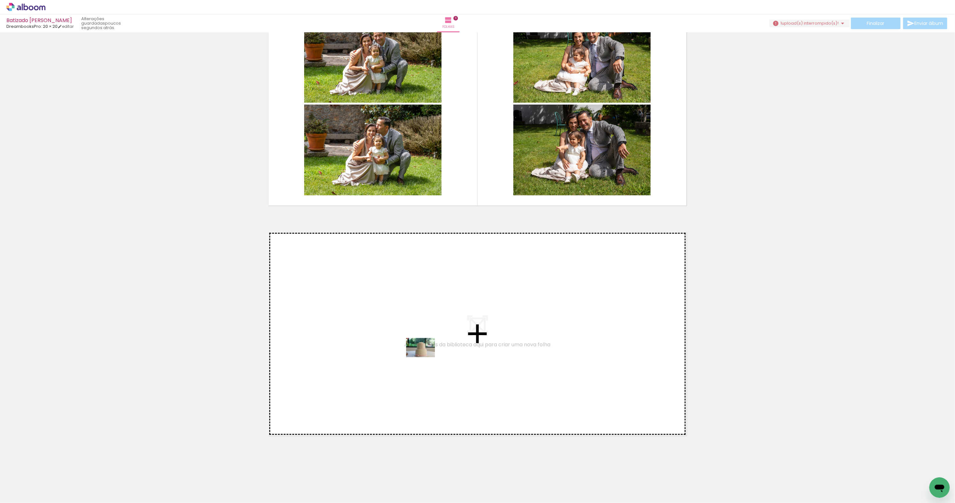
click at [425, 360] on quentale-workspace at bounding box center [477, 251] width 955 height 503
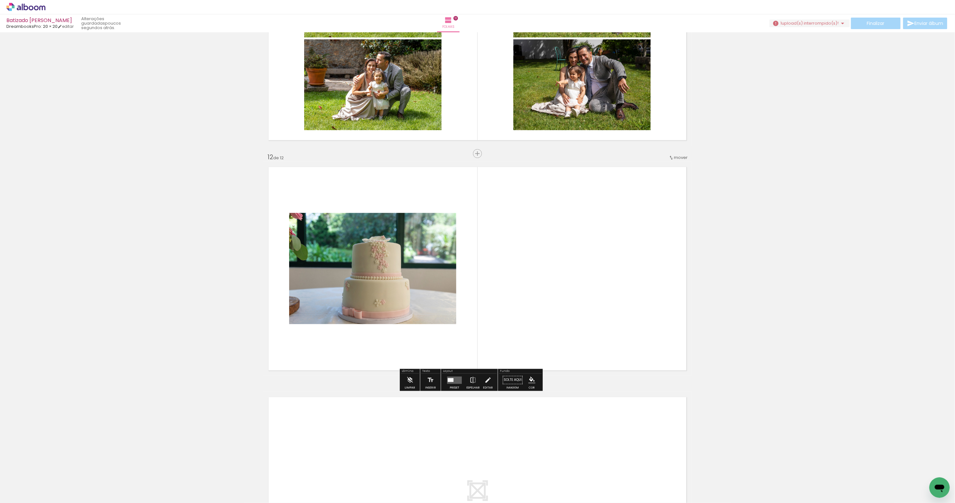
scroll to position [2444, 0]
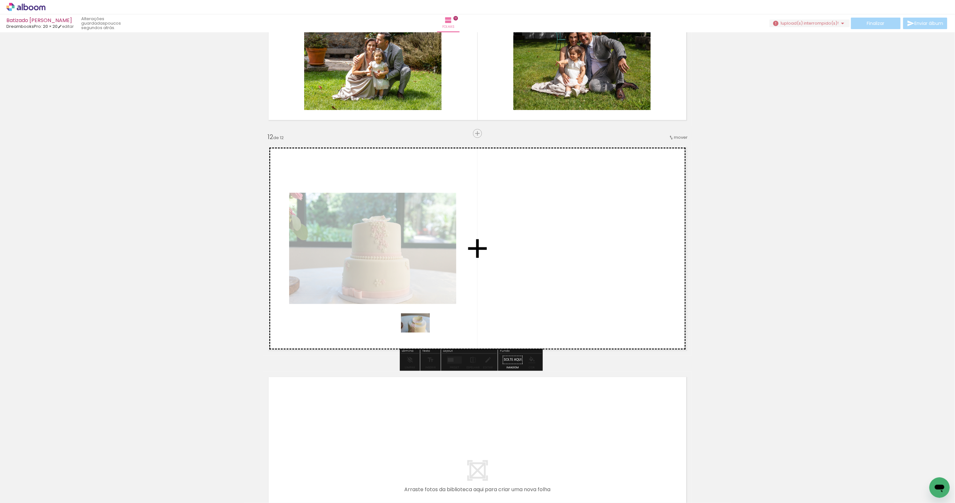
drag, startPoint x: 67, startPoint y: 485, endPoint x: 420, endPoint y: 333, distance: 384.8
click at [420, 333] on quentale-workspace at bounding box center [477, 251] width 955 height 503
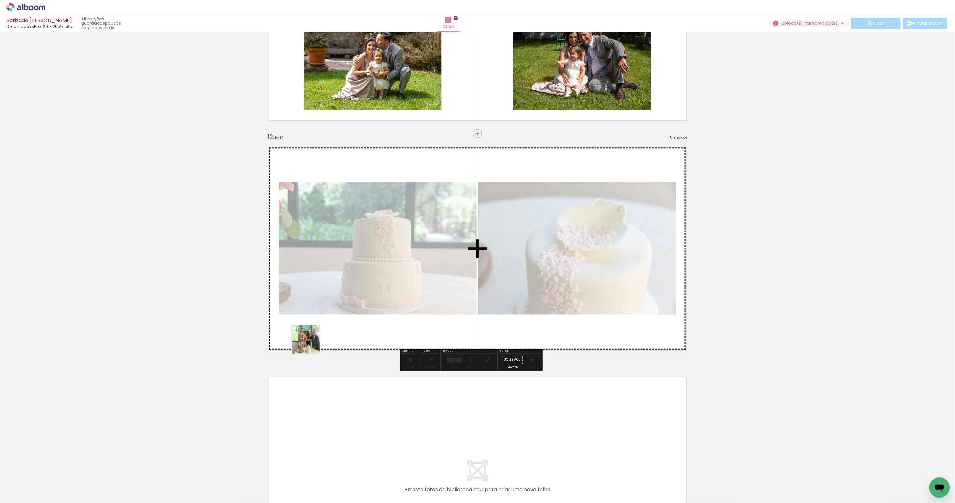
drag, startPoint x: 70, startPoint y: 488, endPoint x: 344, endPoint y: 325, distance: 318.7
click at [344, 325] on quentale-workspace at bounding box center [477, 251] width 955 height 503
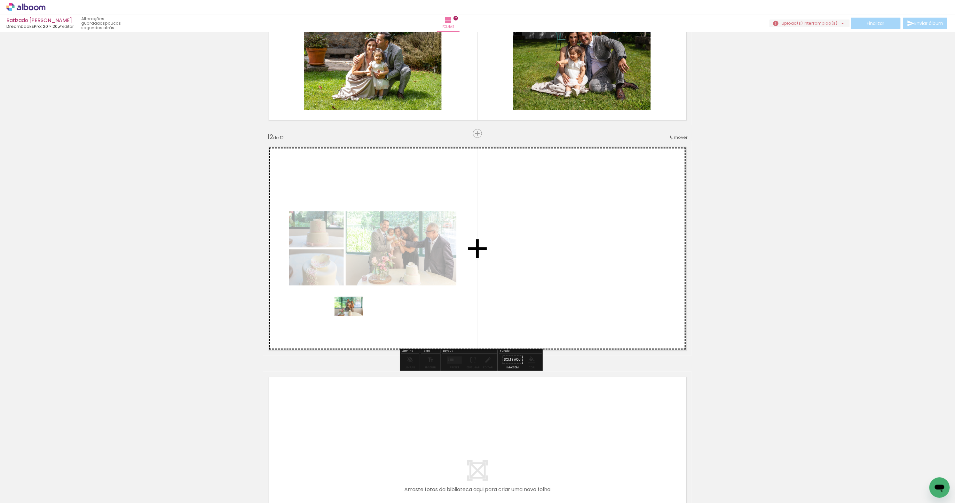
drag, startPoint x: 74, startPoint y: 477, endPoint x: 354, endPoint y: 316, distance: 323.1
click at [354, 316] on quentale-workspace at bounding box center [477, 251] width 955 height 503
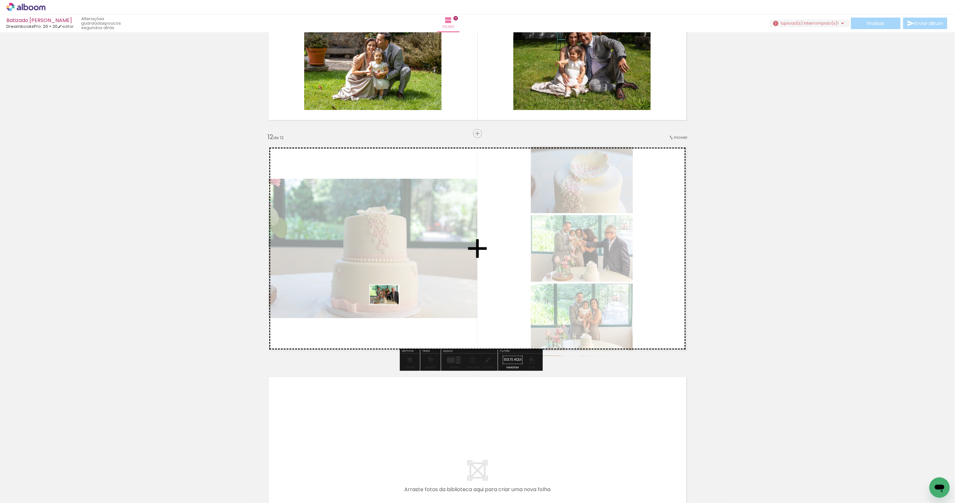
drag, startPoint x: 72, startPoint y: 481, endPoint x: 389, endPoint y: 305, distance: 363.3
click at [389, 305] on quentale-workspace at bounding box center [477, 251] width 955 height 503
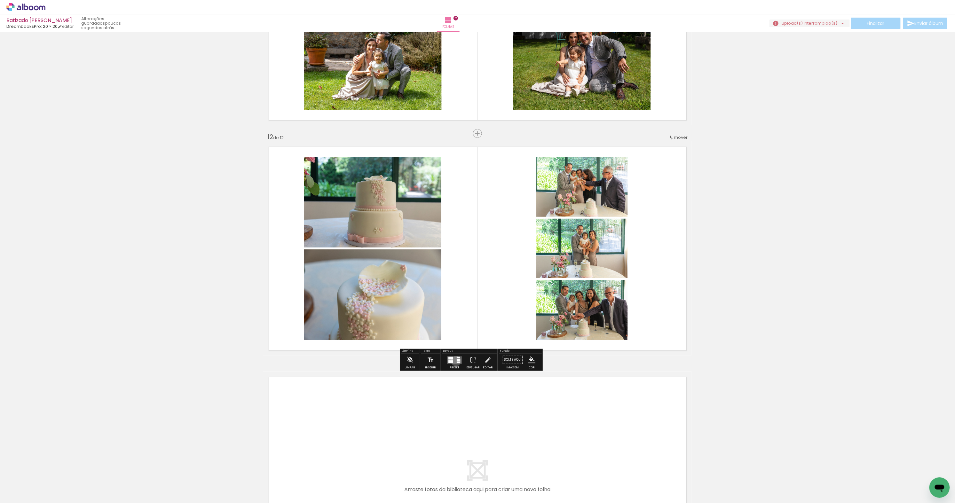
click at [461, 362] on quentale-layouter at bounding box center [454, 359] width 15 height 7
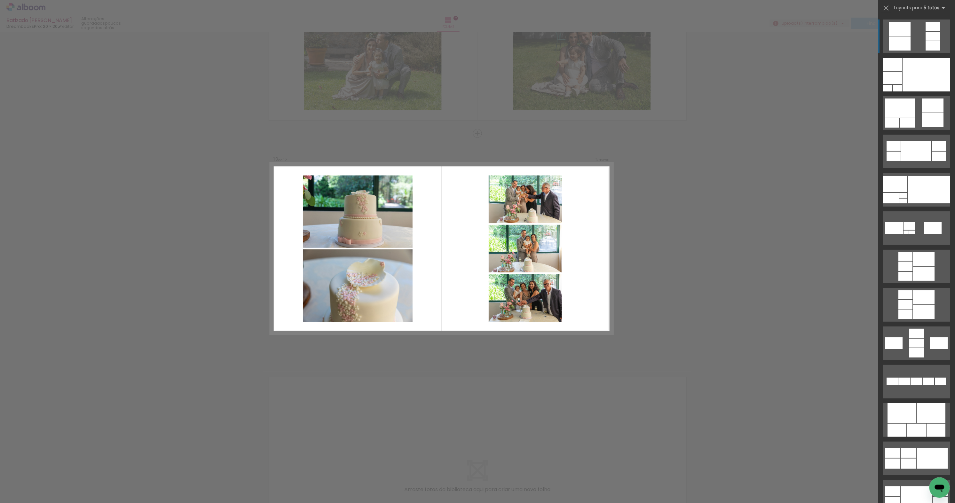
scroll to position [2444, 0]
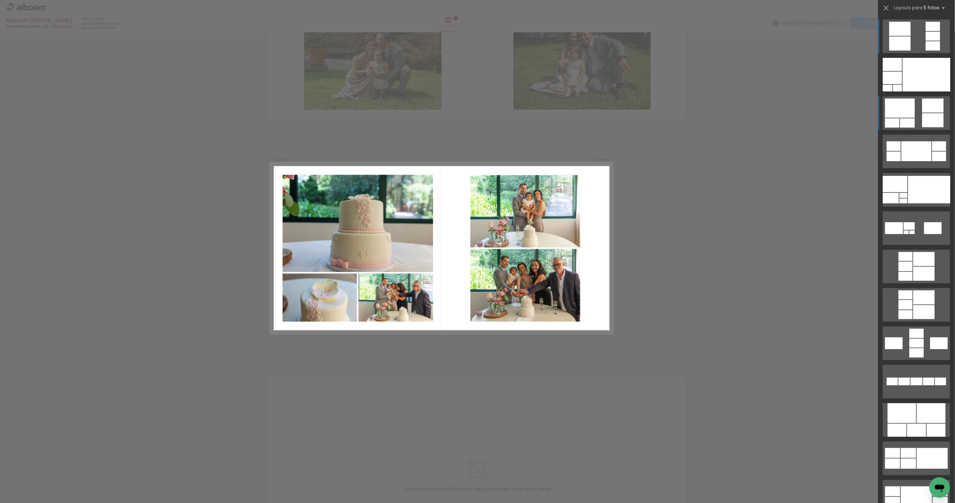
click at [912, 117] on div at bounding box center [901, 108] width 30 height 19
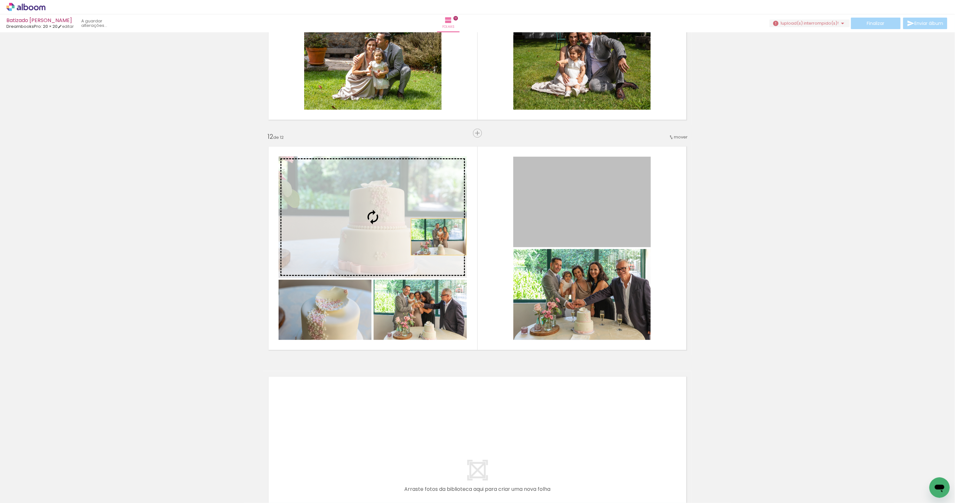
drag, startPoint x: 570, startPoint y: 228, endPoint x: 439, endPoint y: 237, distance: 130.8
click at [0, 0] on slot at bounding box center [0, 0] width 0 height 0
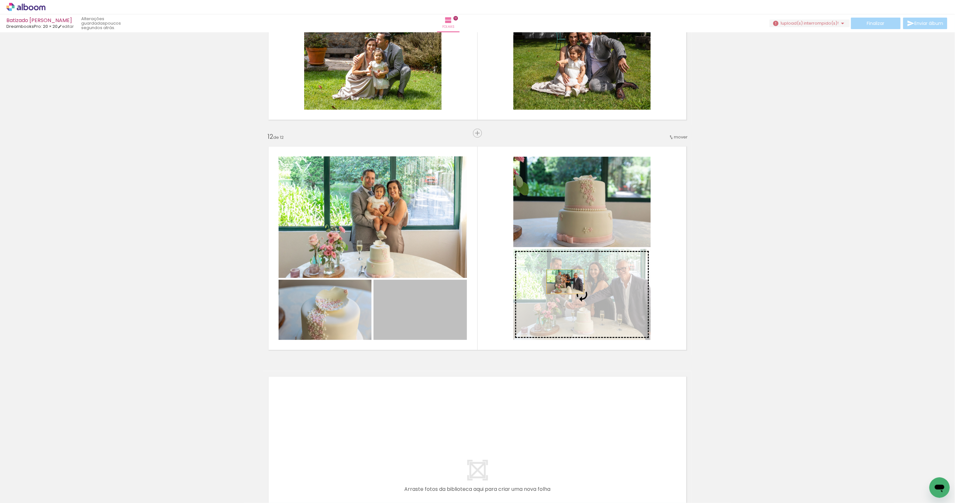
drag, startPoint x: 444, startPoint y: 305, endPoint x: 563, endPoint y: 285, distance: 120.5
click at [0, 0] on slot at bounding box center [0, 0] width 0 height 0
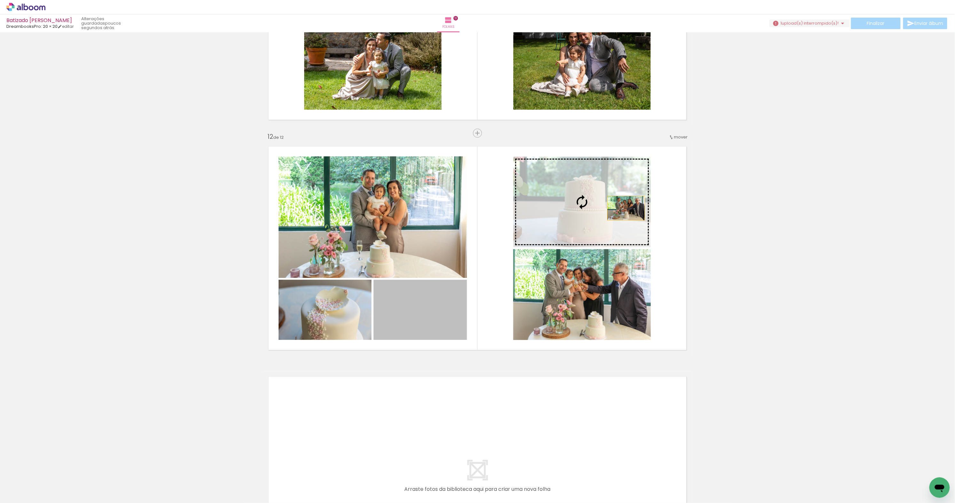
drag, startPoint x: 447, startPoint y: 314, endPoint x: 627, endPoint y: 208, distance: 208.1
click at [0, 0] on slot at bounding box center [0, 0] width 0 height 0
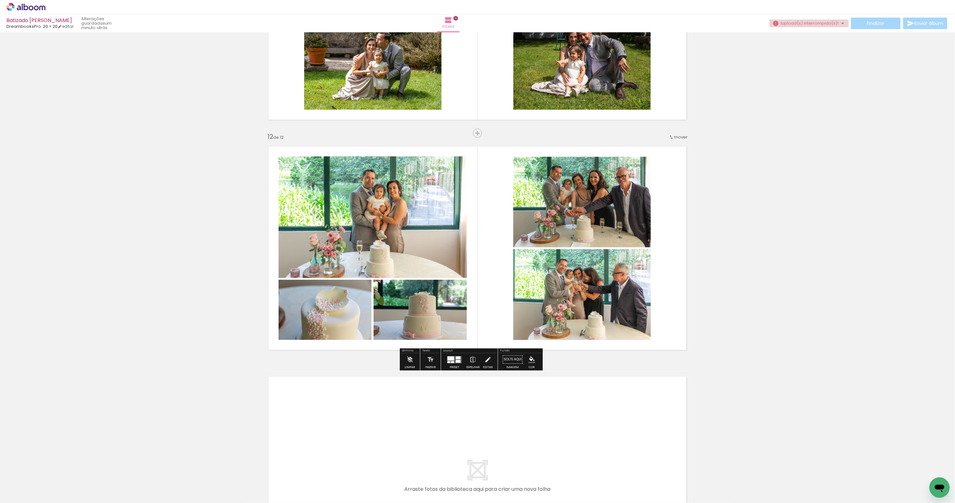
click at [805, 26] on paper-button "1 upload(s) interrompido(s)! 98,04%" at bounding box center [810, 24] width 80 height 8
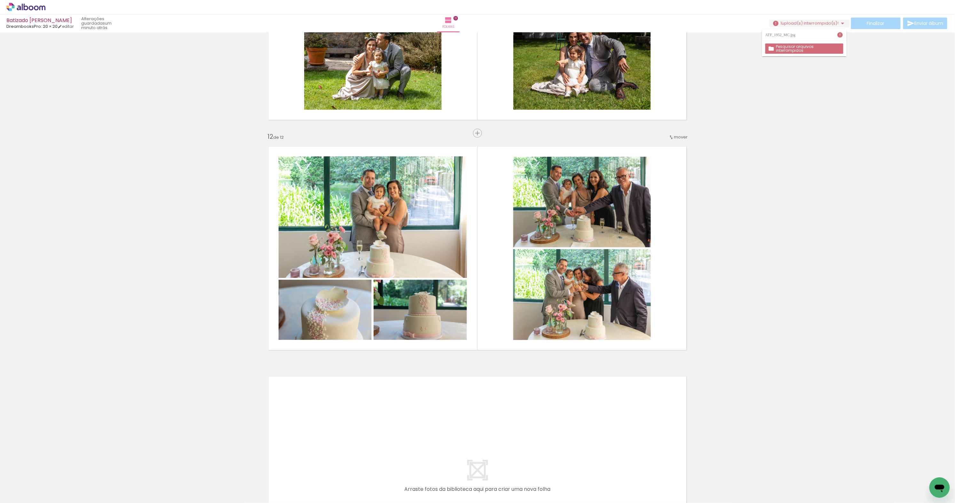
click at [793, 24] on span "upload(s) interrompido(s)!" at bounding box center [810, 23] width 57 height 6
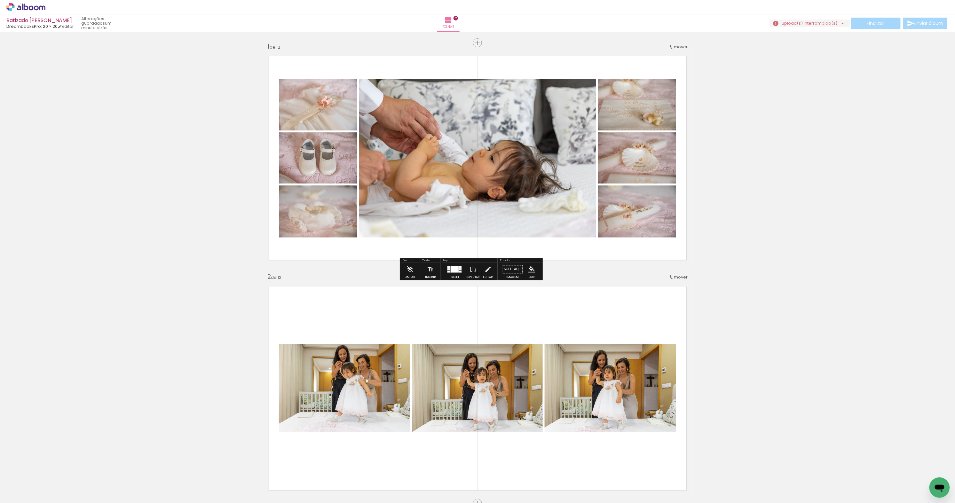
scroll to position [2, 0]
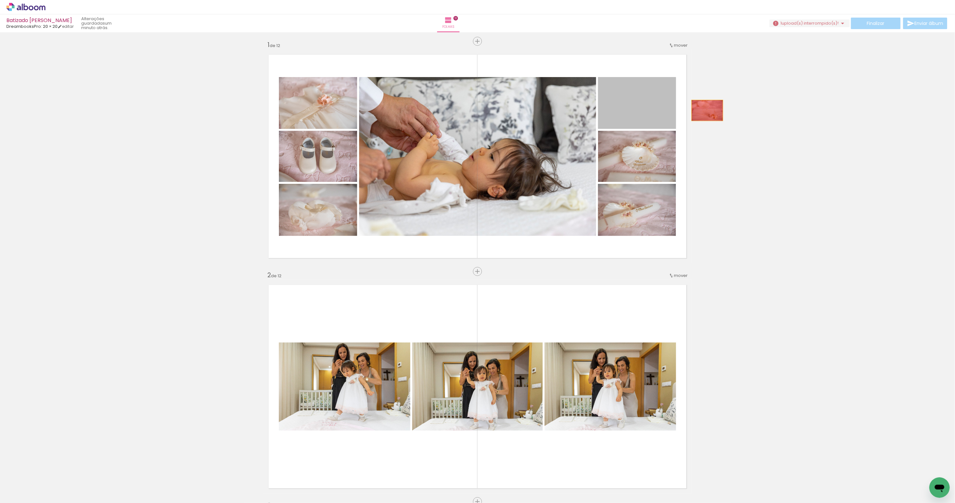
drag, startPoint x: 652, startPoint y: 106, endPoint x: 708, endPoint y: 110, distance: 55.8
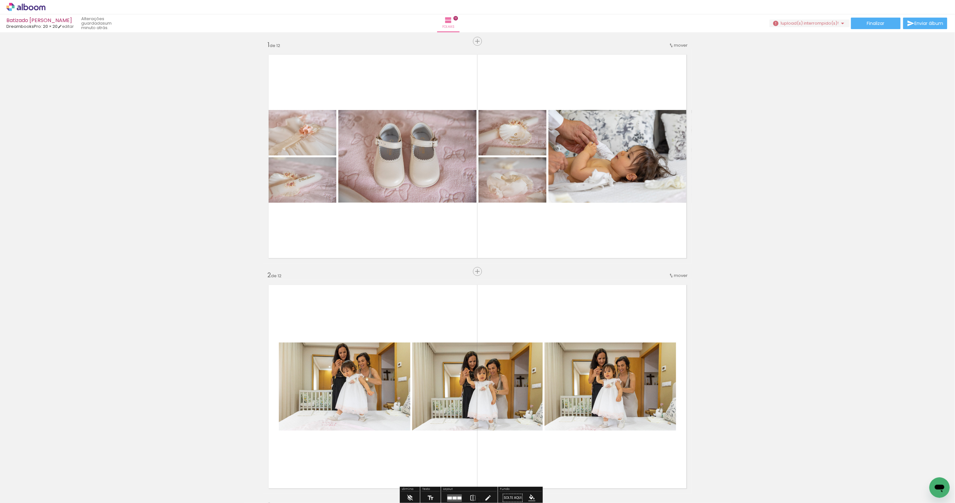
click at [52, 469] on iron-icon at bounding box center [50, 469] width 7 height 7
click at [23, 500] on span "Adicionar Fotos" at bounding box center [22, 499] width 19 height 7
click at [0, 0] on input "file" at bounding box center [0, 0] width 0 height 0
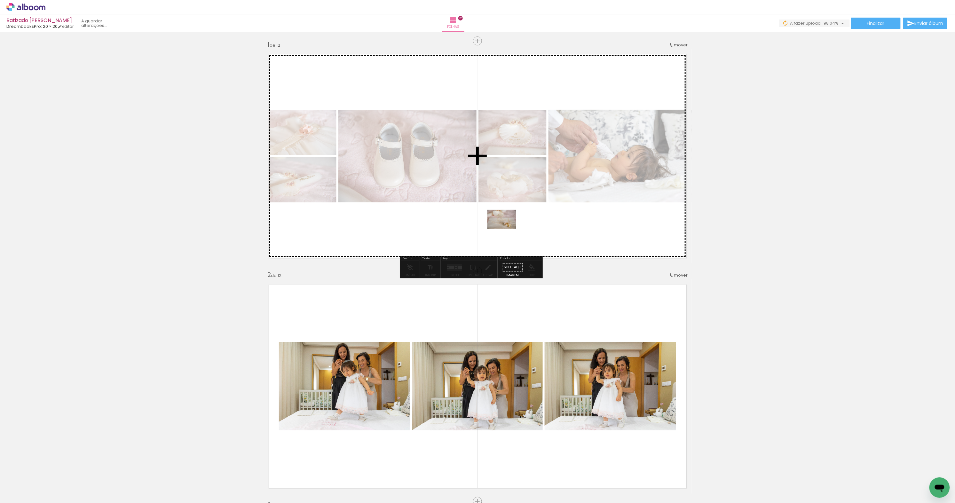
drag, startPoint x: 71, startPoint y: 486, endPoint x: 507, endPoint y: 229, distance: 506.0
click at [507, 229] on quentale-workspace at bounding box center [477, 251] width 955 height 503
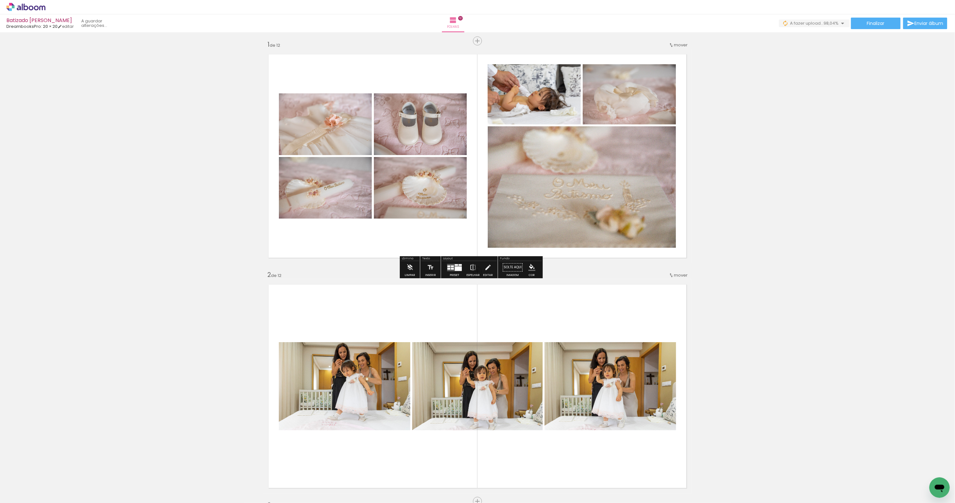
scroll to position [0, 0]
click at [462, 269] on div at bounding box center [458, 269] width 7 height 4
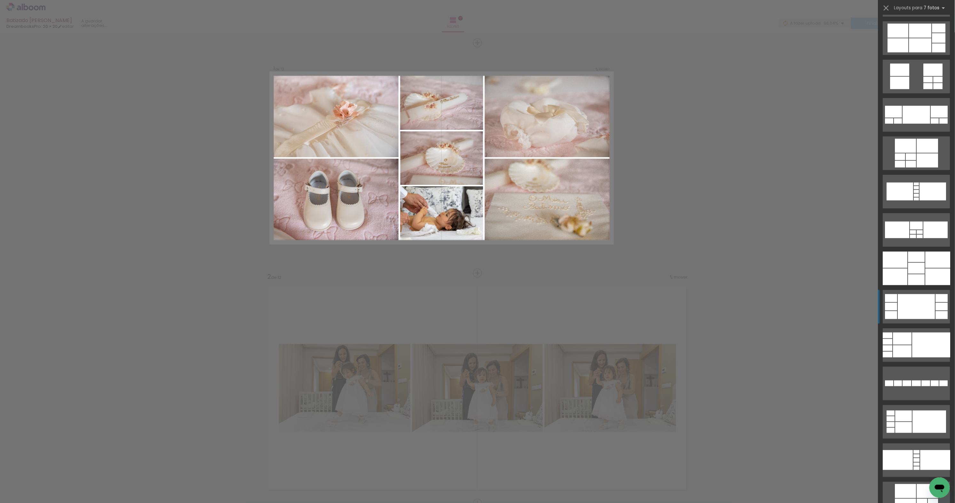
scroll to position [383, 0]
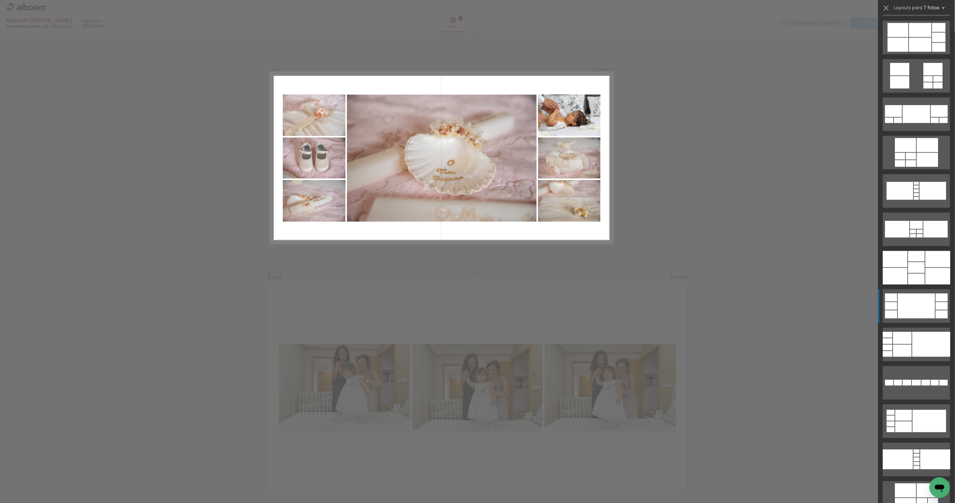
click at [909, 313] on div at bounding box center [917, 306] width 37 height 25
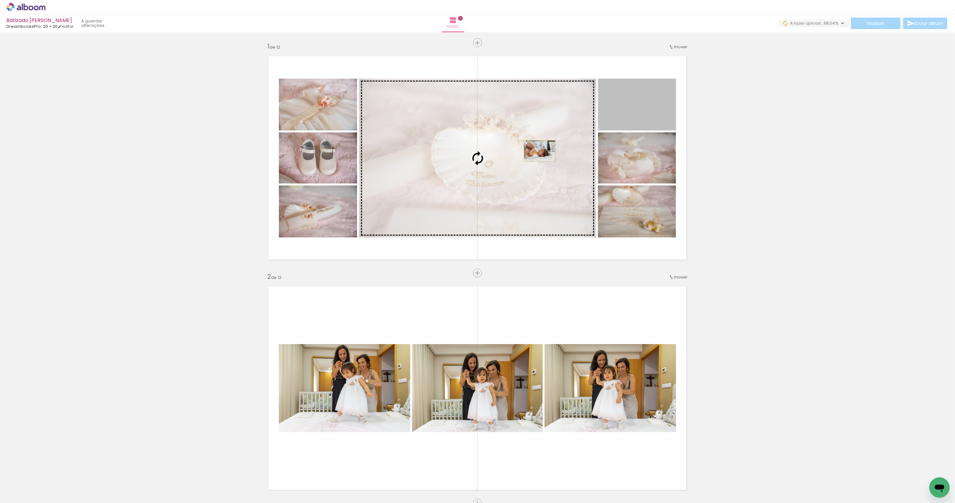
drag, startPoint x: 634, startPoint y: 121, endPoint x: 540, endPoint y: 151, distance: 98.9
click at [0, 0] on slot at bounding box center [0, 0] width 0 height 0
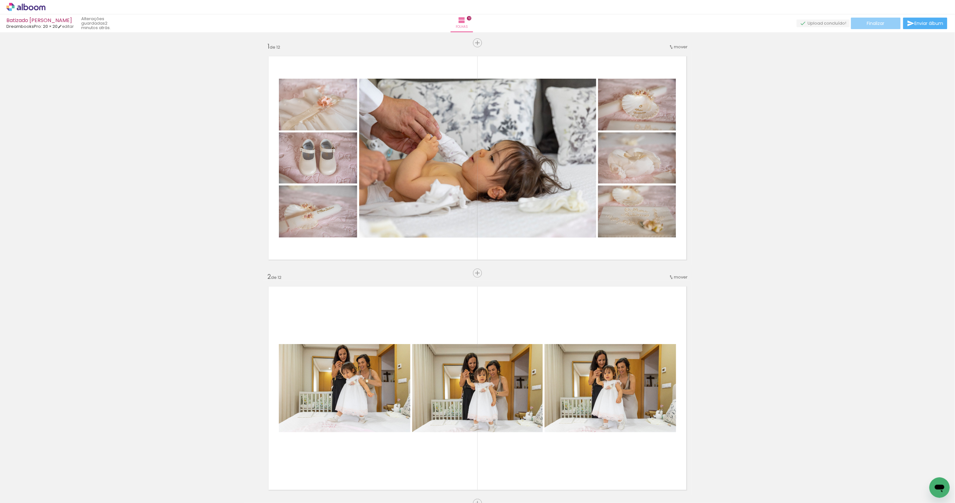
click at [875, 24] on span "Finalizar" at bounding box center [876, 23] width 18 height 4
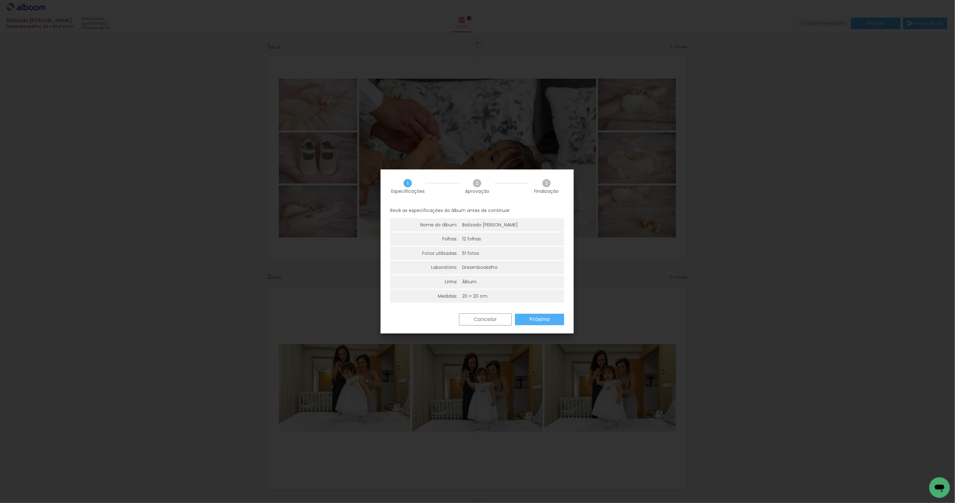
click at [0, 0] on slot "Próximo" at bounding box center [0, 0] width 0 height 0
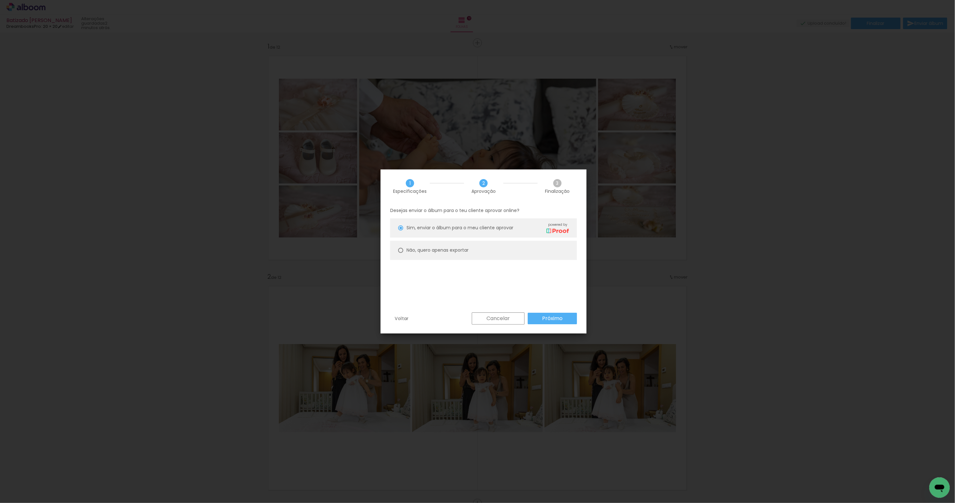
click at [0, 0] on slot "Não, quero apenas exportar" at bounding box center [0, 0] width 0 height 0
type paper-radio-button "on"
click at [0, 0] on slot "Próximo" at bounding box center [0, 0] width 0 height 0
type input "Alta, 300 DPI"
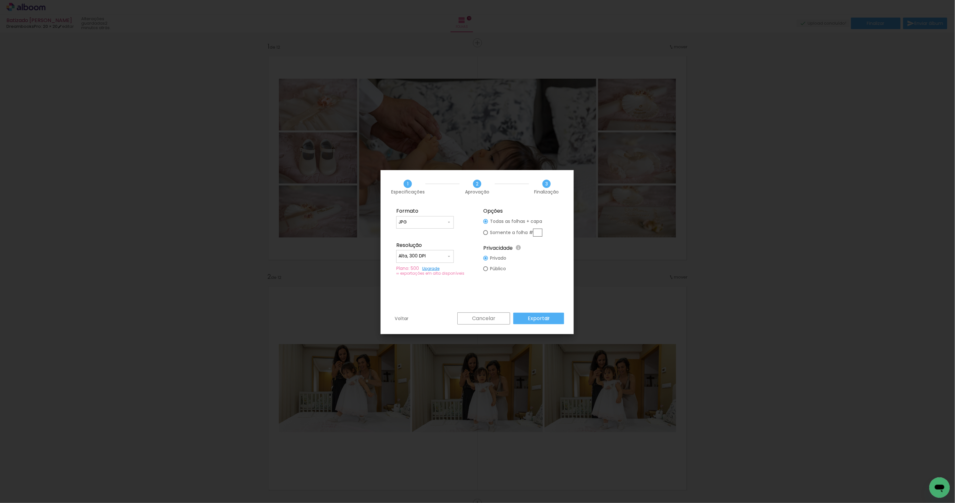
click at [0, 0] on slot "Exportar" at bounding box center [0, 0] width 0 height 0
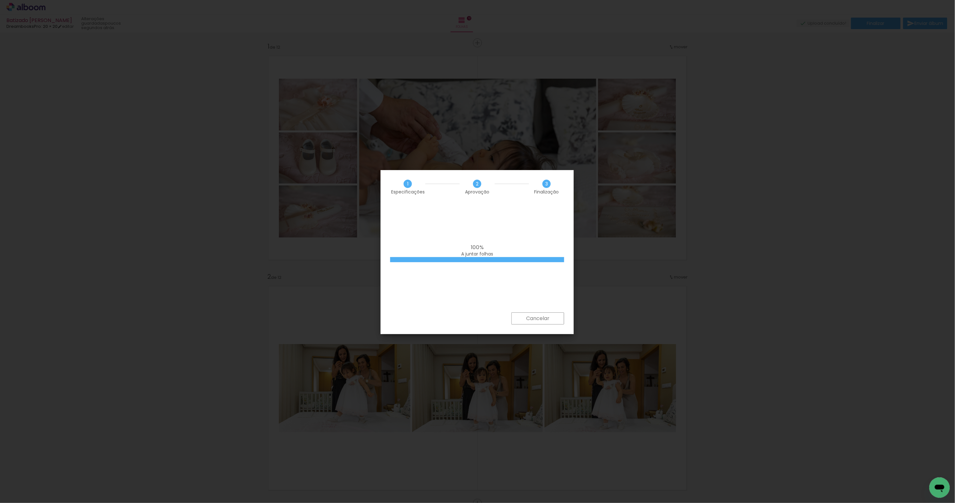
scroll to position [383, 0]
click at [0, 0] on slot "Concluir" at bounding box center [0, 0] width 0 height 0
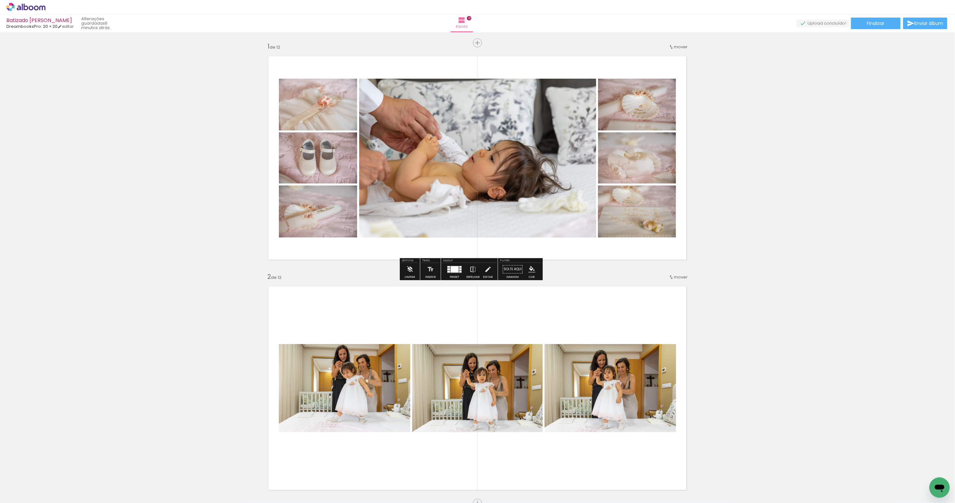
click at [39, 8] on icon at bounding box center [25, 7] width 39 height 8
